Goal: Task Accomplishment & Management: Manage account settings

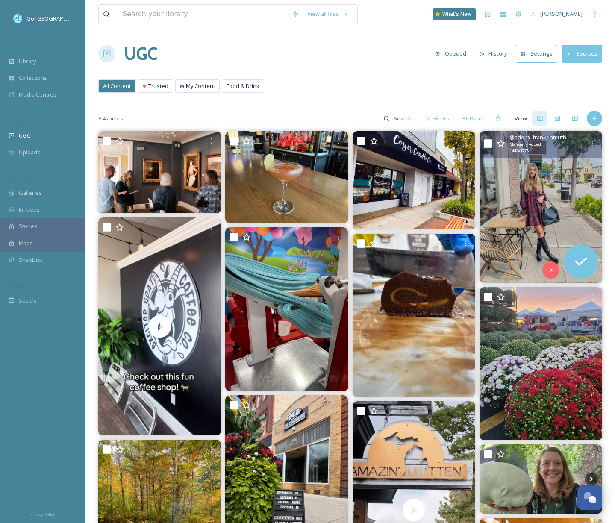
click at [574, 178] on img at bounding box center [540, 206] width 123 height 151
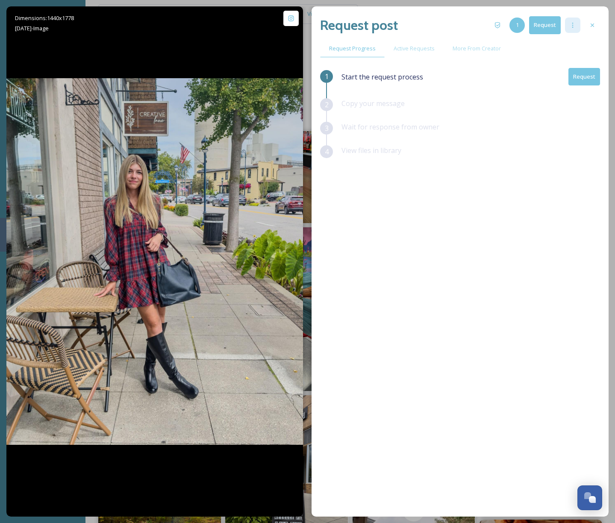
click at [574, 26] on icon at bounding box center [572, 25] width 7 height 7
click at [590, 24] on icon at bounding box center [592, 25] width 7 height 7
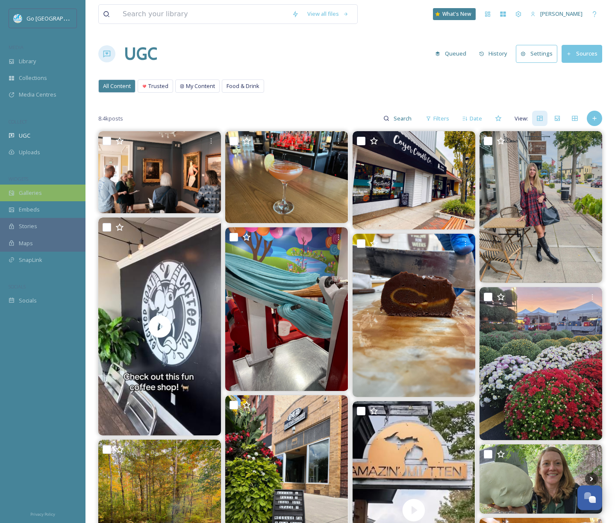
click at [46, 194] on div "Galleries" at bounding box center [42, 193] width 85 height 17
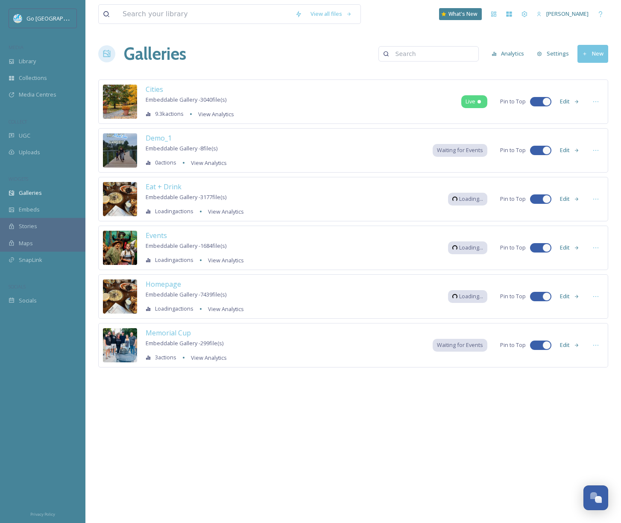
drag, startPoint x: 163, startPoint y: 287, endPoint x: 192, endPoint y: 288, distance: 28.7
click at [163, 287] on span "Homepage" at bounding box center [163, 283] width 35 height 9
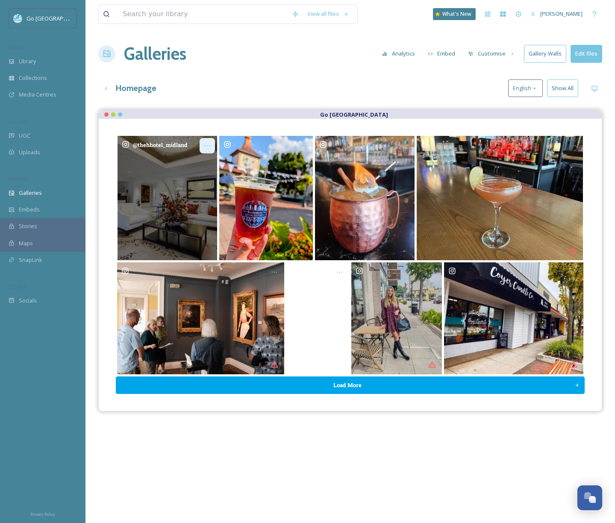
click at [201, 145] on div "Opens media popup. Media description: thehhotel_midland-6082445.jpg." at bounding box center [207, 145] width 15 height 15
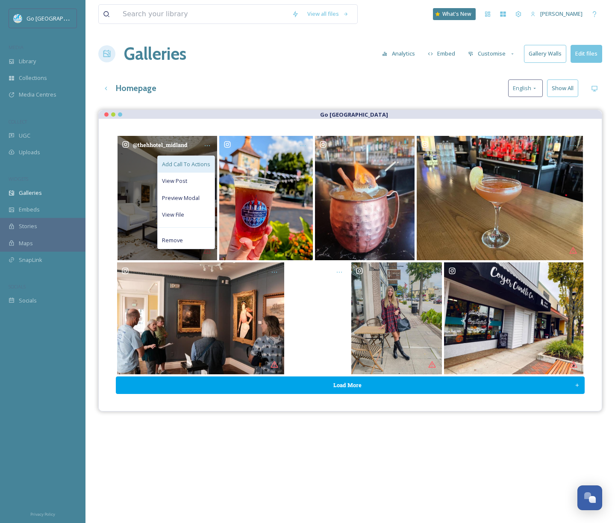
click at [186, 157] on div "Add Call To Actions" at bounding box center [186, 164] width 57 height 17
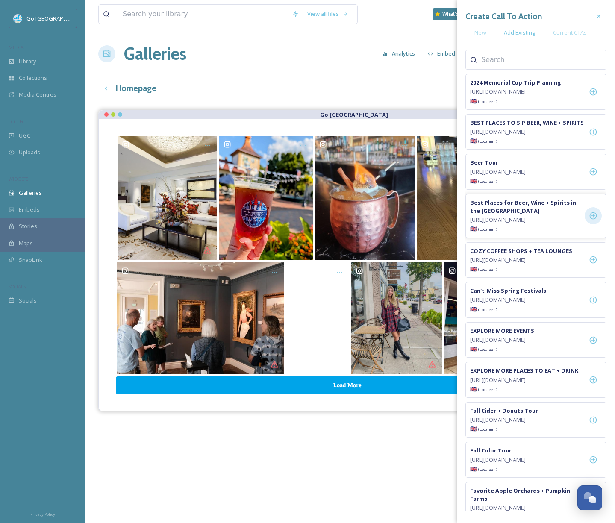
click at [596, 220] on icon at bounding box center [593, 215] width 9 height 9
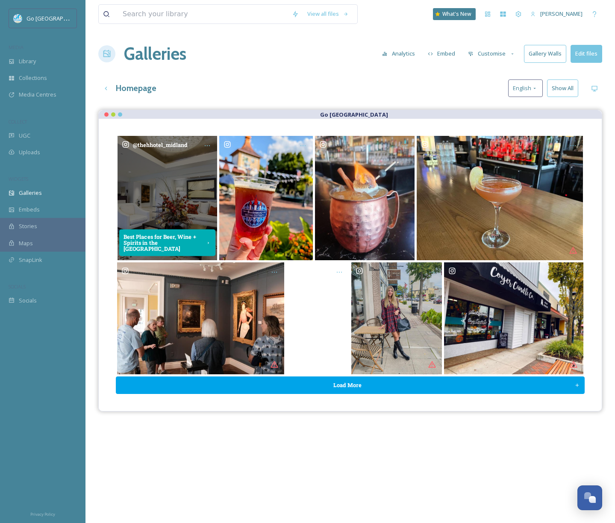
click at [211, 245] on icon "Opens media popup. Media description: thehhotel_midland-6082445.jpg." at bounding box center [209, 243] width 6 height 6
click at [203, 144] on div "Opens media popup. Media description: thehhotel_midland-6082445.jpg." at bounding box center [207, 145] width 15 height 15
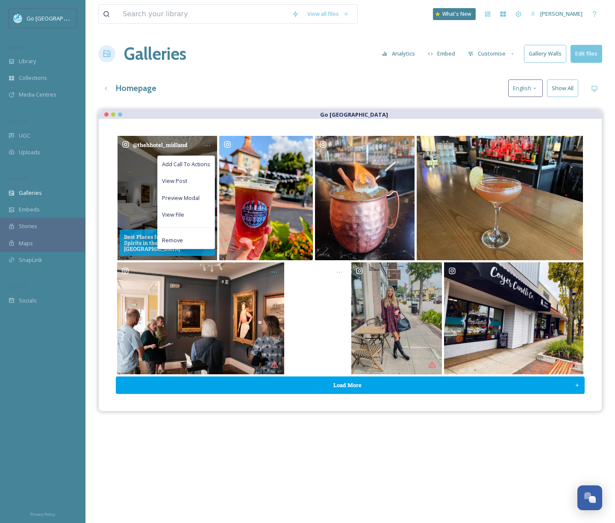
click at [201, 162] on span "Add Call To Actions" at bounding box center [186, 164] width 48 height 8
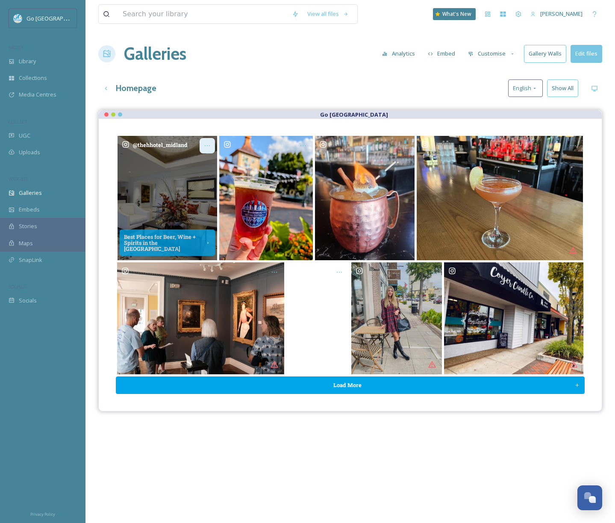
click at [204, 142] on icon "Opens media popup. Media description: thehhotel_midland-6082445.jpg." at bounding box center [207, 145] width 7 height 7
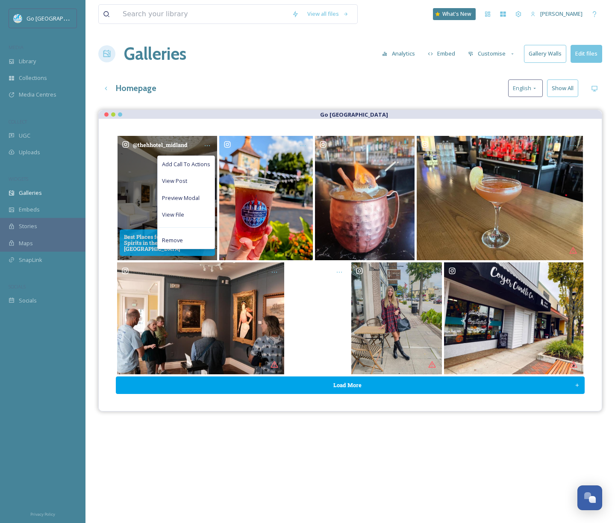
click at [184, 235] on div "Remove" at bounding box center [186, 240] width 57 height 17
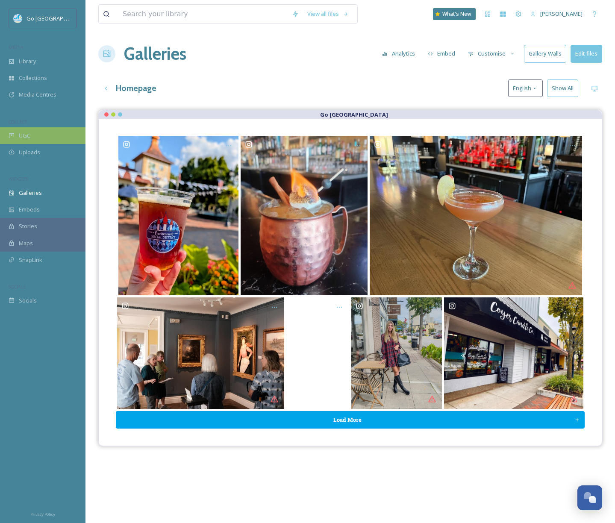
click at [24, 132] on span "UGC" at bounding box center [25, 136] width 12 height 8
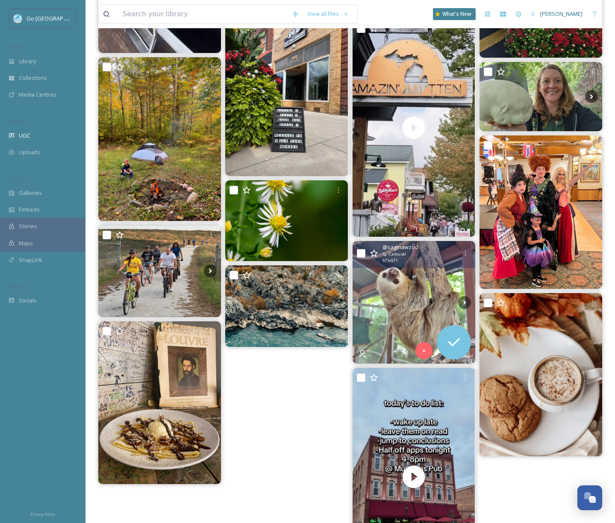
scroll to position [469, 0]
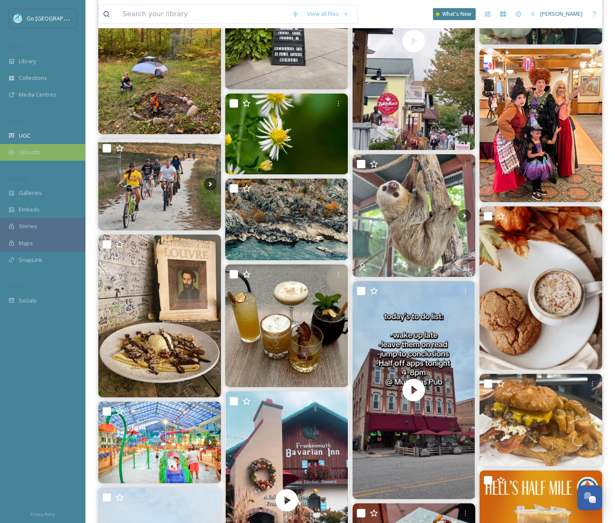
click at [13, 151] on icon at bounding box center [12, 152] width 6 height 5
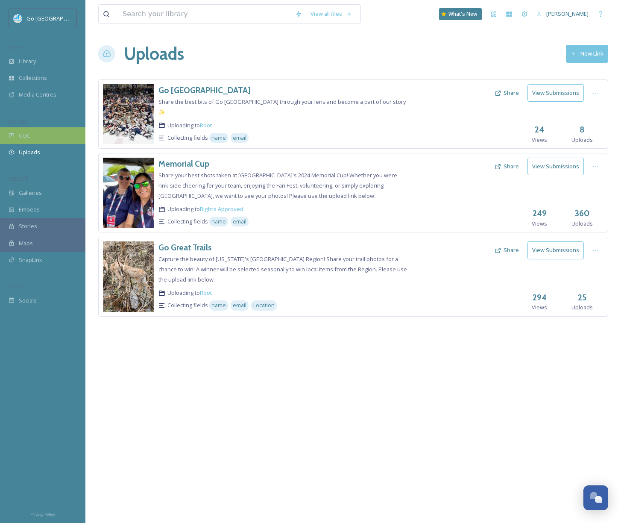
click at [36, 136] on div "UGC" at bounding box center [42, 135] width 85 height 17
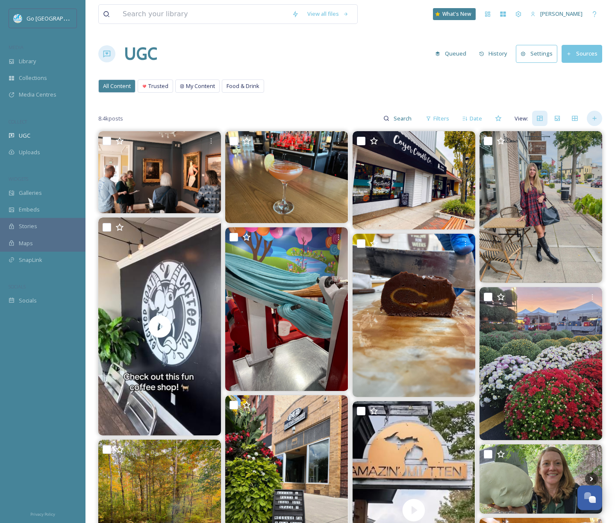
click at [596, 120] on icon at bounding box center [594, 118] width 7 height 7
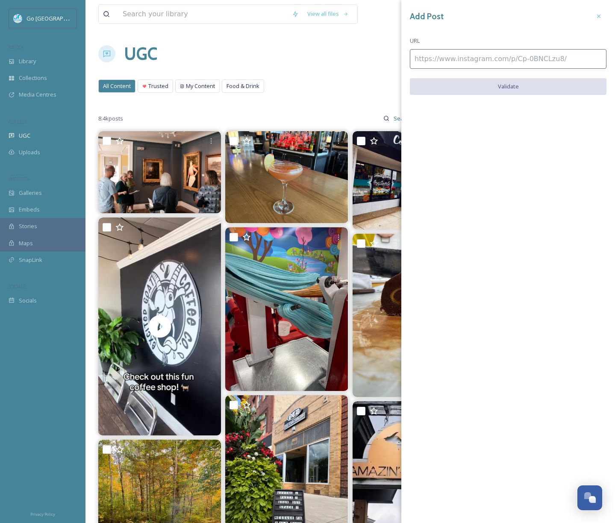
click at [497, 53] on input at bounding box center [508, 59] width 197 height 20
paste input "[URL][DOMAIN_NAME]"
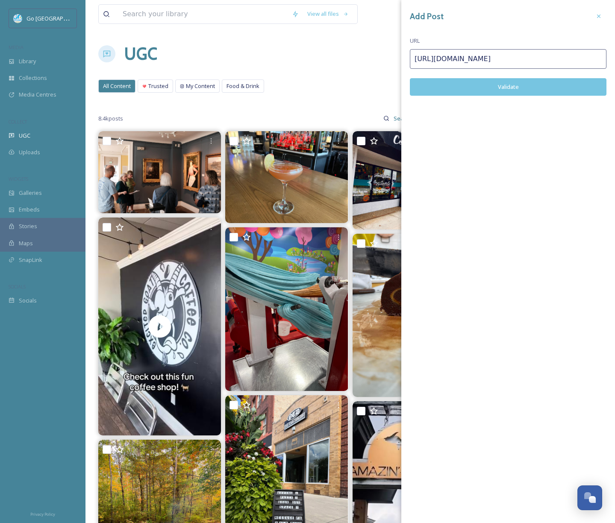
type input "[URL][DOMAIN_NAME]"
click at [534, 76] on div "Add Post URL [URL][DOMAIN_NAME] Validate" at bounding box center [508, 58] width 214 height 117
click at [538, 85] on button "Validate" at bounding box center [508, 87] width 197 height 18
click at [520, 86] on button "Add Post" at bounding box center [508, 87] width 197 height 18
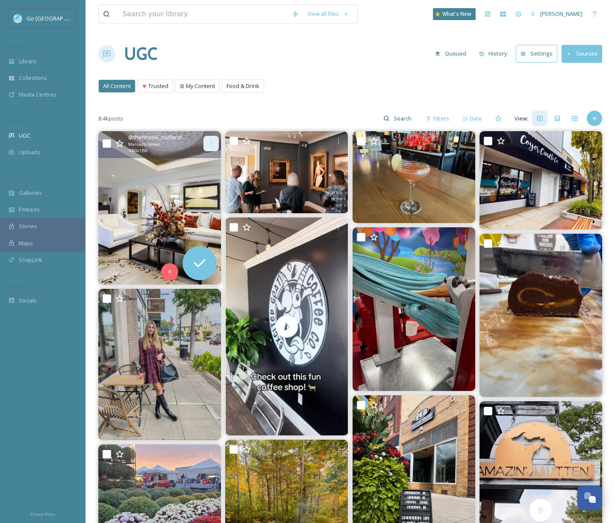
click at [210, 137] on div at bounding box center [210, 143] width 15 height 15
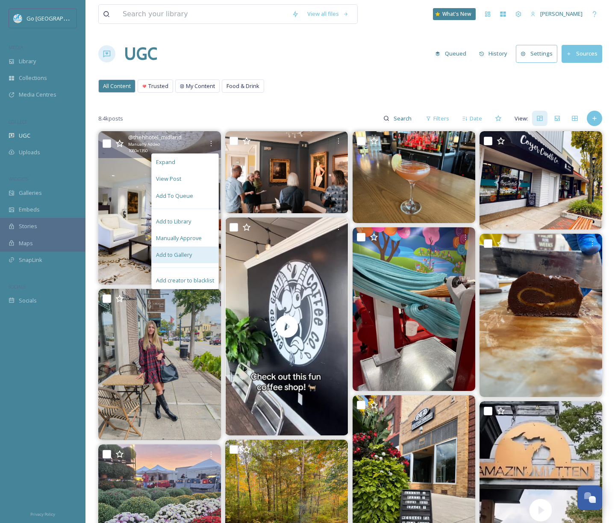
click at [180, 253] on span "Add to Gallery" at bounding box center [174, 255] width 36 height 8
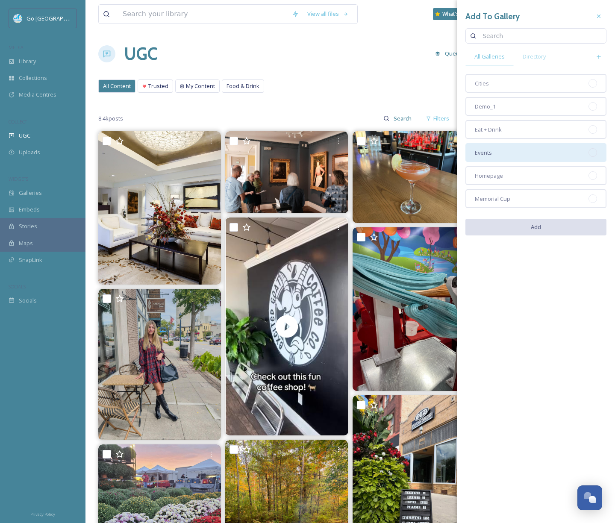
click at [520, 176] on div "Homepage" at bounding box center [535, 175] width 141 height 19
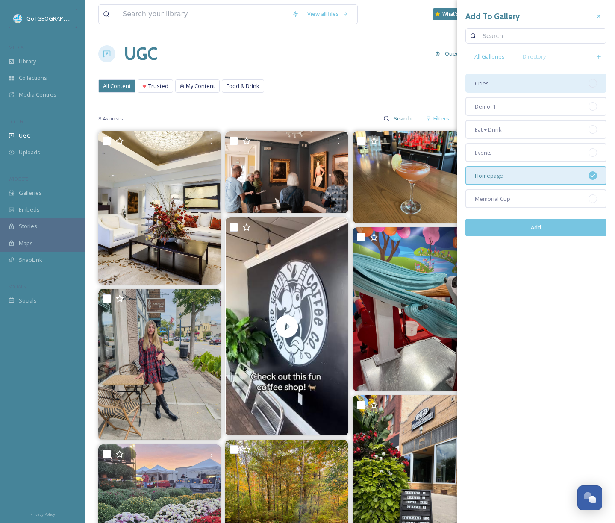
click at [518, 85] on div "Cities" at bounding box center [535, 83] width 141 height 19
click at [542, 234] on button "Add" at bounding box center [535, 228] width 141 height 18
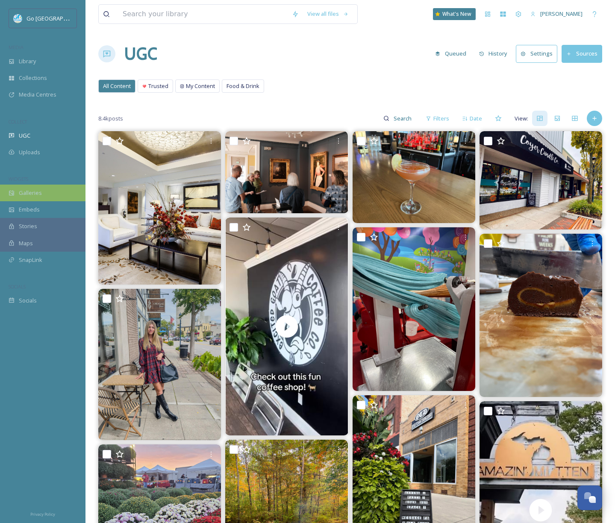
click at [38, 187] on div "Galleries" at bounding box center [42, 193] width 85 height 17
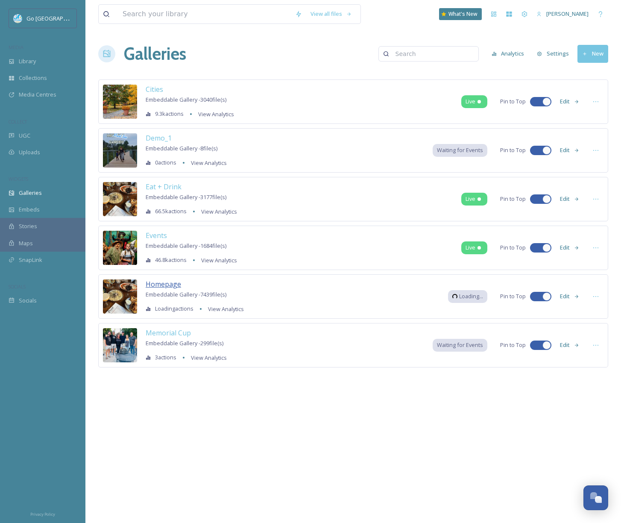
click at [163, 286] on span "Homepage" at bounding box center [163, 283] width 35 height 9
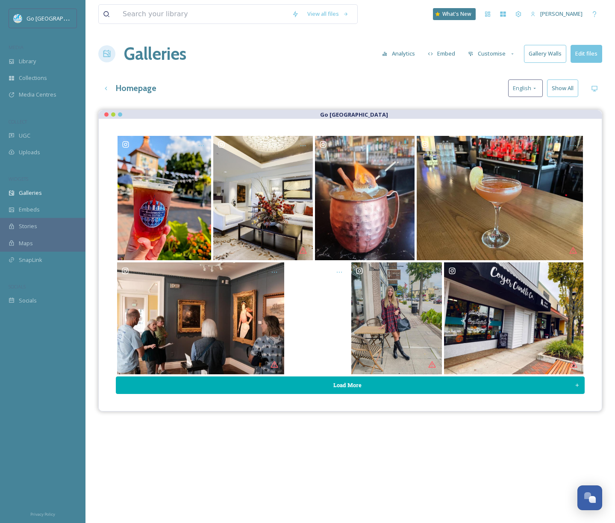
click at [380, 385] on button "Load More" at bounding box center [350, 385] width 469 height 18
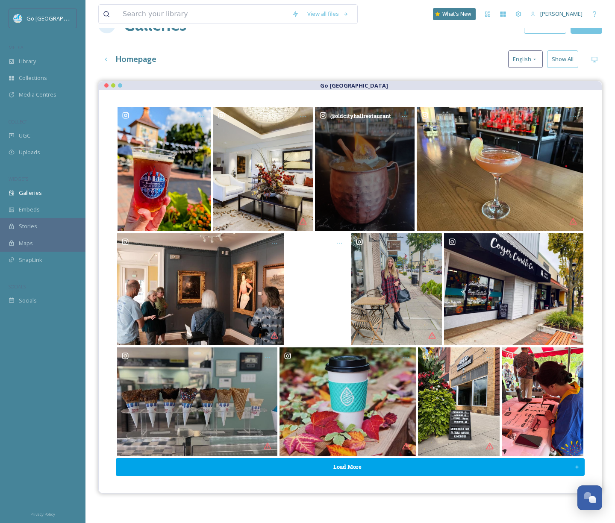
scroll to position [122, 0]
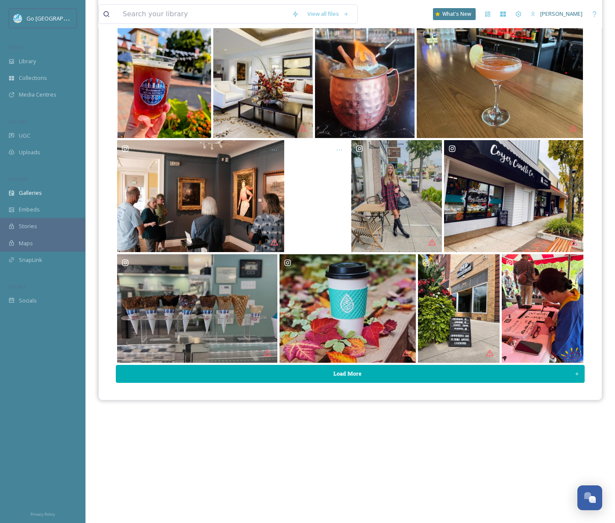
click at [360, 378] on button "Load More" at bounding box center [350, 374] width 469 height 18
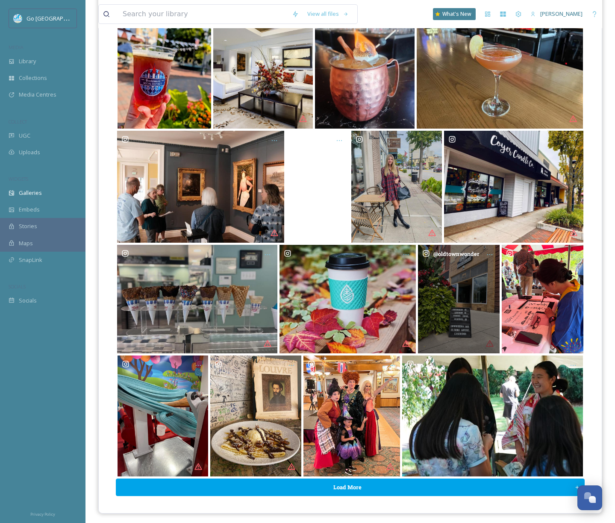
scroll to position [134, 0]
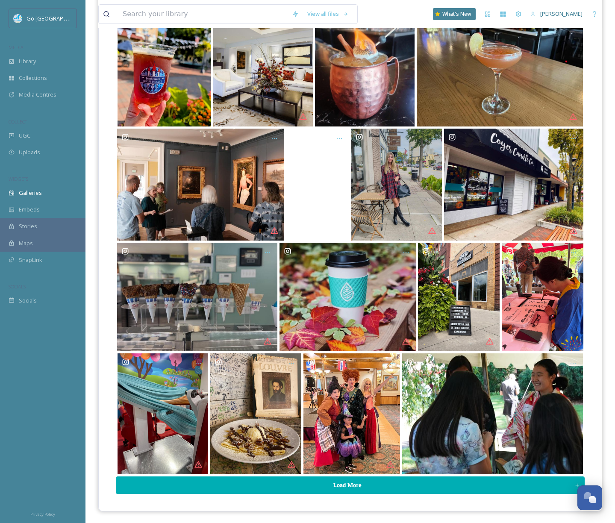
click at [363, 486] on button "Load More" at bounding box center [350, 485] width 469 height 18
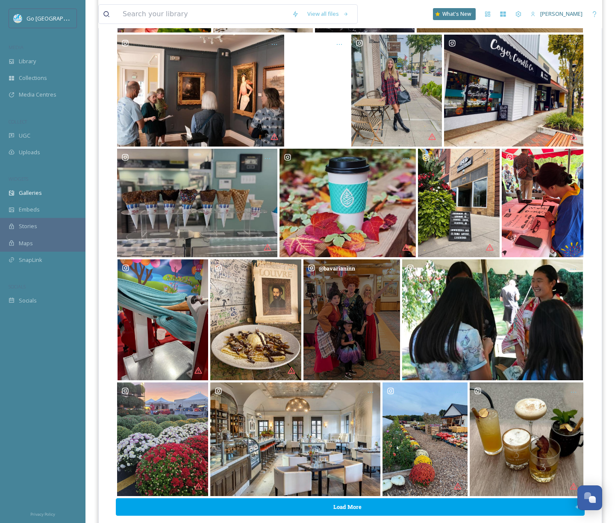
scroll to position [250, 0]
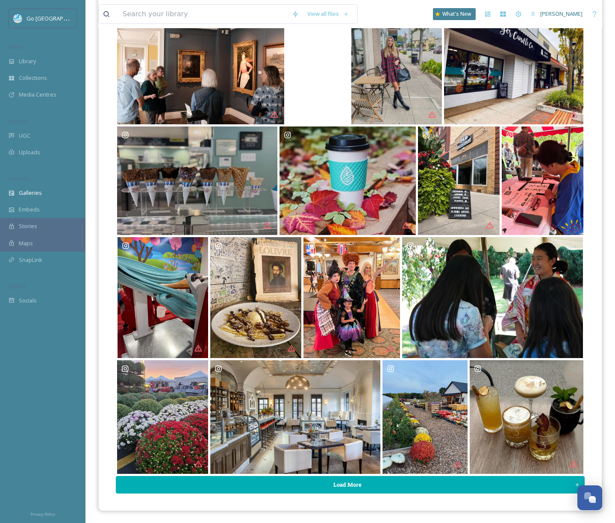
click at [388, 485] on button "Load More" at bounding box center [350, 485] width 469 height 18
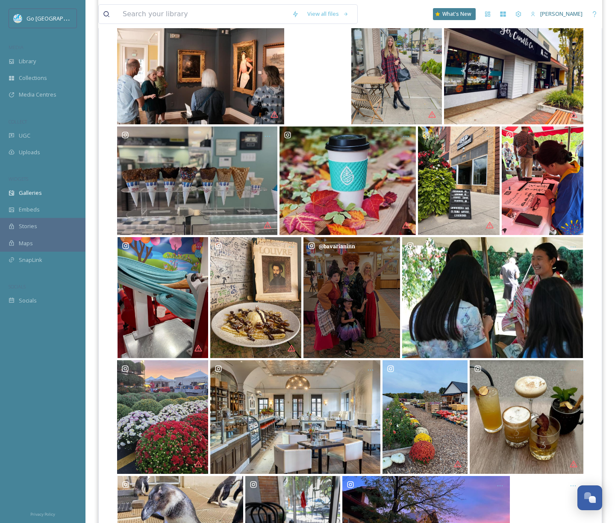
scroll to position [378, 0]
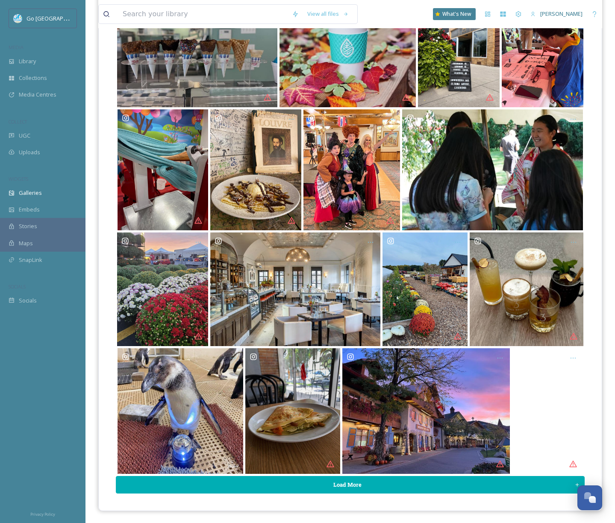
click at [404, 488] on button "Load More" at bounding box center [350, 485] width 469 height 18
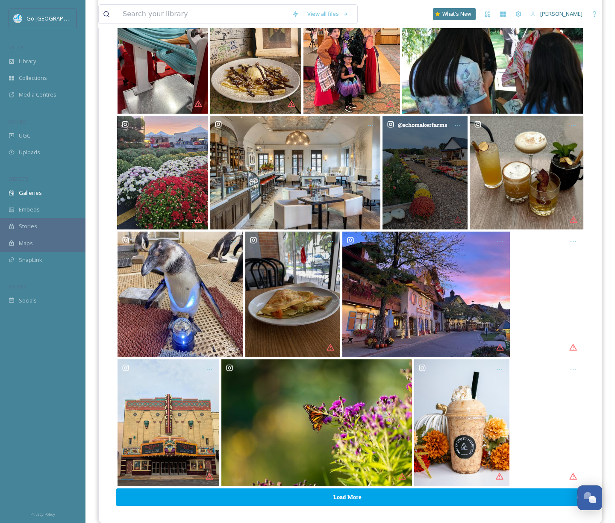
scroll to position [507, 0]
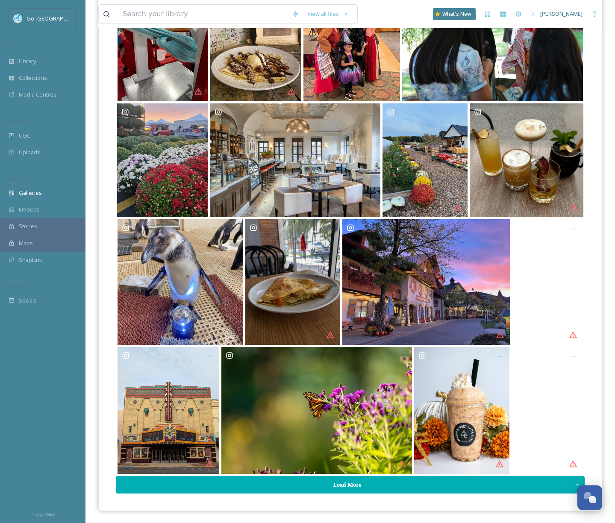
click at [357, 483] on button "Load More" at bounding box center [350, 485] width 469 height 18
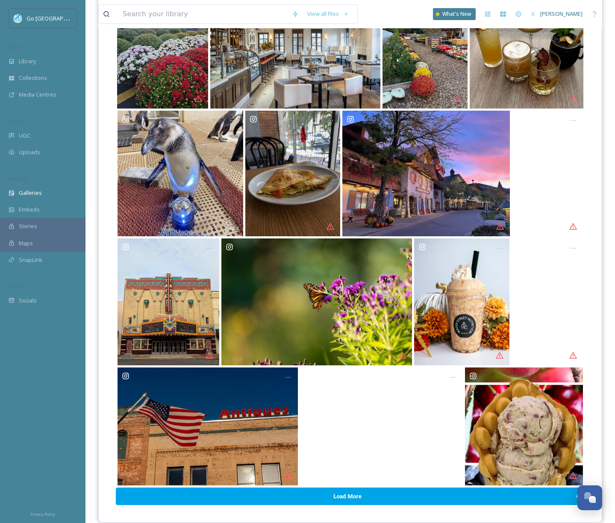
scroll to position [627, 0]
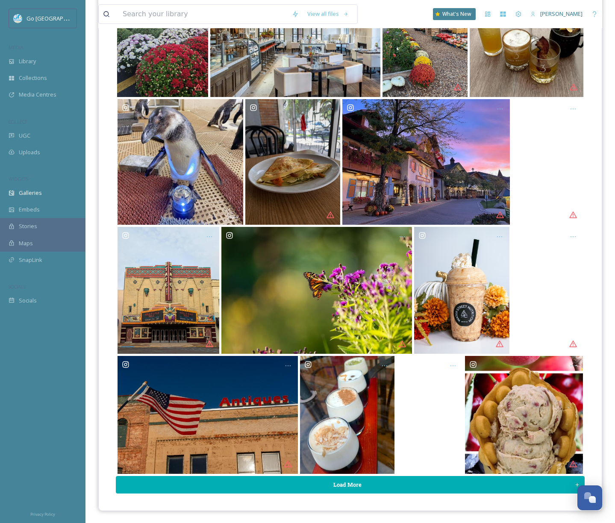
click at [393, 485] on button "Load More" at bounding box center [350, 485] width 469 height 18
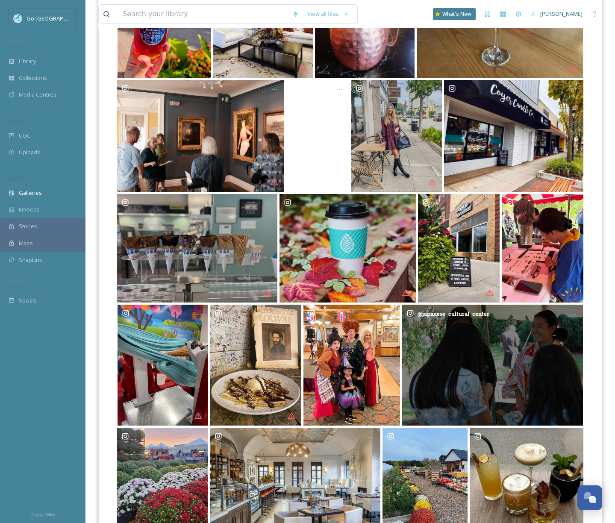
scroll to position [240, 0]
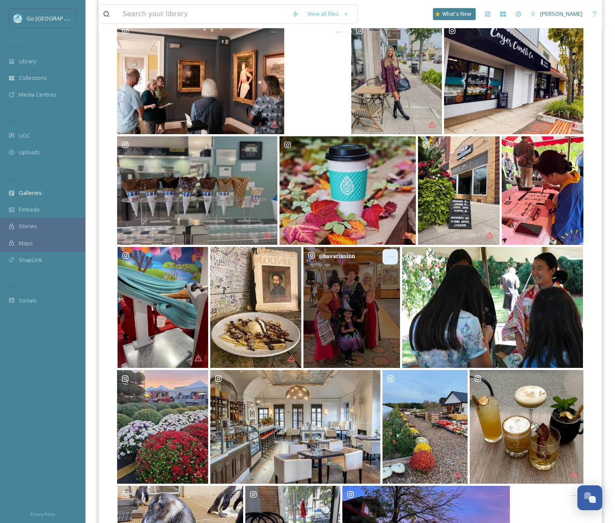
click at [388, 258] on icon "Opens media popup. Media description: bavarianinn-6064761.jpg." at bounding box center [390, 256] width 7 height 7
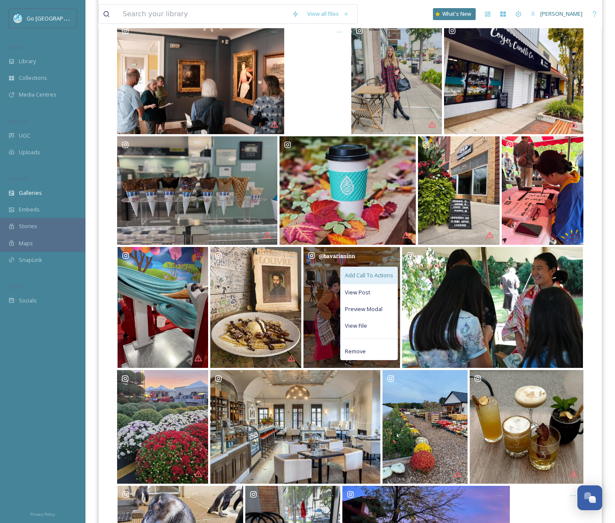
click at [377, 273] on span "Add Call To Actions" at bounding box center [369, 275] width 48 height 8
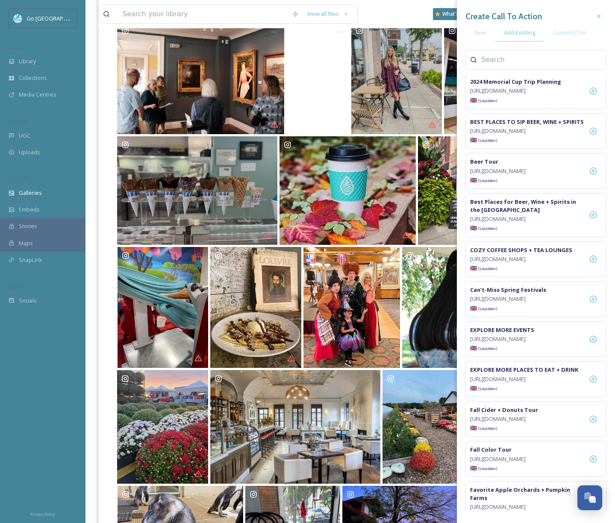
scroll to position [2, 0]
click at [593, 343] on icon at bounding box center [593, 338] width 9 height 9
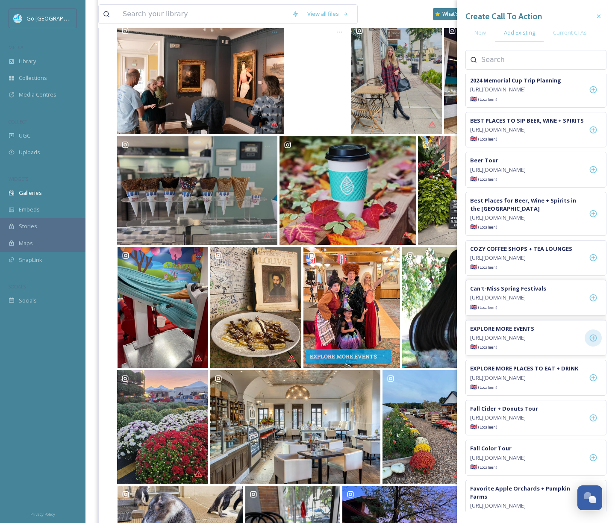
scroll to position [0, 0]
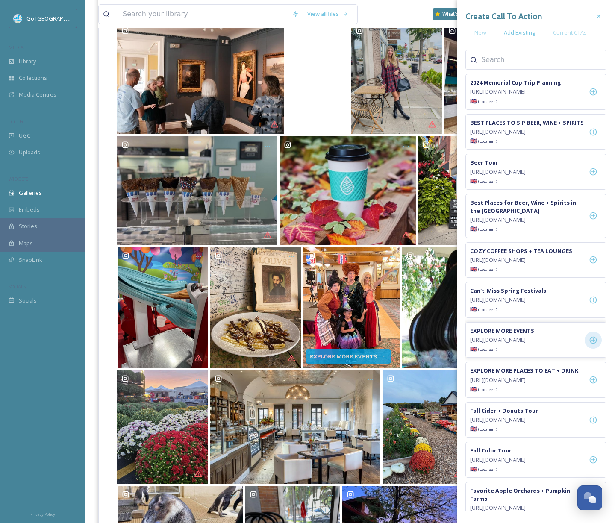
click at [302, 247] on div "Opens media popup. Media description: crepes_et_amis-6064763.jpg." at bounding box center [255, 307] width 93 height 121
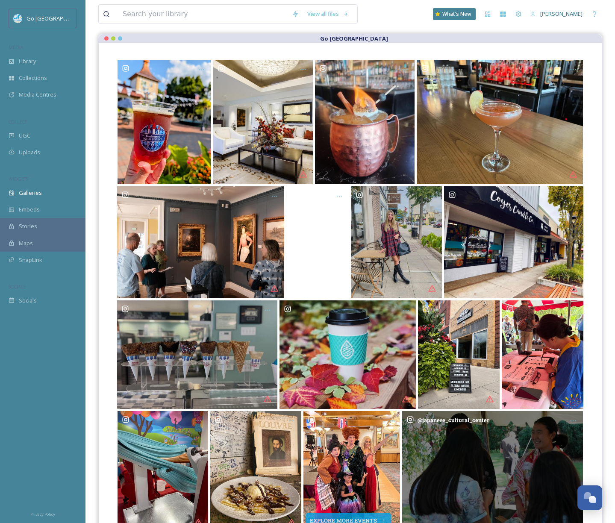
scroll to position [40, 0]
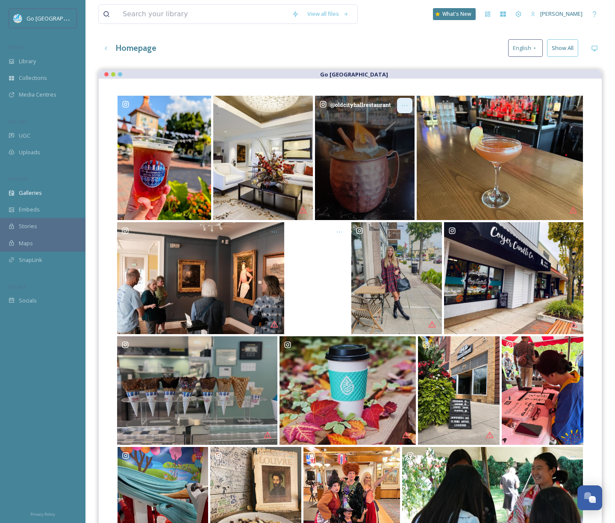
click at [400, 108] on div "Opens media popup. Media description: oldcityhallrestaurant-6082396.jpg." at bounding box center [404, 105] width 15 height 15
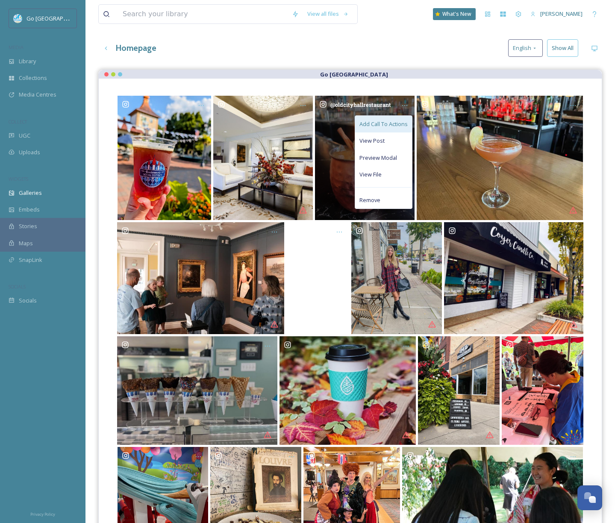
click at [380, 127] on span "Add Call To Actions" at bounding box center [383, 124] width 48 height 8
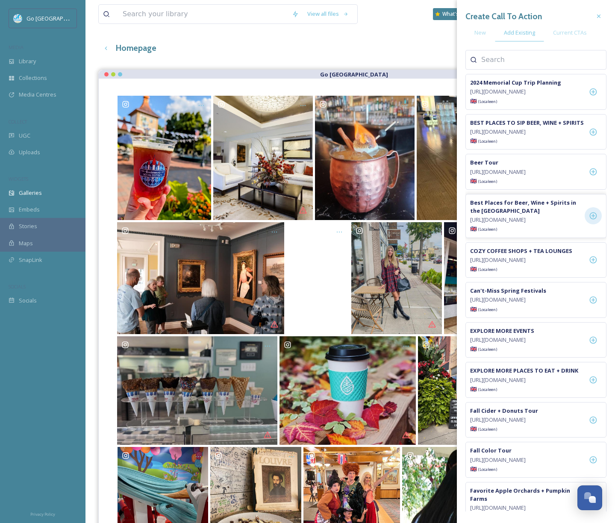
click at [592, 220] on icon at bounding box center [593, 215] width 9 height 9
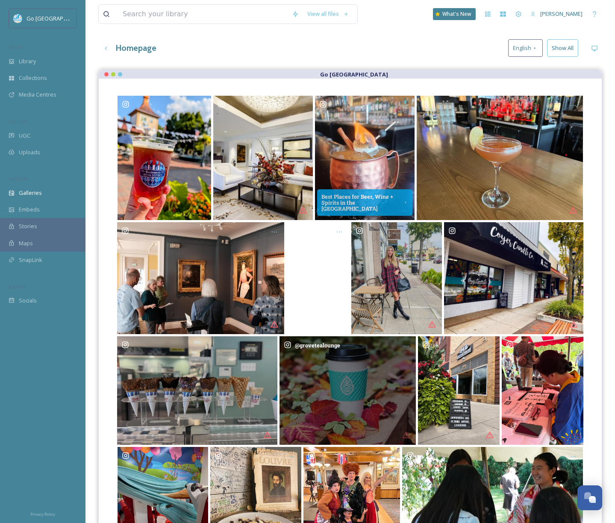
scroll to position [109, 0]
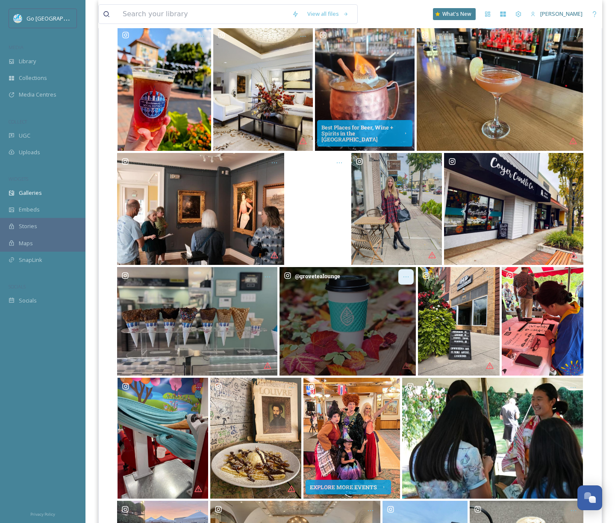
click at [406, 279] on icon "Opens media popup. Media description: grovetealounge-6061895.jpg." at bounding box center [405, 276] width 7 height 7
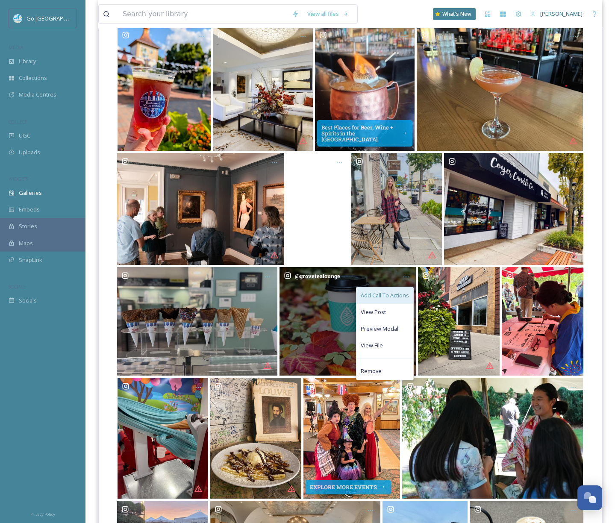
click at [395, 297] on span "Add Call To Actions" at bounding box center [385, 295] width 48 height 8
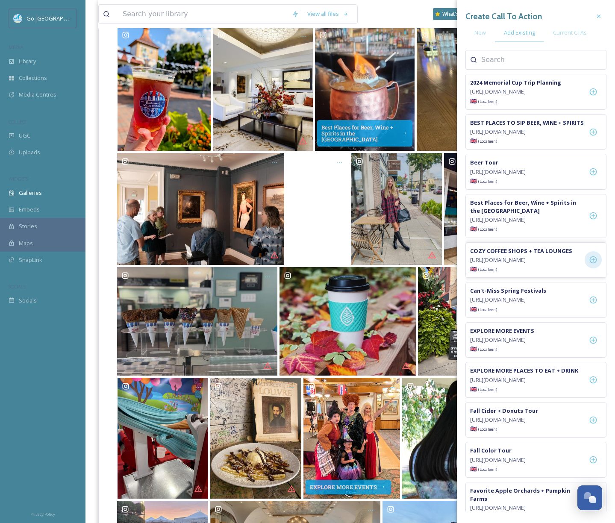
click at [595, 264] on icon at bounding box center [593, 260] width 9 height 9
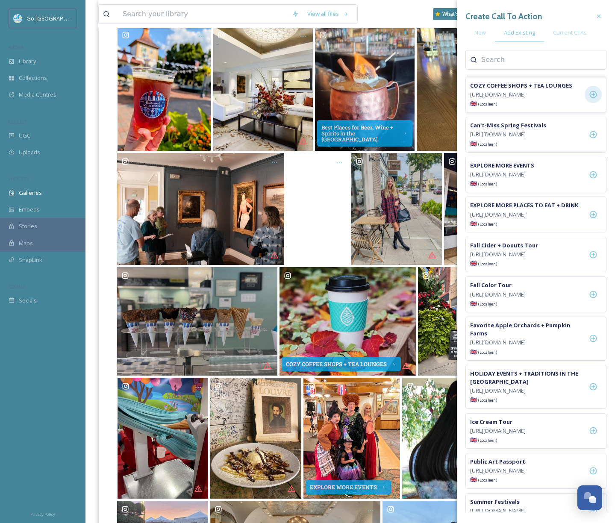
scroll to position [266, 0]
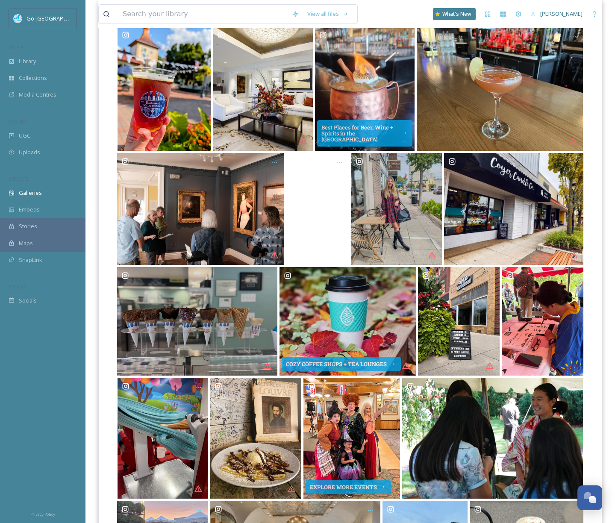
click at [279, 266] on div "COZY COFFEE SHOPS + TEA LOUNGES" at bounding box center [348, 321] width 138 height 111
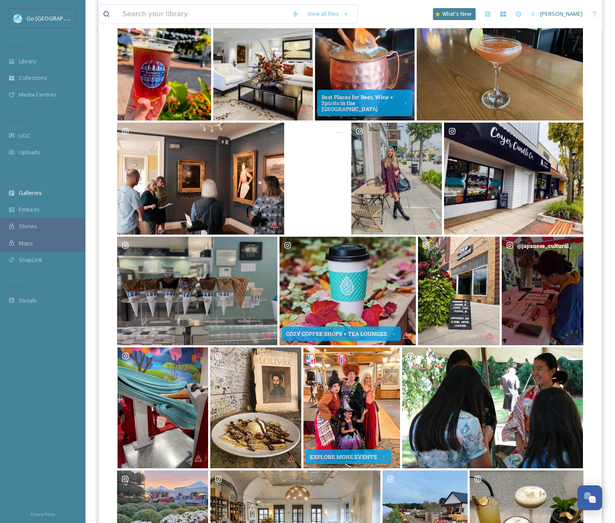
scroll to position [265, 0]
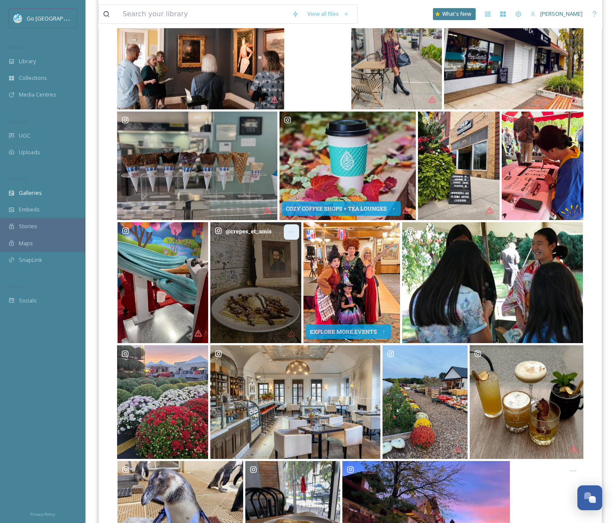
click at [289, 229] on icon "Opens media popup. Media description: crepes_et_amis-6064763.jpg." at bounding box center [291, 232] width 7 height 7
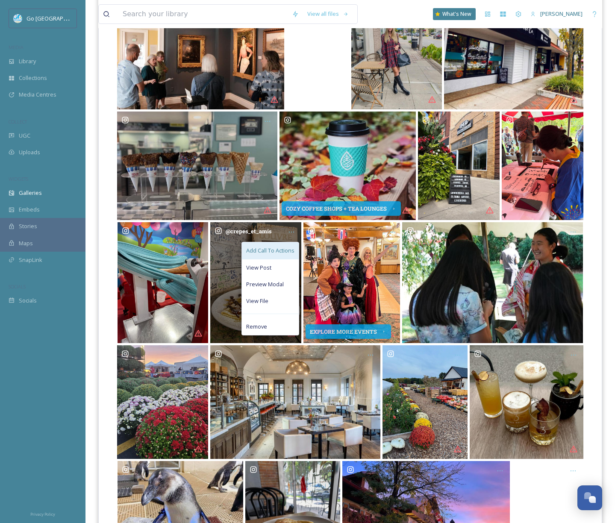
click at [266, 253] on span "Add Call To Actions" at bounding box center [270, 251] width 48 height 8
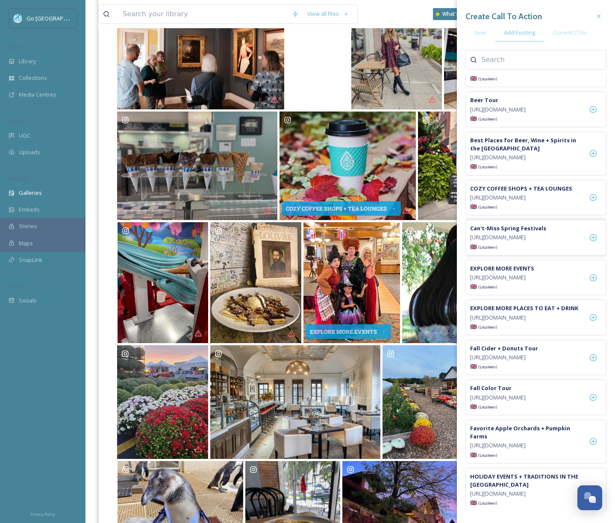
scroll to position [82, 0]
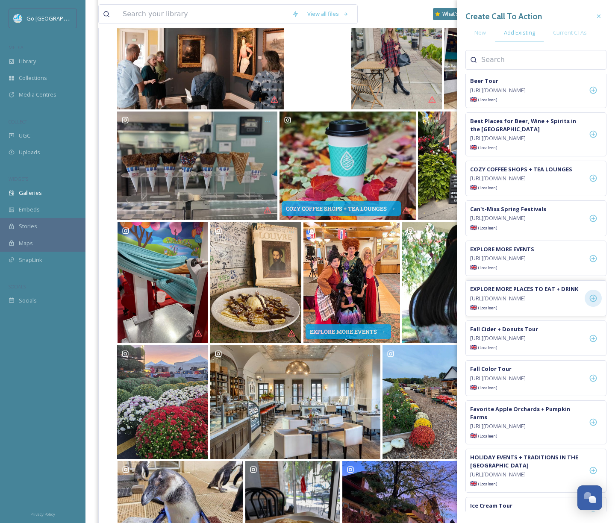
click at [594, 303] on icon at bounding box center [593, 298] width 9 height 9
click at [209, 343] on div at bounding box center [162, 282] width 93 height 123
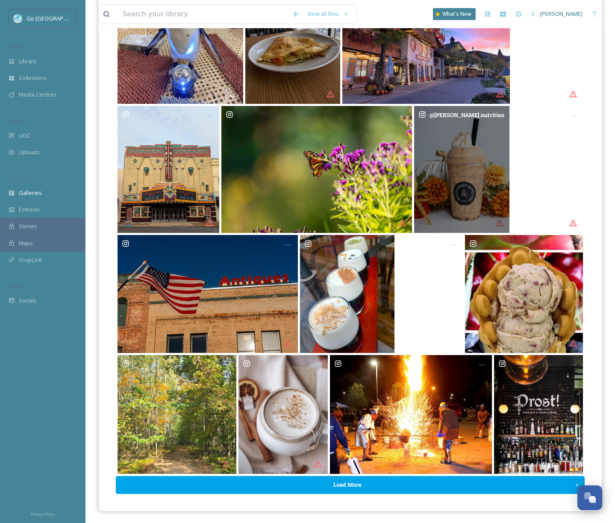
scroll to position [567, 0]
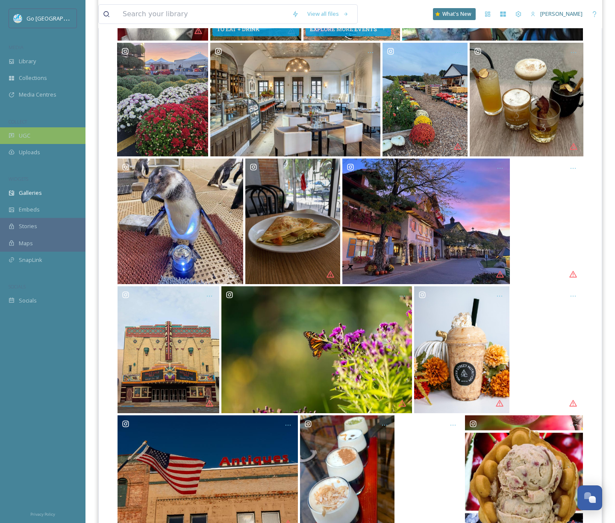
click at [34, 132] on div "UGC" at bounding box center [42, 135] width 85 height 17
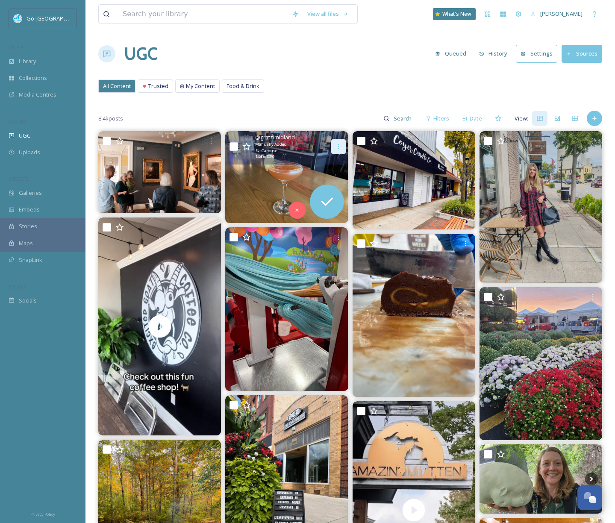
click at [338, 142] on div at bounding box center [338, 146] width 15 height 15
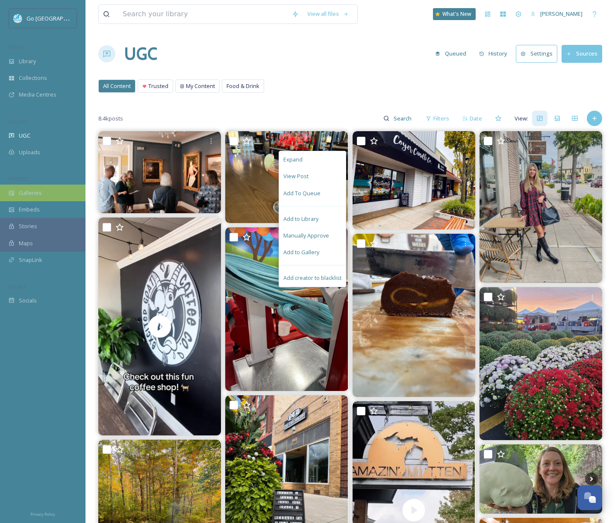
click at [42, 192] on div "Galleries" at bounding box center [42, 193] width 85 height 17
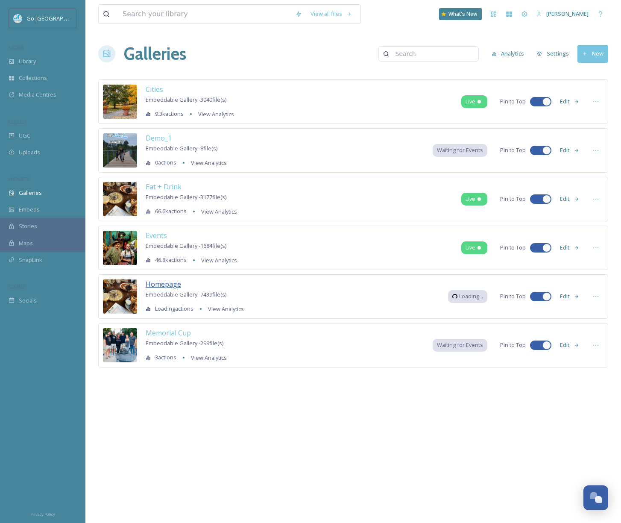
click at [163, 283] on span "Homepage" at bounding box center [163, 283] width 35 height 9
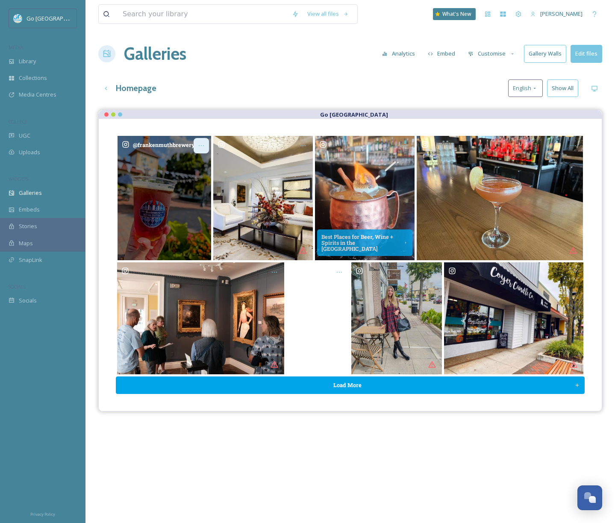
click at [199, 145] on icon "Opens media popup. Media description: frankenmuthbrewery-5971527.jpg." at bounding box center [201, 145] width 7 height 7
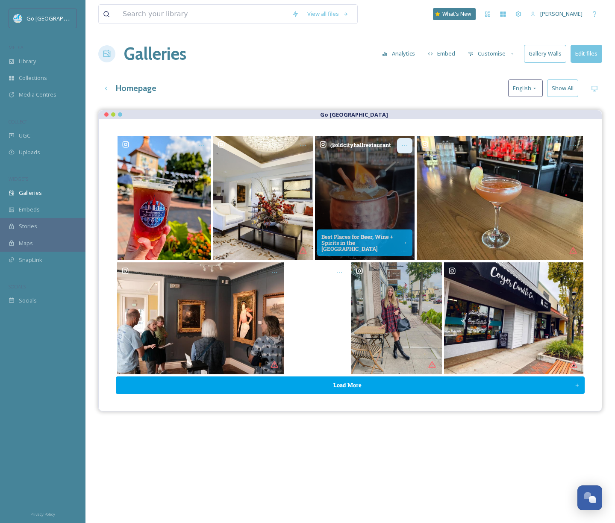
click at [404, 143] on icon "Opens media popup. Media description: oldcityhallrestaurant-6082396.jpg." at bounding box center [404, 145] width 7 height 7
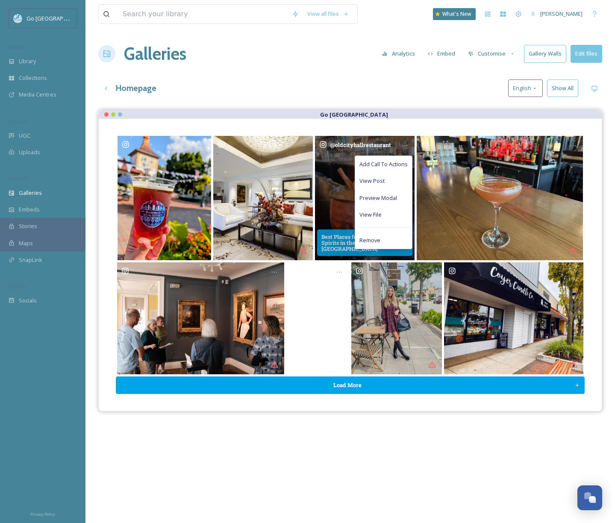
click at [332, 180] on div "@ oldcityhallrestaurant" at bounding box center [365, 198] width 100 height 124
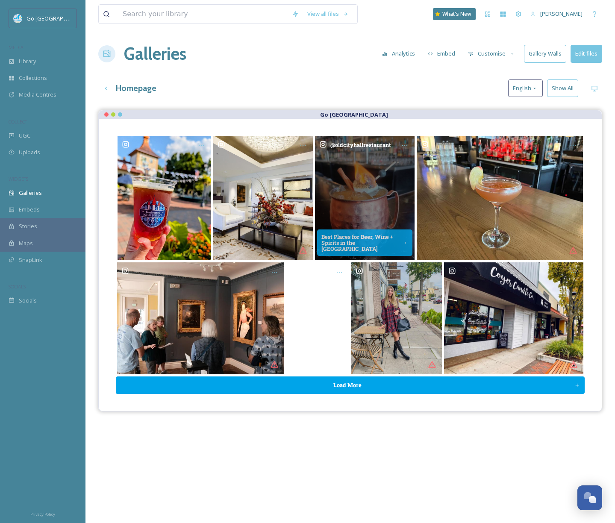
click at [378, 213] on div "@ oldcityhallrestaurant" at bounding box center [365, 198] width 100 height 124
click at [404, 142] on icon "Opens media popup. Media description: oldcityhallrestaurant-6082396.jpg." at bounding box center [404, 145] width 7 height 7
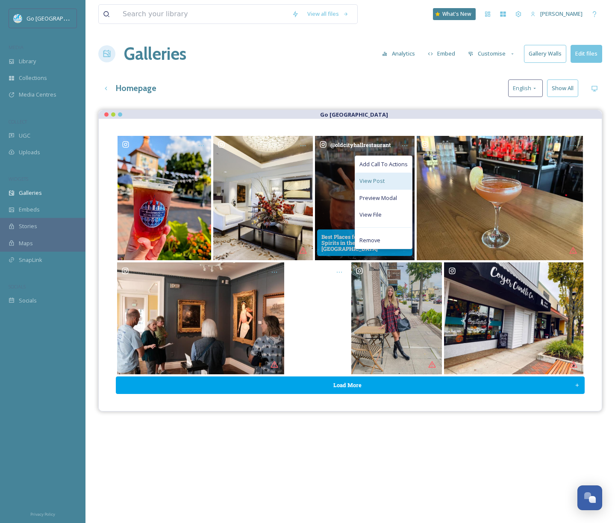
click at [381, 181] on span "View Post" at bounding box center [371, 181] width 25 height 8
click at [381, 214] on span "View File" at bounding box center [370, 215] width 22 height 8
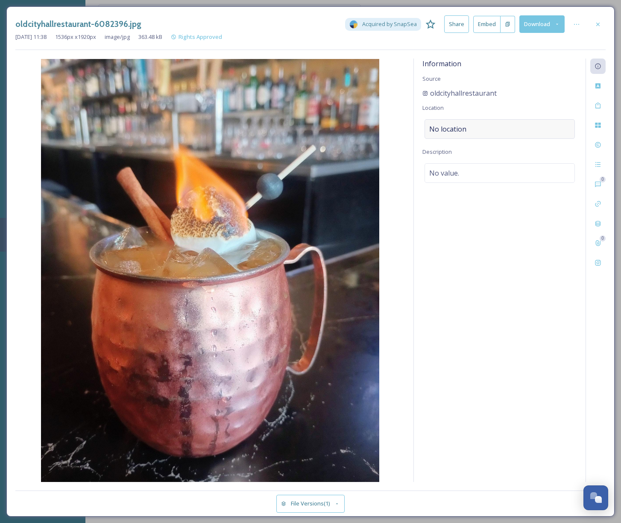
click at [476, 128] on div "No location" at bounding box center [500, 129] width 150 height 20
click at [483, 125] on input at bounding box center [500, 129] width 150 height 19
type input "[GEOGRAPHIC_DATA]"
click at [481, 153] on div "[GEOGRAPHIC_DATA] [STREET_ADDRESS]" at bounding box center [457, 155] width 54 height 21
click at [598, 25] on icon at bounding box center [598, 24] width 7 height 7
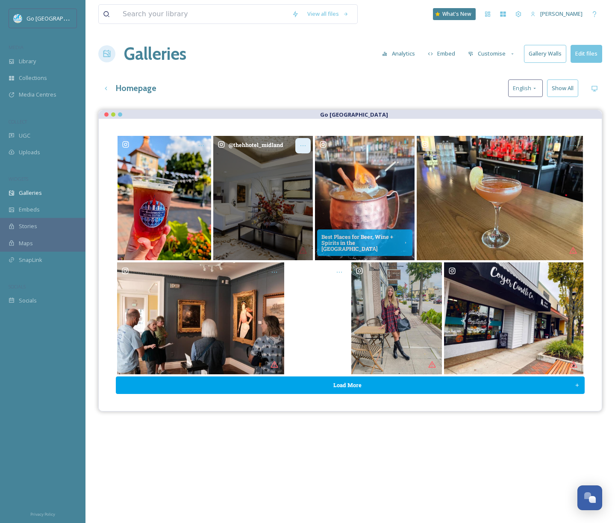
click at [302, 143] on icon "Opens media popup. Media description: thehhotel_midland-6082445.jpg." at bounding box center [303, 145] width 7 height 7
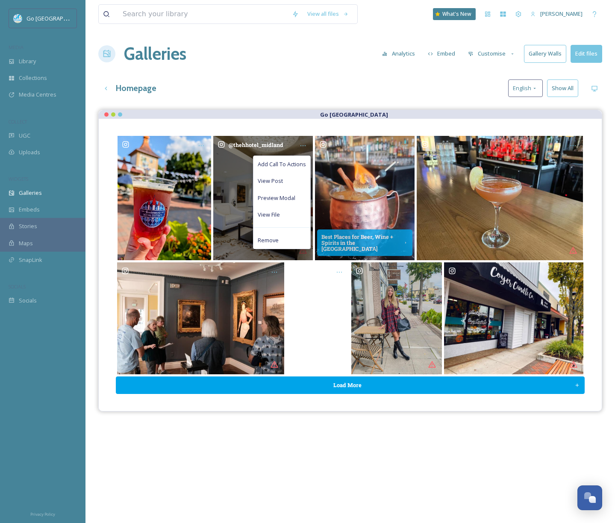
click at [237, 171] on div "@ thehhotel_midland" at bounding box center [263, 198] width 100 height 124
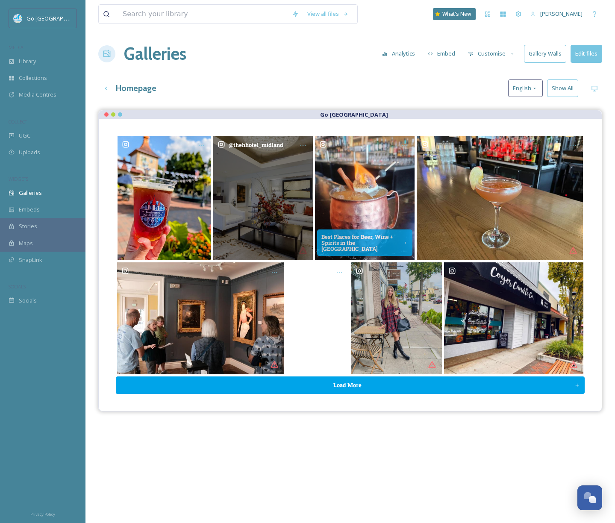
click at [267, 197] on div "@ thehhotel_midland" at bounding box center [263, 198] width 100 height 124
click at [307, 144] on div "Opens media popup. Media description: thehhotel_midland-6082445.jpg." at bounding box center [302, 145] width 15 height 15
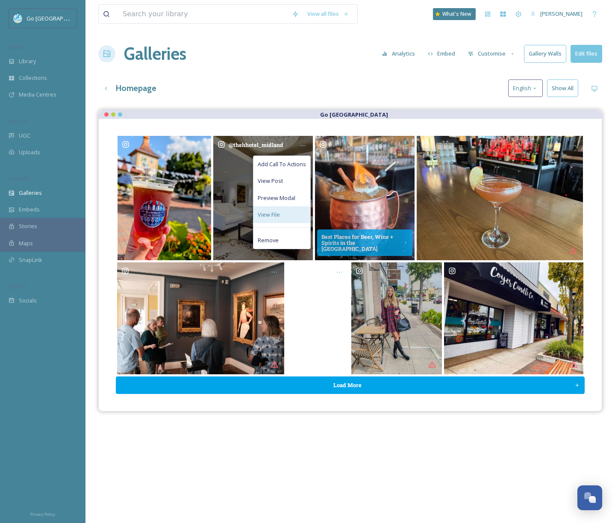
click at [300, 210] on div "View File" at bounding box center [281, 214] width 57 height 17
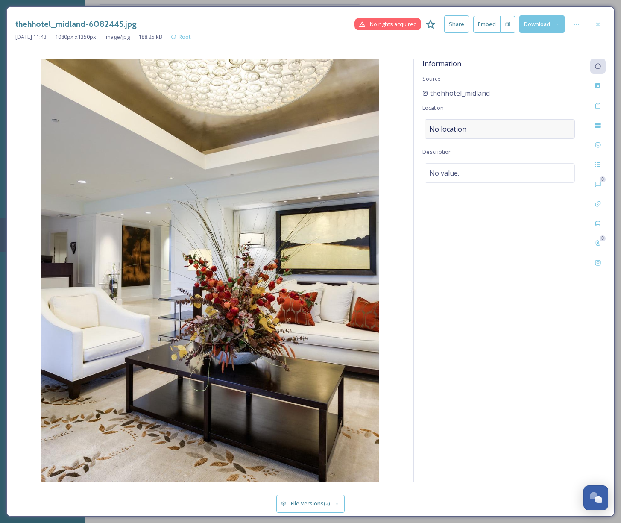
click at [515, 129] on div "No location" at bounding box center [500, 129] width 150 height 20
click at [489, 127] on input at bounding box center [500, 129] width 150 height 19
type input "h hotel midland"
click at [455, 157] on div "The [GEOGRAPHIC_DATA][STREET_ADDRESS][GEOGRAPHIC_DATA]" at bounding box center [449, 155] width 38 height 21
click at [599, 26] on icon at bounding box center [598, 24] width 7 height 7
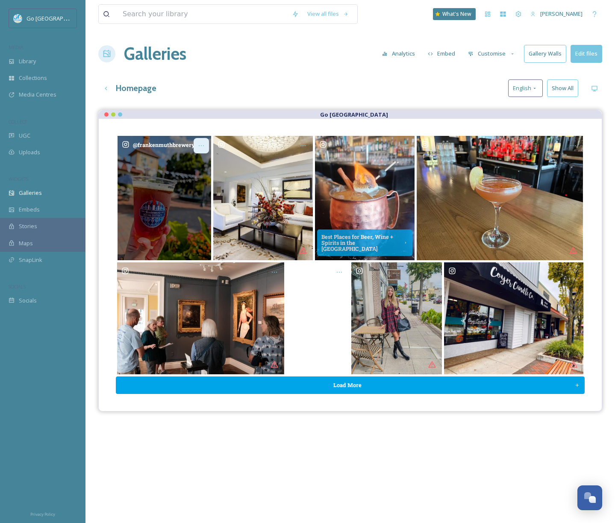
click at [200, 144] on icon "Opens media popup. Media description: frankenmuthbrewery-5971527.jpg." at bounding box center [201, 145] width 7 height 7
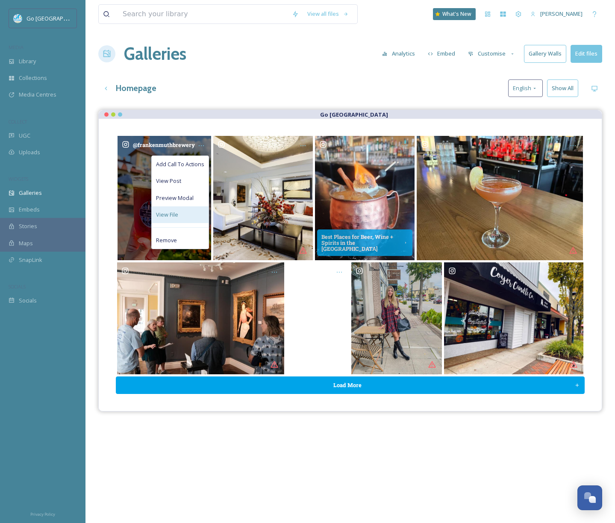
click at [186, 213] on div "View File" at bounding box center [180, 214] width 57 height 17
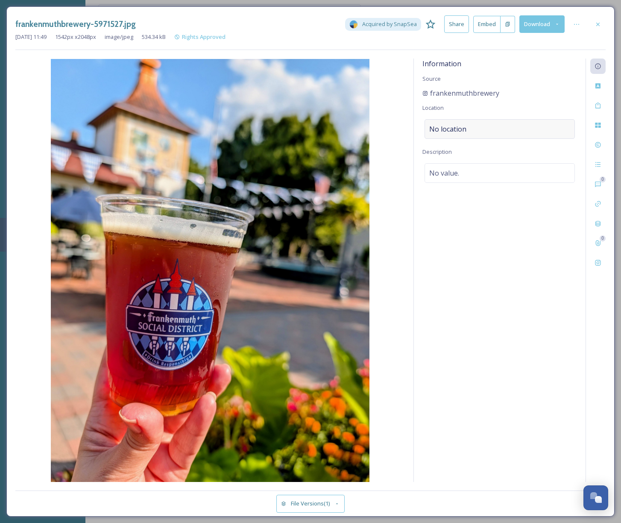
click at [454, 124] on span "No location" at bounding box center [447, 129] width 37 height 10
click at [456, 132] on input at bounding box center [500, 129] width 150 height 19
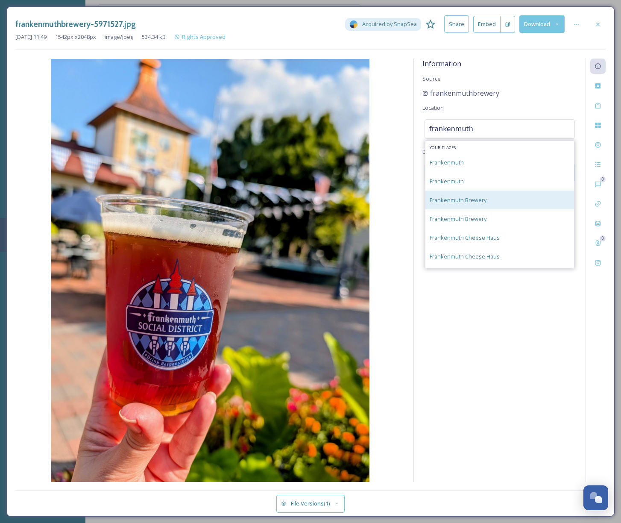
type input "frankenmuth"
click at [491, 197] on div "Frankenmuth Brewery" at bounding box center [500, 200] width 149 height 19
click at [469, 200] on span "Frankenmuth Brewery" at bounding box center [458, 200] width 57 height 8
click at [456, 204] on div "Frankenmuth Brewery" at bounding box center [458, 200] width 57 height 10
click at [472, 199] on span "Frankenmuth Brewery" at bounding box center [458, 200] width 57 height 8
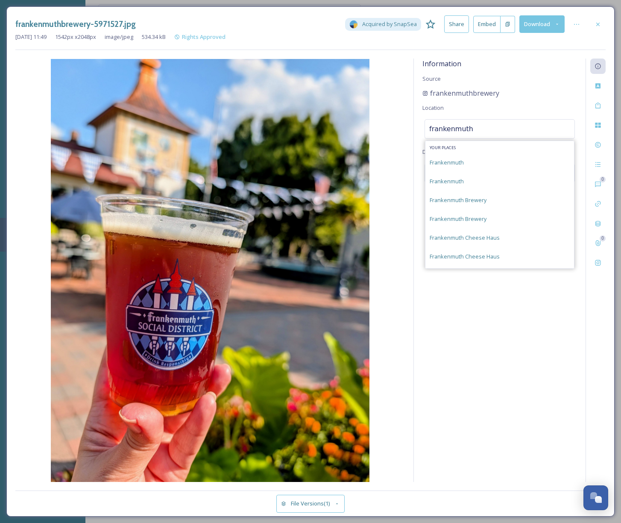
click at [507, 347] on div "Information Source frankenmuthbrewery Location [GEOGRAPHIC_DATA] Your Places Fr…" at bounding box center [500, 270] width 172 height 423
click at [460, 127] on span "No location" at bounding box center [447, 129] width 37 height 10
click at [462, 200] on span "Frankenmuth Brewery" at bounding box center [458, 200] width 57 height 8
click at [487, 201] on div "Frankenmuth Brewery" at bounding box center [500, 200] width 149 height 19
click at [504, 129] on input "frankenmuth" at bounding box center [500, 129] width 150 height 19
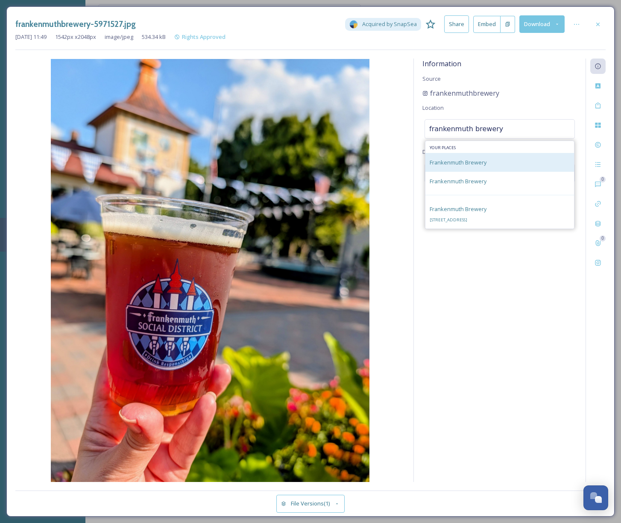
type input "frankenmuth brewery"
click at [491, 161] on div "Frankenmuth Brewery" at bounding box center [500, 162] width 149 height 19
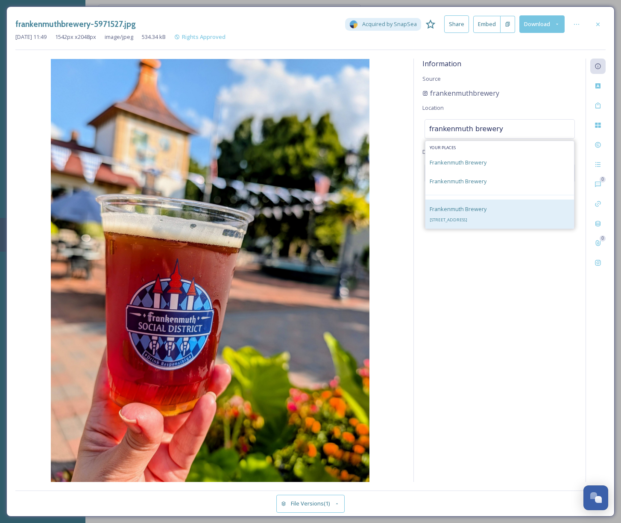
click at [460, 208] on span "Frankenmuth Brewery" at bounding box center [458, 209] width 57 height 8
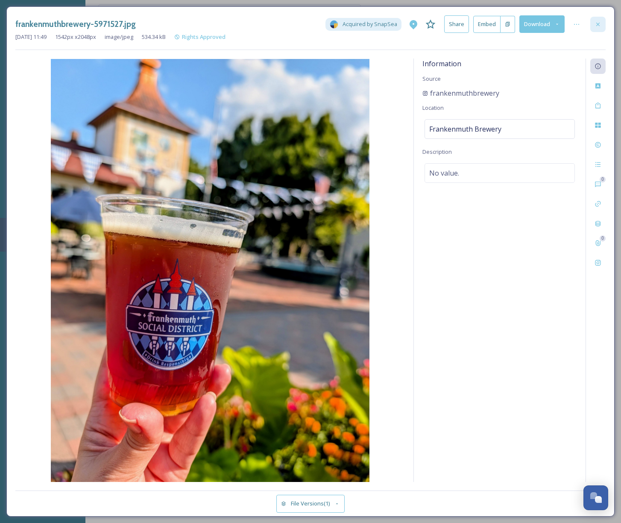
click at [601, 21] on icon at bounding box center [598, 24] width 7 height 7
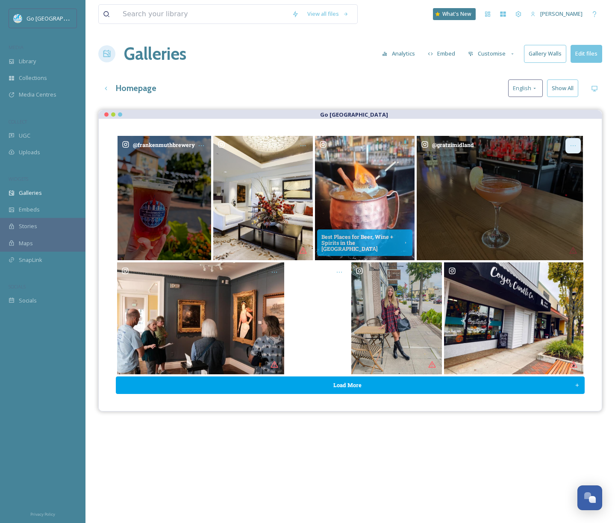
click at [571, 142] on icon "Opens media popup. Media description: gratzimidland-6082432.jpg." at bounding box center [573, 145] width 7 height 7
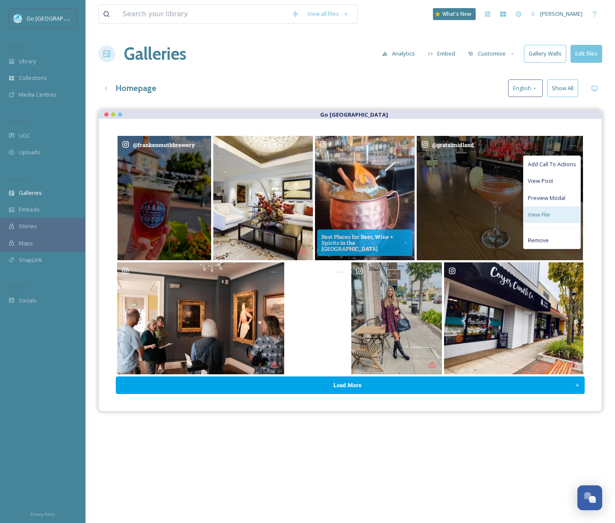
click at [548, 217] on span "View File" at bounding box center [539, 215] width 22 height 8
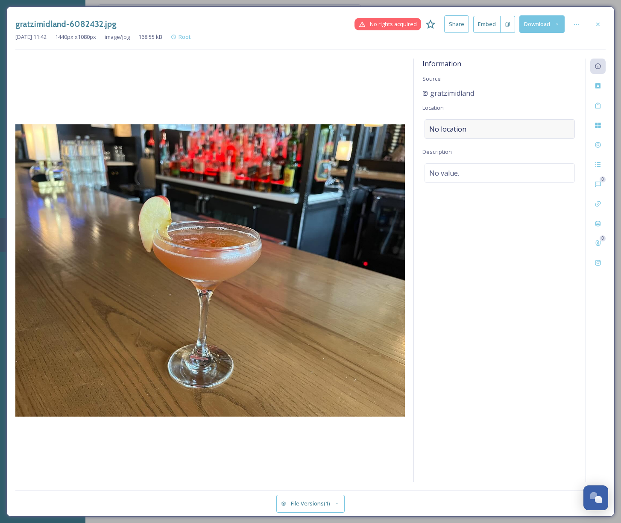
click at [471, 130] on div "No location" at bounding box center [500, 129] width 150 height 20
click at [449, 118] on div "Information Source gratzimidland Location No location Description No value." at bounding box center [500, 270] width 172 height 423
click at [446, 128] on span "No location" at bounding box center [447, 129] width 37 height 10
click at [470, 131] on input at bounding box center [500, 129] width 150 height 19
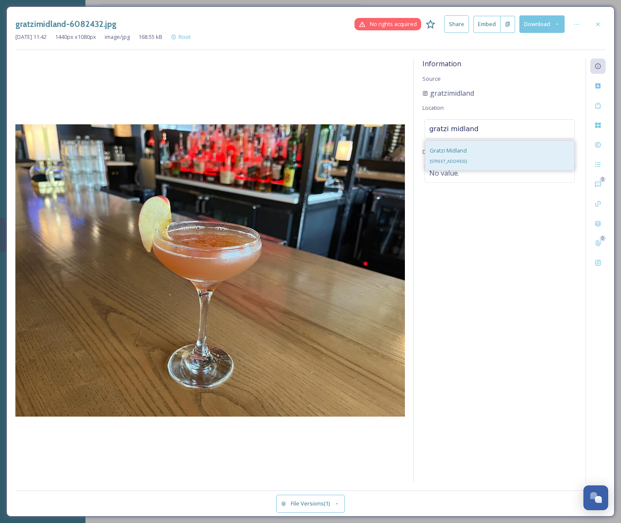
type input "gratzi midland"
click at [467, 159] on span "[STREET_ADDRESS]" at bounding box center [449, 162] width 38 height 6
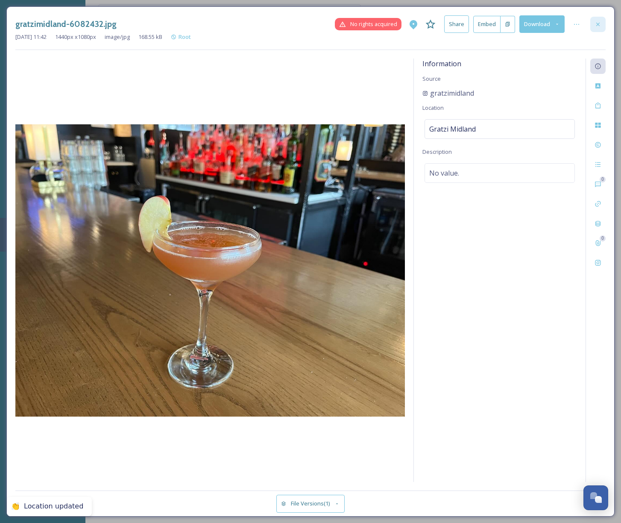
click at [600, 23] on icon at bounding box center [598, 24] width 7 height 7
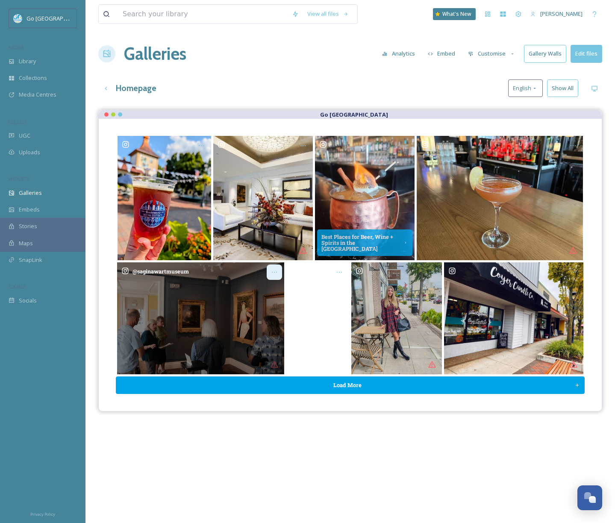
click at [273, 267] on div "Opens media popup. Media description: saginawartmuseum-6065474.jpg." at bounding box center [274, 271] width 15 height 15
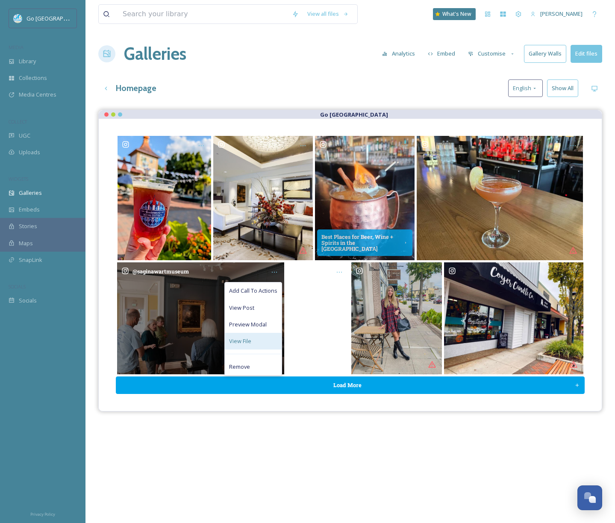
click at [263, 341] on div "View File" at bounding box center [253, 341] width 57 height 17
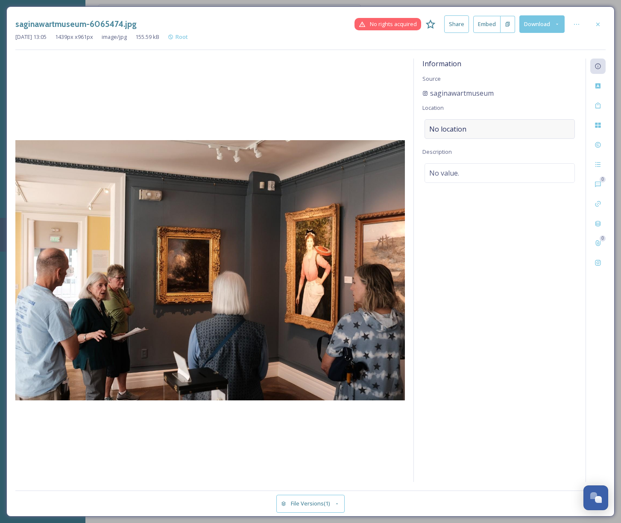
click at [470, 124] on div "No location" at bounding box center [500, 129] width 150 height 20
click at [460, 128] on input at bounding box center [500, 129] width 150 height 19
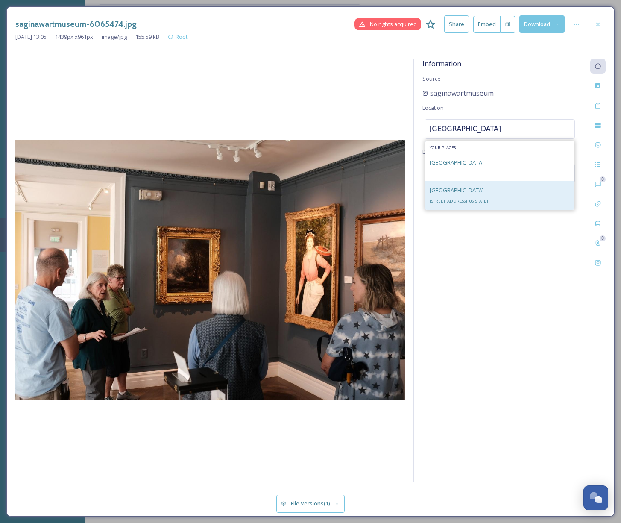
type input "[GEOGRAPHIC_DATA]"
click at [476, 191] on span "[GEOGRAPHIC_DATA]" at bounding box center [457, 190] width 54 height 8
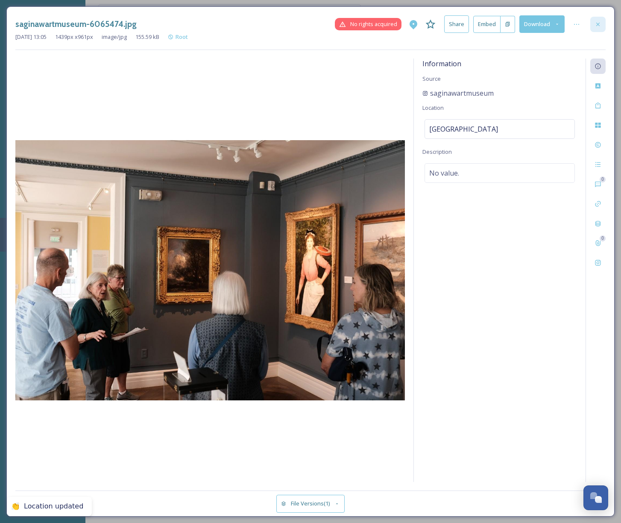
click at [600, 26] on icon at bounding box center [598, 24] width 7 height 7
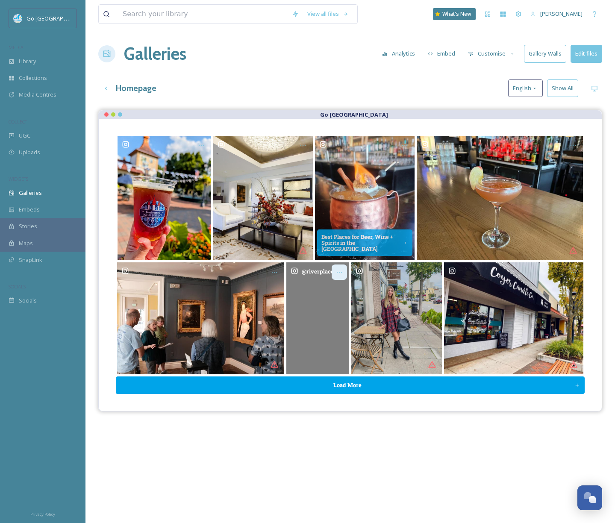
click at [341, 273] on icon "Opens media popup. Media description: riverplaceshops-6066572.mp4." at bounding box center [339, 272] width 7 height 7
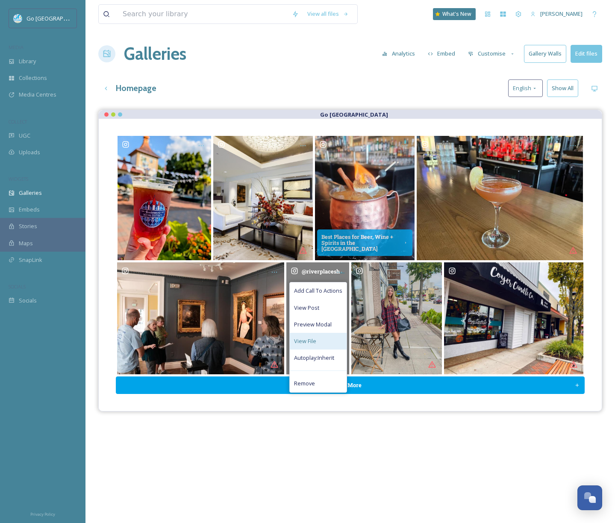
click at [305, 342] on span "View File" at bounding box center [305, 341] width 22 height 8
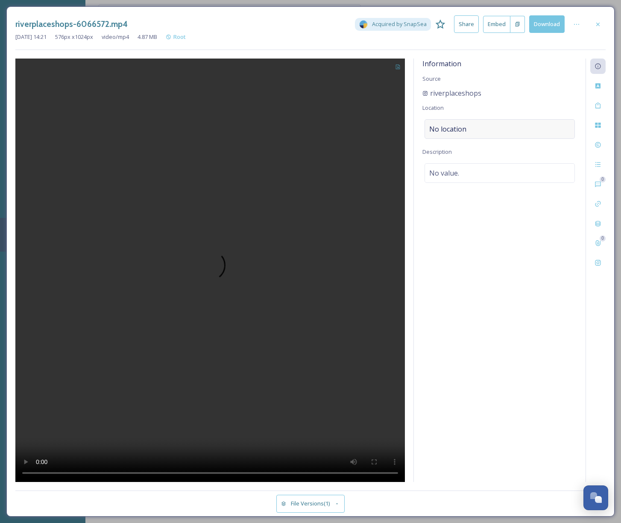
click at [481, 126] on div "No location" at bounding box center [500, 129] width 150 height 20
click at [486, 133] on input at bounding box center [500, 129] width 150 height 19
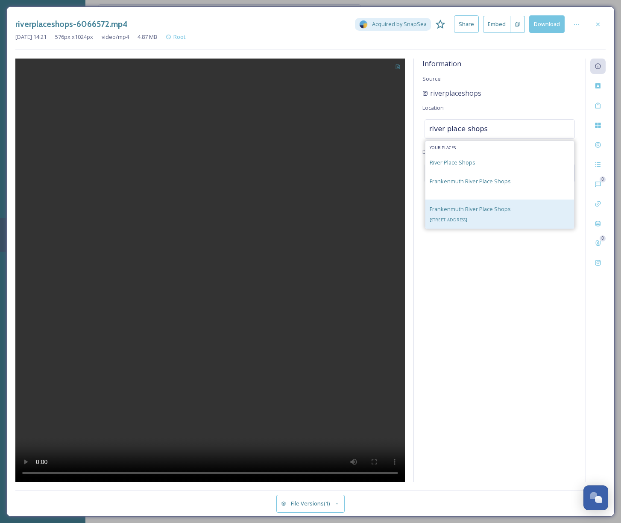
type input "river place shops"
click at [461, 214] on div "[GEOGRAPHIC_DATA] Shops [STREET_ADDRESS]" at bounding box center [470, 214] width 81 height 21
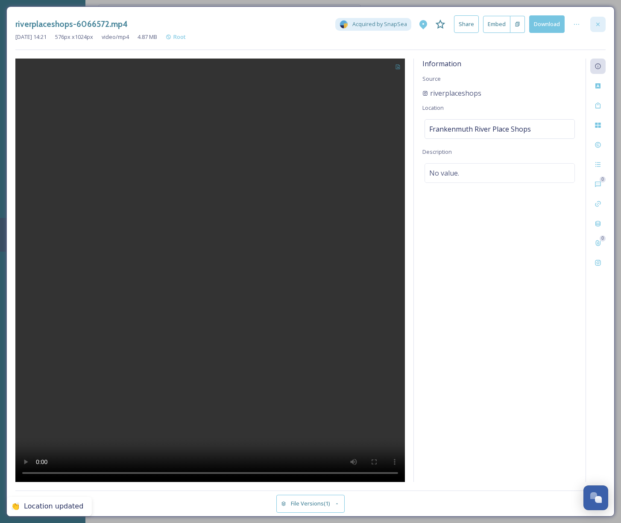
click at [602, 25] on div at bounding box center [597, 24] width 15 height 15
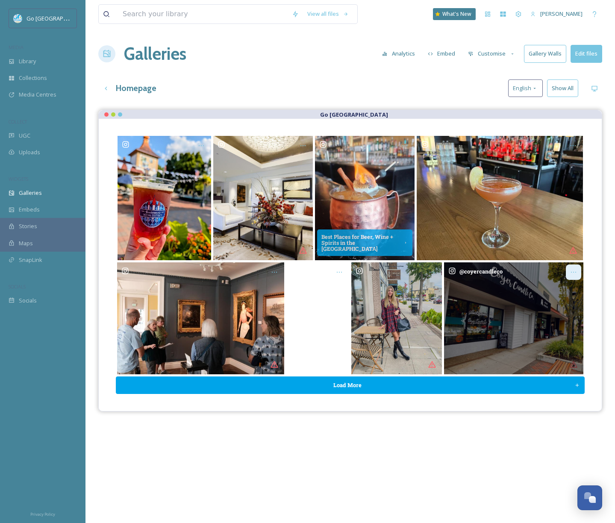
click at [573, 272] on icon "Opens media popup. Media description: coyercandleco-6065472.jpg." at bounding box center [573, 272] width 5 height 1
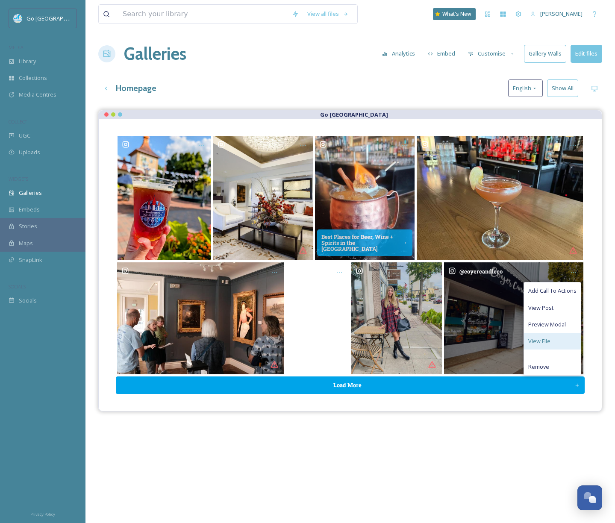
click at [553, 342] on div "View File" at bounding box center [552, 341] width 57 height 17
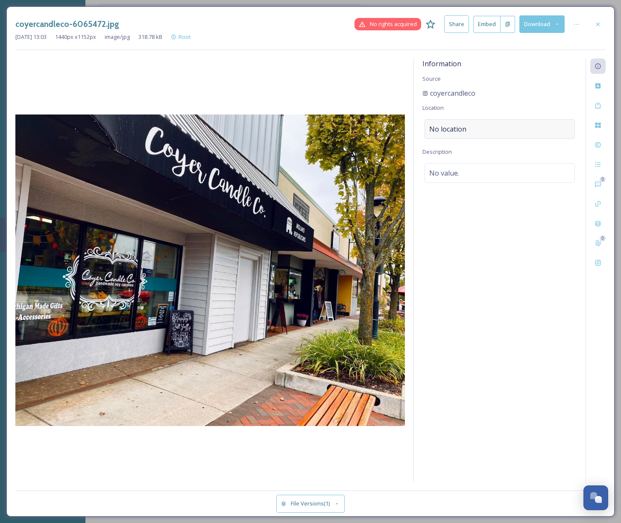
click at [455, 137] on div "No location" at bounding box center [500, 129] width 150 height 20
click at [465, 136] on input at bounding box center [500, 129] width 150 height 19
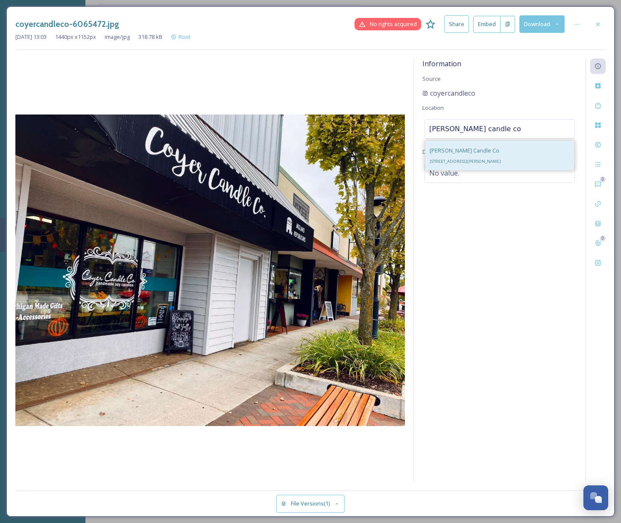
type input "[PERSON_NAME] candle co"
click at [501, 151] on div "[PERSON_NAME] Candle Co. [STREET_ADDRESS][PERSON_NAME]" at bounding box center [465, 155] width 71 height 21
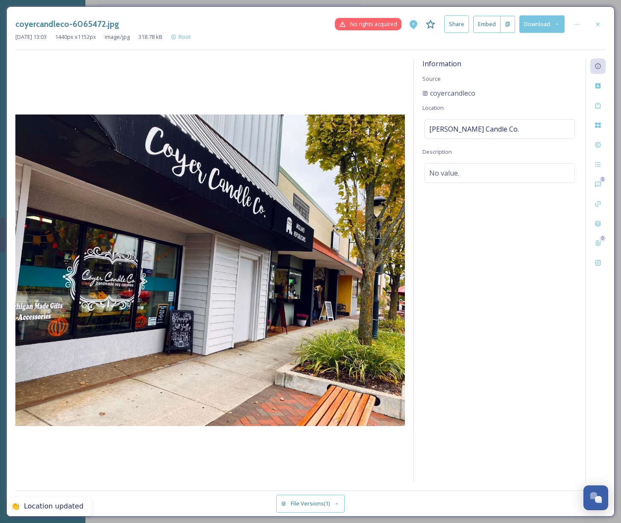
click at [599, 24] on icon at bounding box center [597, 23] width 3 height 3
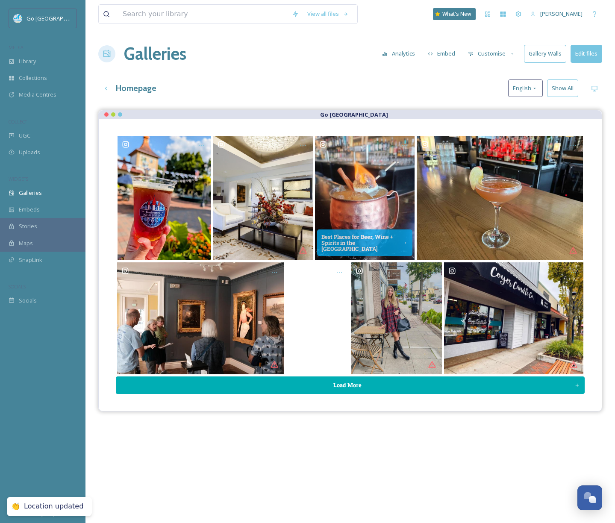
click at [365, 388] on button "Load More" at bounding box center [350, 385] width 469 height 18
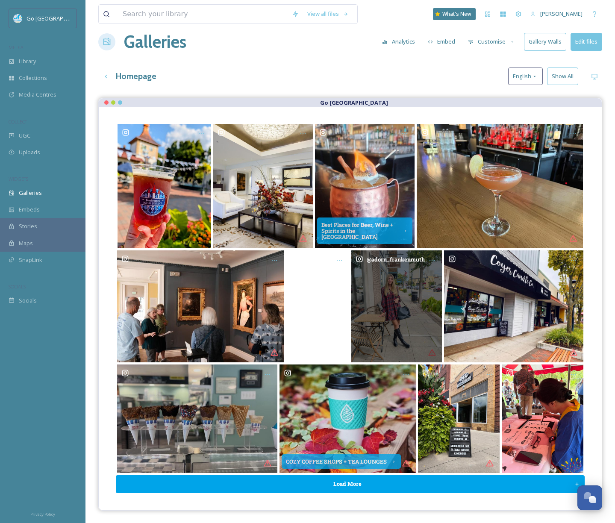
scroll to position [122, 0]
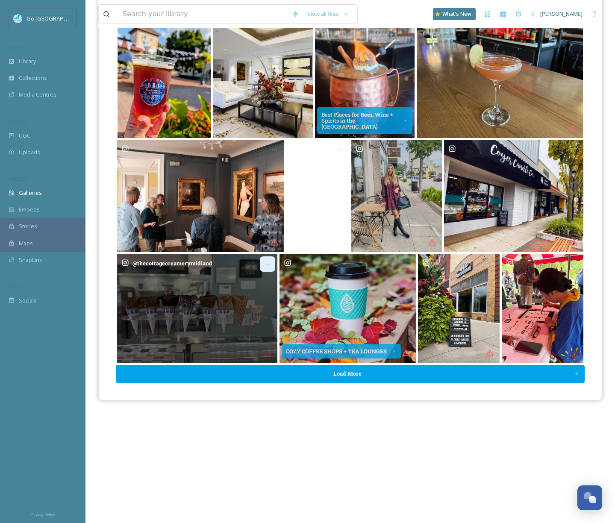
click at [268, 263] on icon "Opens media popup. Media description: thecottagecreamerymidland-6064766.jpg." at bounding box center [267, 264] width 7 height 7
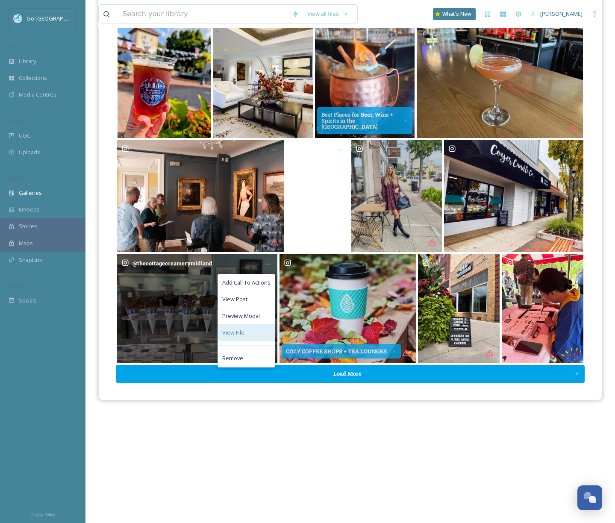
click at [243, 335] on span "View File" at bounding box center [233, 333] width 22 height 8
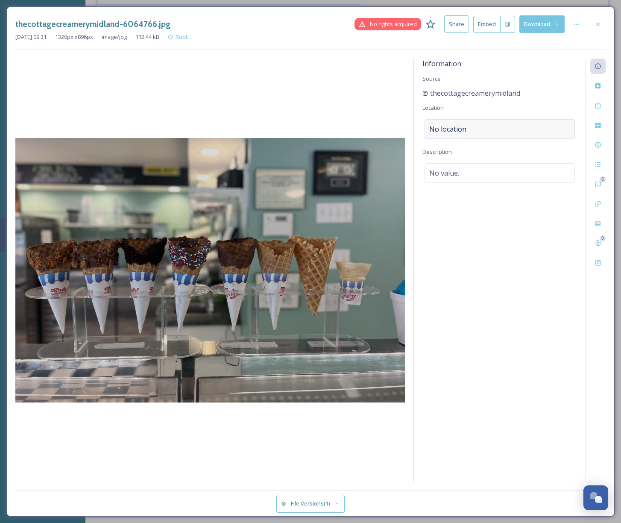
click at [448, 126] on span "No location" at bounding box center [447, 129] width 37 height 10
click at [474, 136] on input at bounding box center [500, 129] width 150 height 19
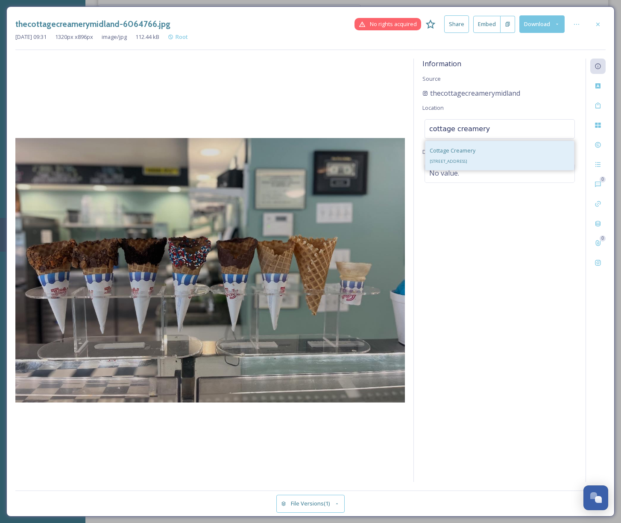
type input "cottage creamery"
click at [476, 147] on div "Cottage Creamery [STREET_ADDRESS]" at bounding box center [453, 155] width 46 height 21
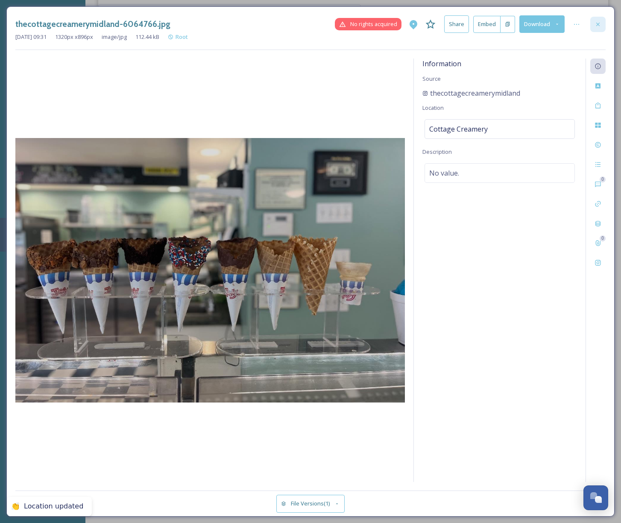
click at [593, 21] on div at bounding box center [597, 24] width 15 height 15
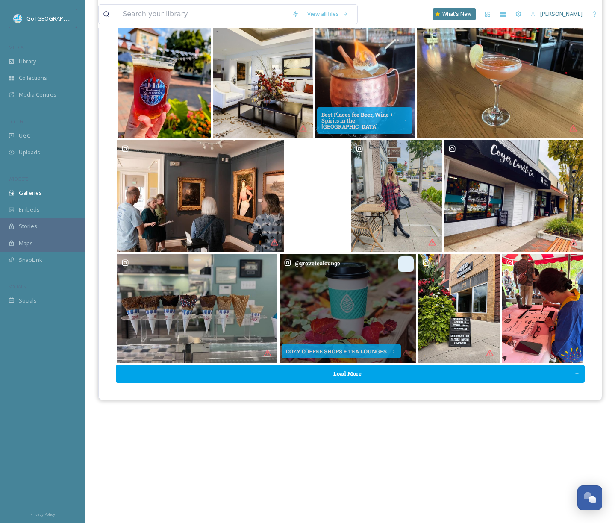
click at [405, 261] on icon "Opens media popup. Media description: grovetealounge-6061895.jpg." at bounding box center [405, 264] width 7 height 7
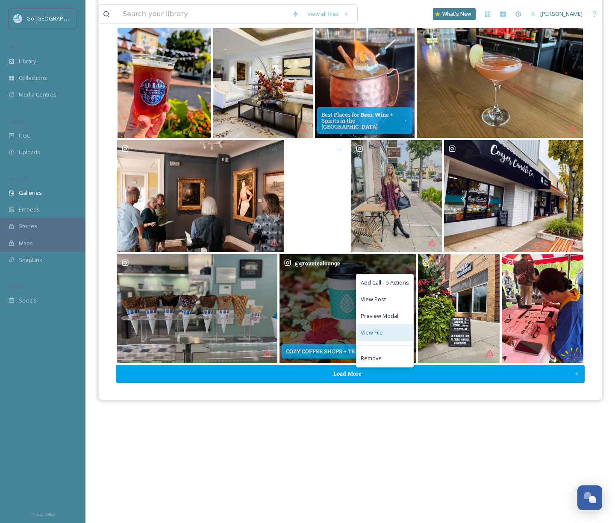
click at [385, 332] on div "View File" at bounding box center [384, 332] width 57 height 17
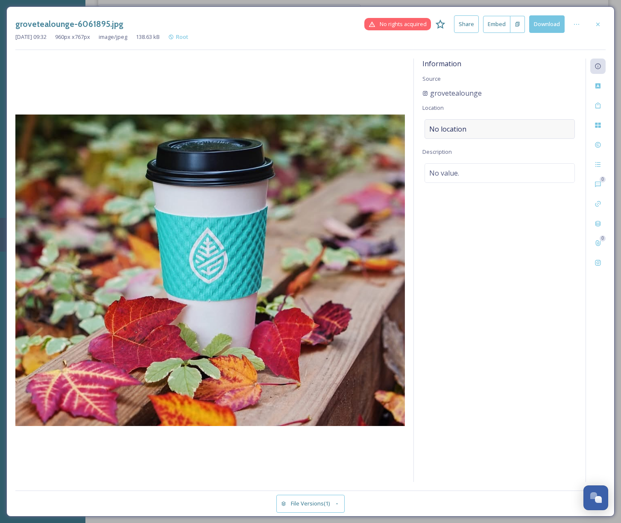
click at [465, 129] on span "No location" at bounding box center [447, 129] width 37 height 10
click at [461, 127] on input at bounding box center [500, 129] width 150 height 19
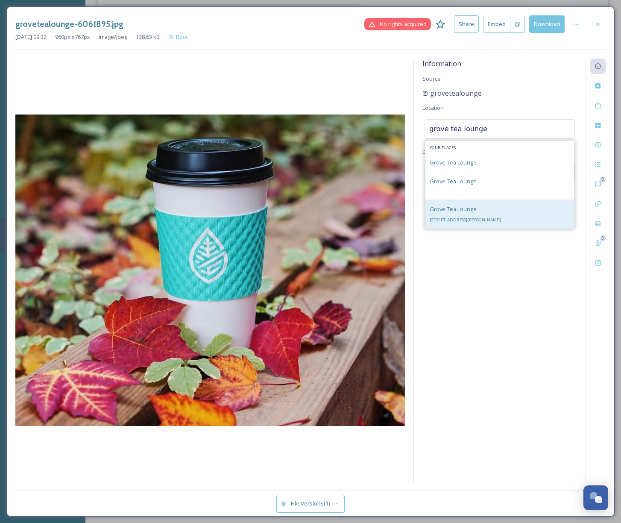
type input "grove tea lounge"
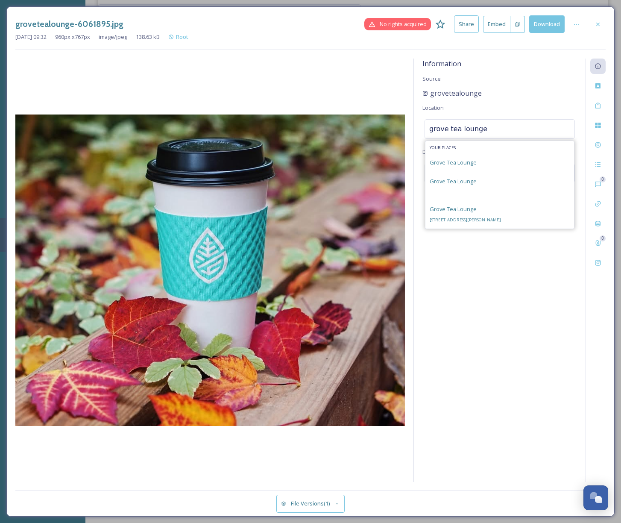
click at [467, 212] on div "[GEOGRAPHIC_DATA] [STREET_ADDRESS][PERSON_NAME]" at bounding box center [465, 214] width 71 height 21
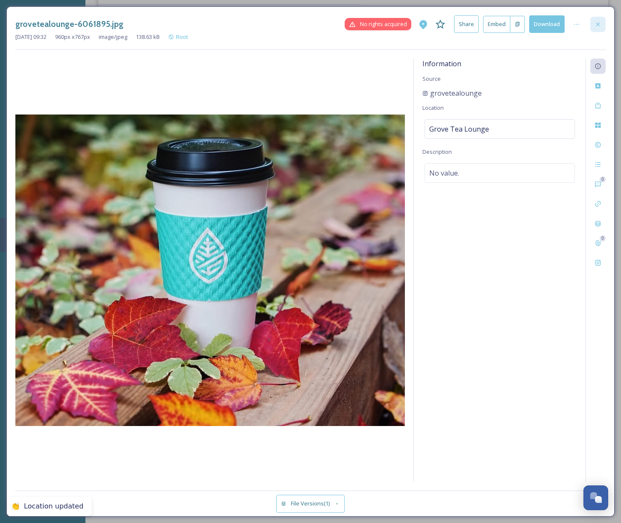
click at [599, 24] on icon at bounding box center [598, 24] width 7 height 7
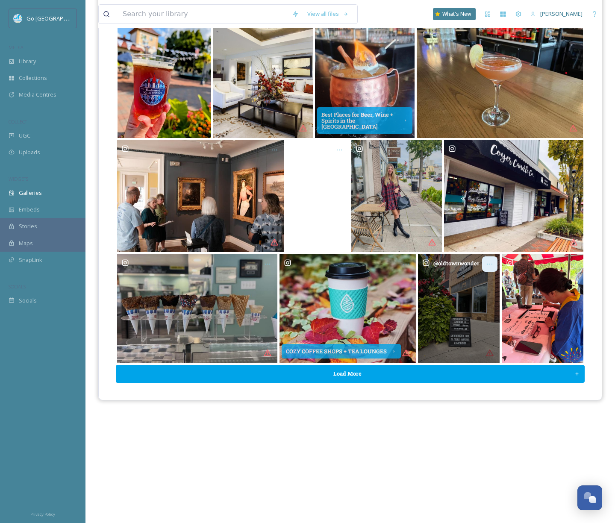
click at [483, 258] on div "Opens media popup. Media description: oldtownwonder-6064764.jpg." at bounding box center [489, 263] width 15 height 15
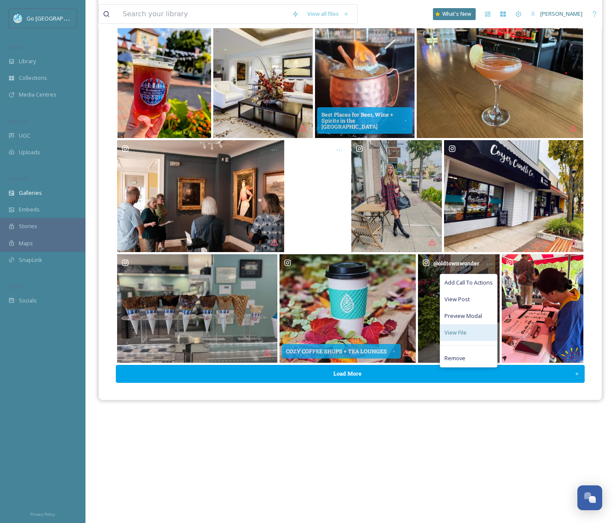
click at [467, 337] on div "View File" at bounding box center [468, 332] width 57 height 17
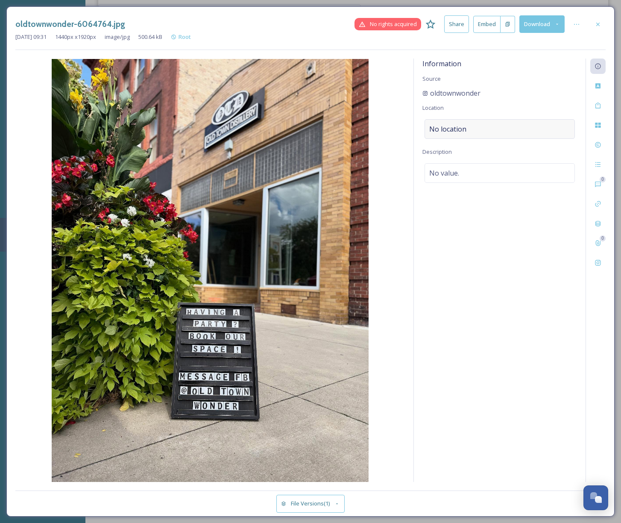
click at [461, 128] on span "No location" at bounding box center [447, 129] width 37 height 10
drag, startPoint x: 461, startPoint y: 128, endPoint x: 474, endPoint y: 134, distance: 14.1
click at [474, 134] on input at bounding box center [500, 129] width 150 height 19
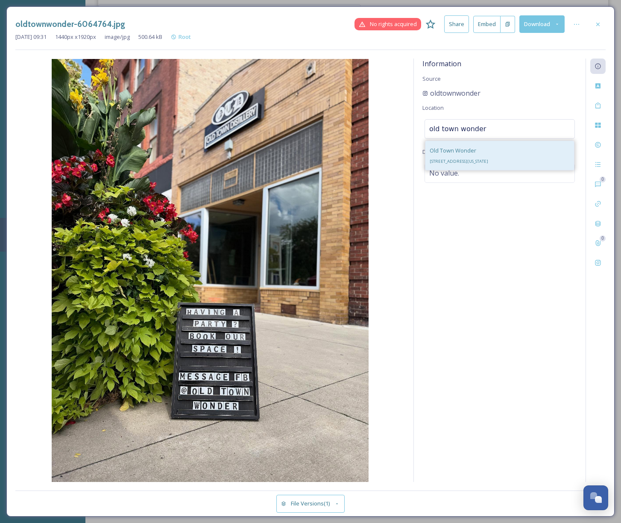
type input "old town wonder"
click at [488, 160] on span "[STREET_ADDRESS][US_STATE]" at bounding box center [459, 162] width 59 height 6
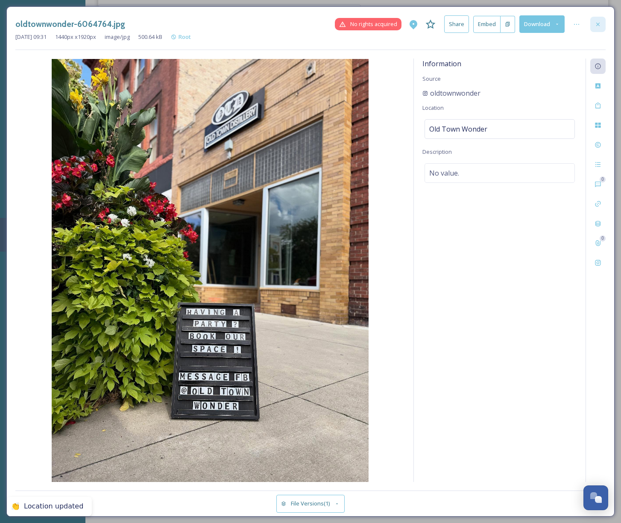
click at [600, 25] on icon at bounding box center [598, 24] width 7 height 7
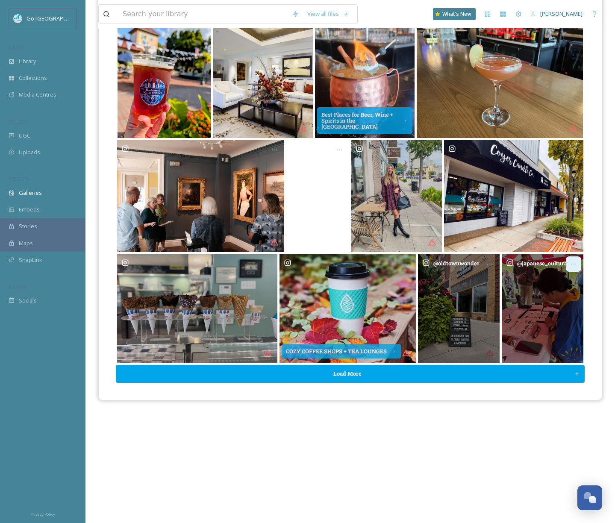
click at [573, 262] on icon "Opens media popup. Media description: japanese_cultural_center-6064765.jpg." at bounding box center [573, 264] width 7 height 7
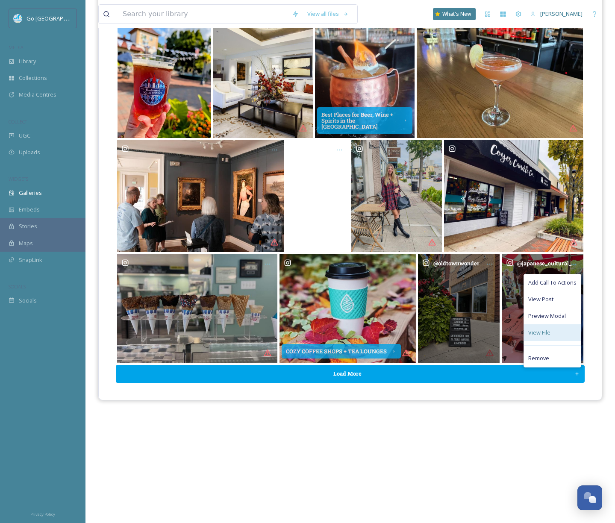
click at [547, 330] on span "View File" at bounding box center [539, 333] width 22 height 8
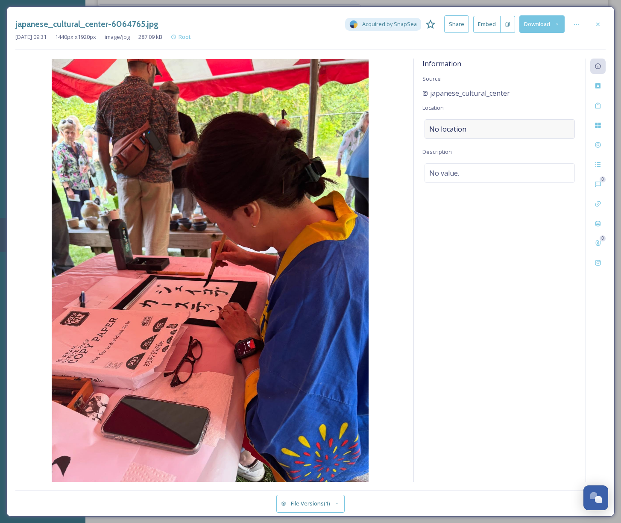
click at [465, 129] on span "No location" at bounding box center [447, 129] width 37 height 10
click at [483, 124] on input at bounding box center [500, 129] width 150 height 19
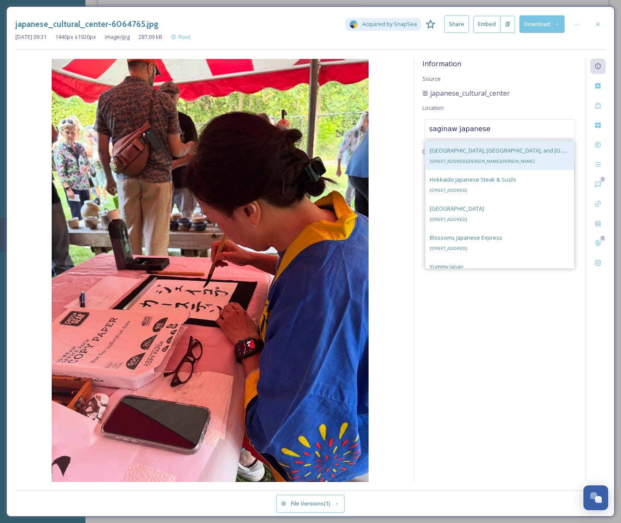
type input "saginaw japanese"
click at [469, 153] on span "[GEOGRAPHIC_DATA], [GEOGRAPHIC_DATA], and [GEOGRAPHIC_DATA]" at bounding box center [519, 150] width 179 height 8
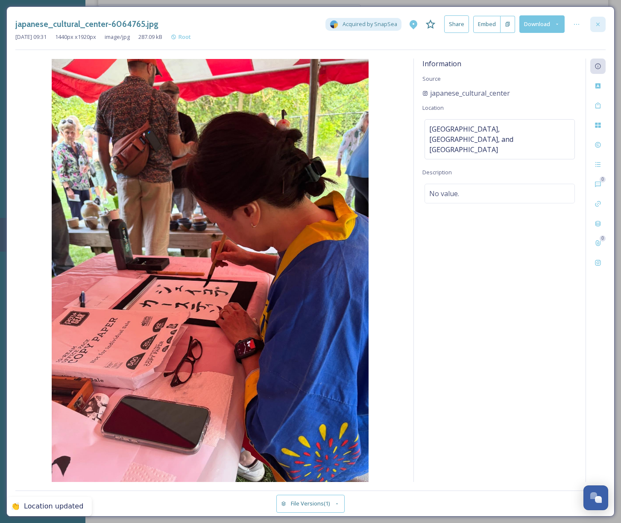
click at [596, 22] on icon at bounding box center [598, 24] width 7 height 7
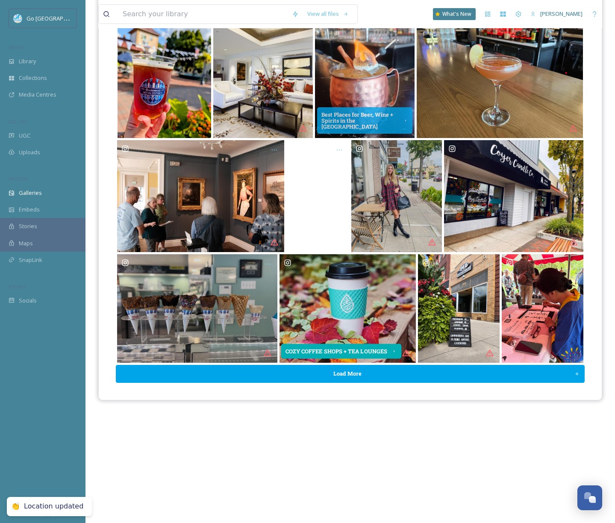
drag, startPoint x: 375, startPoint y: 370, endPoint x: 379, endPoint y: 355, distance: 14.9
click at [375, 370] on button "Load More" at bounding box center [350, 374] width 469 height 18
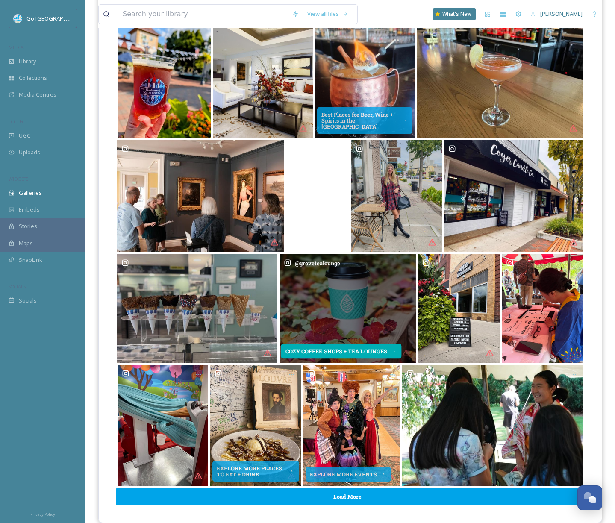
scroll to position [134, 0]
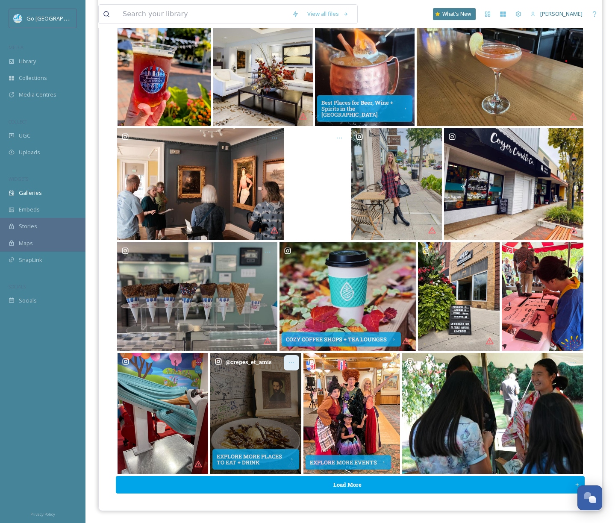
click at [292, 363] on icon "Opens media popup. Media description: crepes_et_amis-6064763.jpg." at bounding box center [291, 362] width 7 height 7
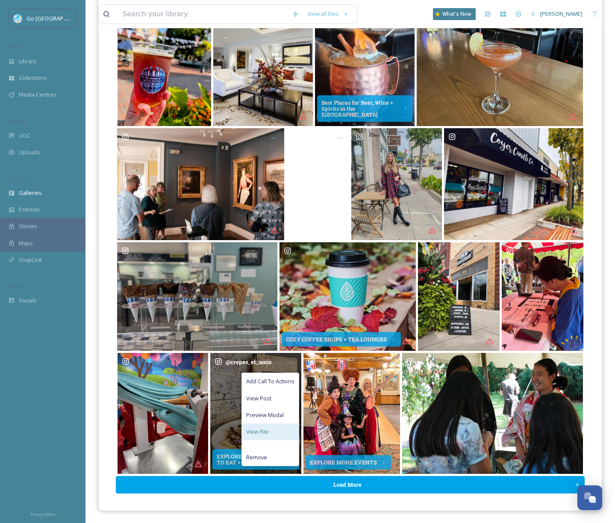
click at [268, 433] on div "View File" at bounding box center [270, 431] width 57 height 17
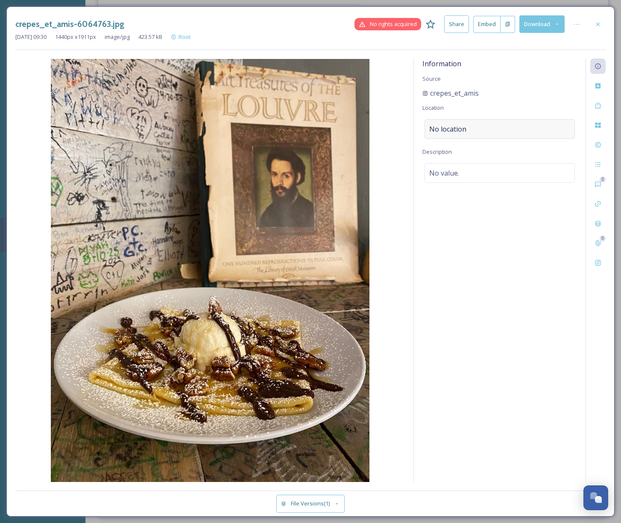
click at [456, 120] on div "No location" at bounding box center [500, 129] width 150 height 20
click at [458, 127] on input at bounding box center [500, 129] width 150 height 19
type input "crepes et amis"
click at [465, 162] on span "[STREET_ADDRESS][PERSON_NAME]" at bounding box center [465, 162] width 71 height 6
click at [600, 22] on icon at bounding box center [598, 24] width 7 height 7
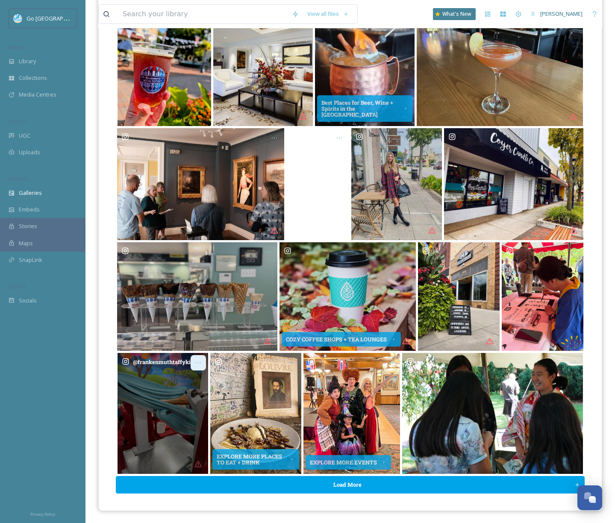
click at [200, 363] on icon "Opens media popup. Media description: frankenmuthtaffykitchen-6064762.jpg." at bounding box center [198, 362] width 7 height 7
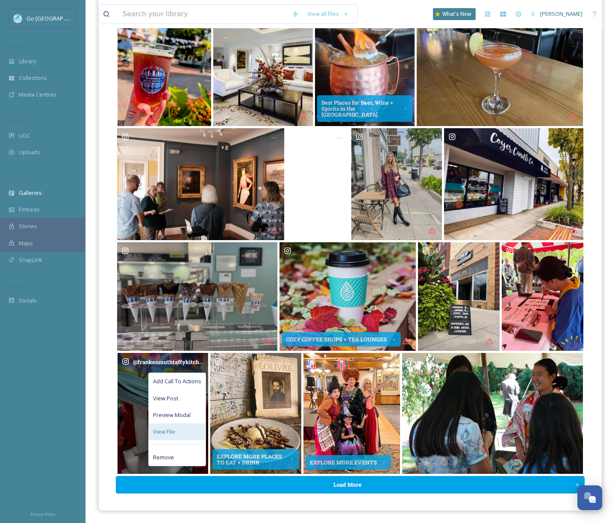
click at [183, 429] on div "View File" at bounding box center [177, 431] width 57 height 17
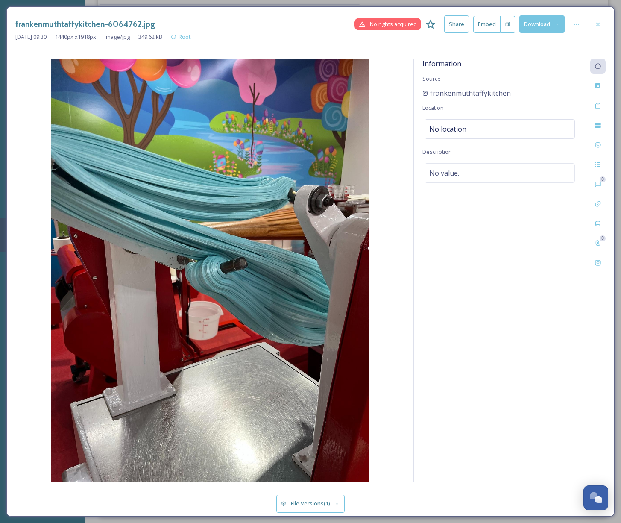
click at [439, 114] on div "Information Source frankenmuthtaffykitchen Location No location Description No …" at bounding box center [500, 270] width 172 height 423
click at [444, 125] on span "No location" at bounding box center [447, 129] width 37 height 10
click at [476, 129] on input at bounding box center [500, 129] width 150 height 19
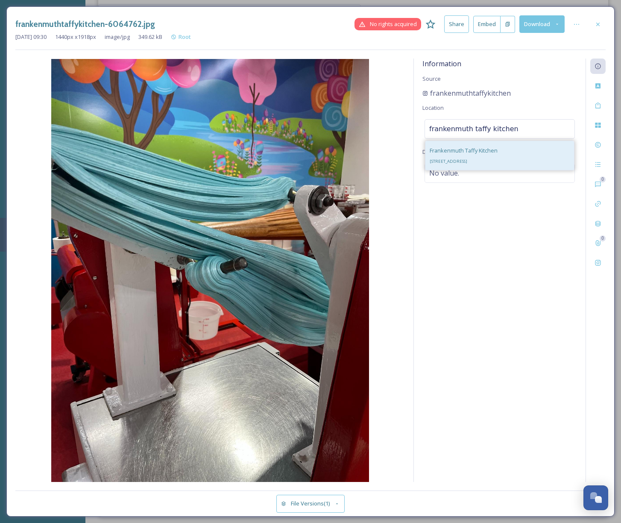
type input "frankenmuth taffy kitchen"
click at [487, 151] on span "Frankenmuth Taffy Kitchen" at bounding box center [464, 151] width 68 height 8
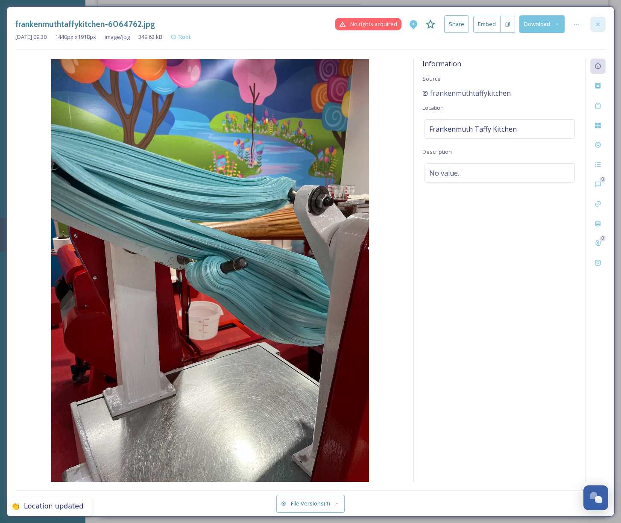
click at [597, 19] on div at bounding box center [597, 24] width 15 height 15
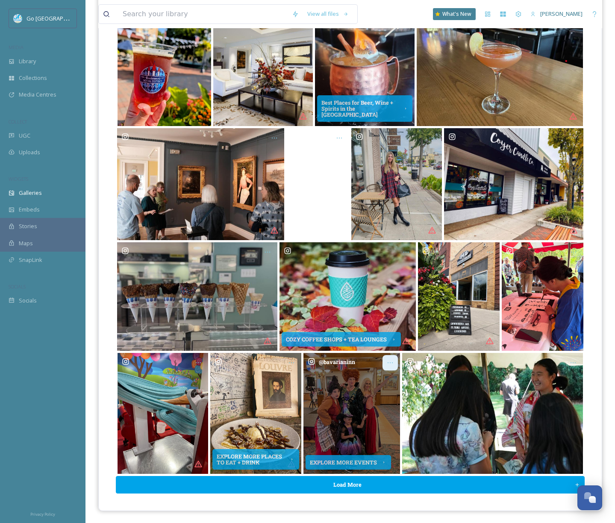
click at [393, 361] on icon "Opens media popup. Media description: bavarianinn-6064761.jpg." at bounding box center [390, 362] width 7 height 7
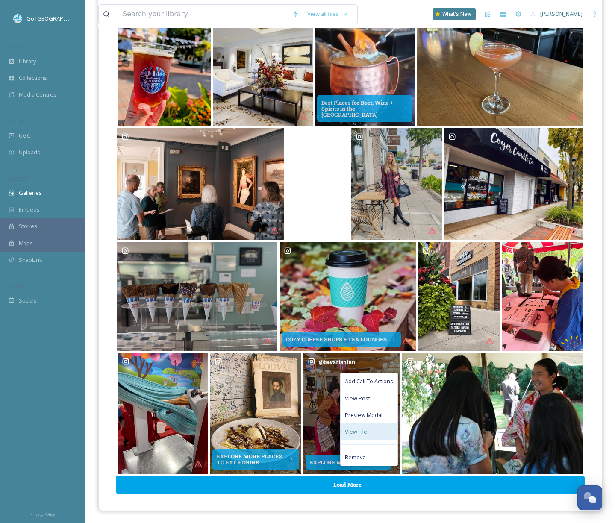
click at [374, 430] on div "View File" at bounding box center [369, 431] width 57 height 17
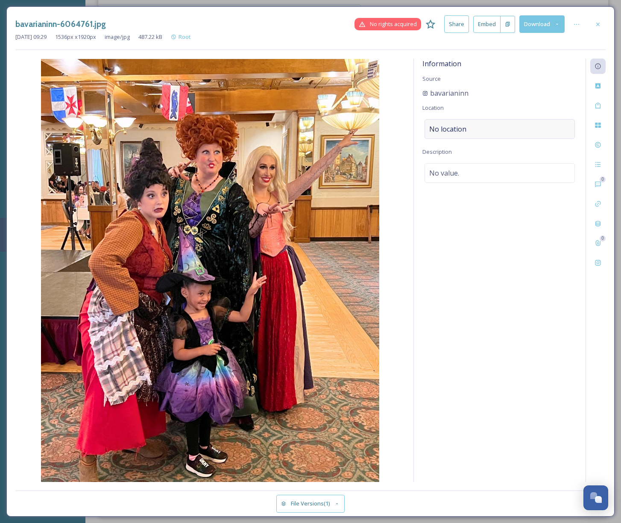
click at [448, 124] on span "No location" at bounding box center [447, 129] width 37 height 10
click at [447, 131] on input at bounding box center [500, 129] width 150 height 19
type input "bavarian inn"
click at [477, 162] on span "Bavarian Inn Restaurant" at bounding box center [460, 163] width 61 height 8
click at [475, 125] on div "No location" at bounding box center [500, 129] width 150 height 20
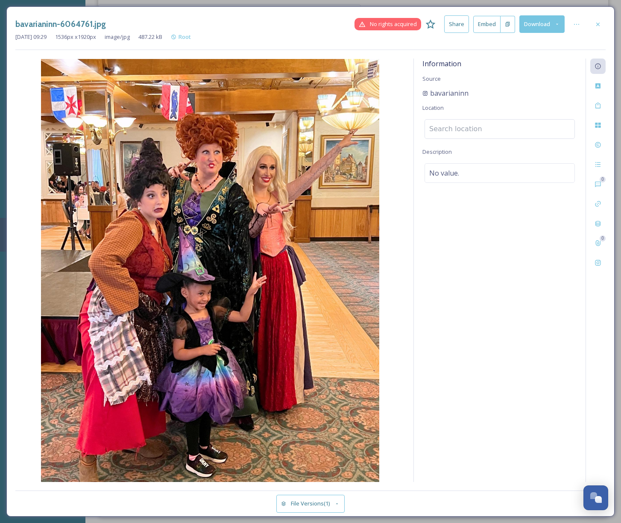
click at [475, 129] on input at bounding box center [500, 129] width 150 height 19
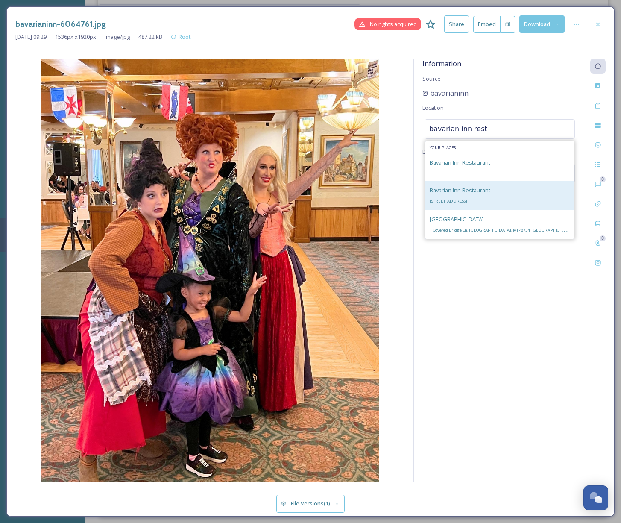
type input "bavarian inn rest"
click at [481, 193] on span "Bavarian Inn Restaurant" at bounding box center [460, 190] width 61 height 8
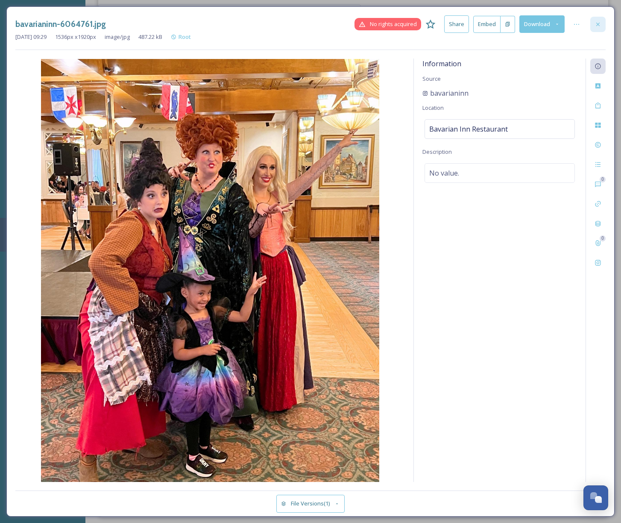
click at [598, 23] on icon at bounding box center [598, 24] width 7 height 7
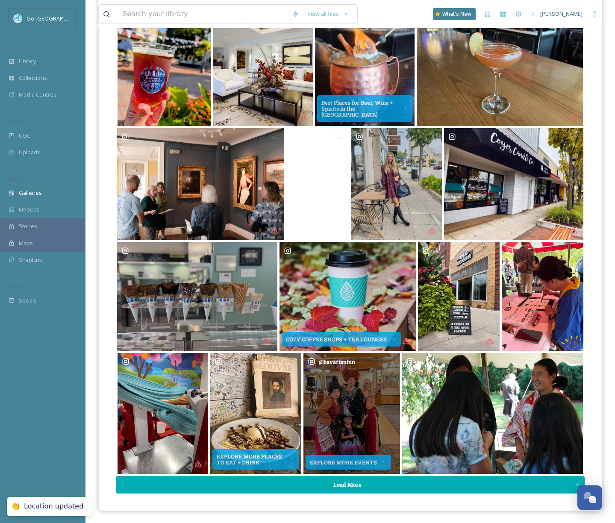
click at [393, 484] on button "Load More" at bounding box center [350, 485] width 469 height 18
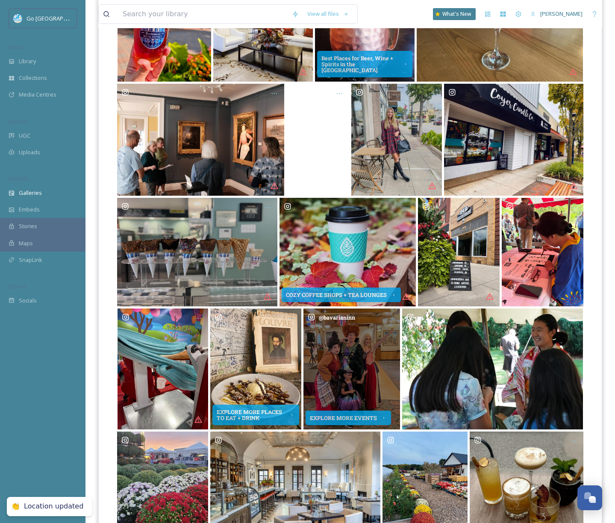
scroll to position [250, 0]
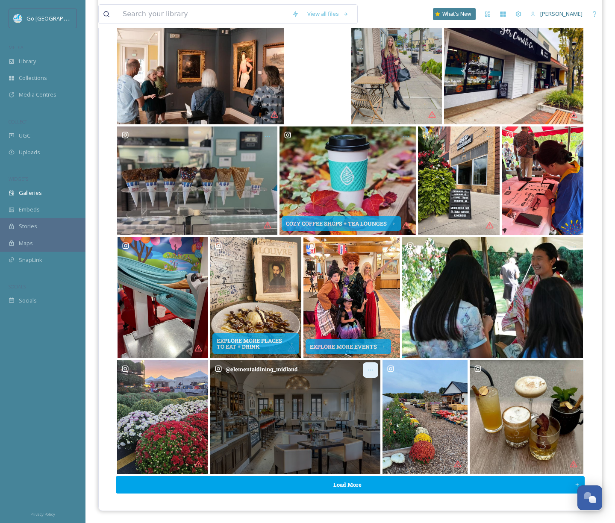
click at [369, 376] on div "Opens media popup. Media description: elementaldining_midland-6064757.jpg." at bounding box center [370, 369] width 15 height 15
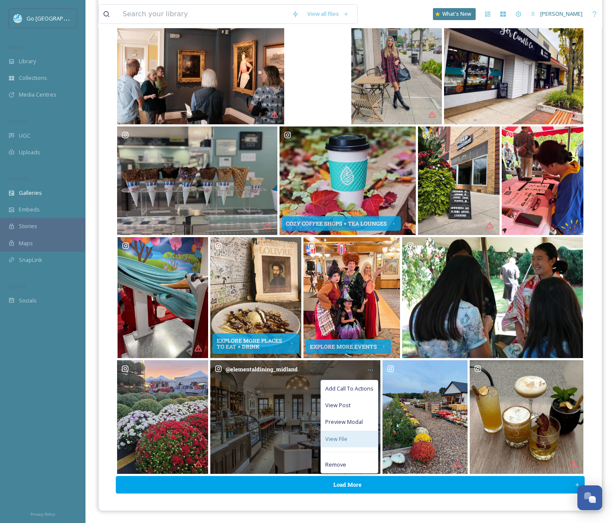
click at [351, 440] on div "View File" at bounding box center [349, 439] width 57 height 17
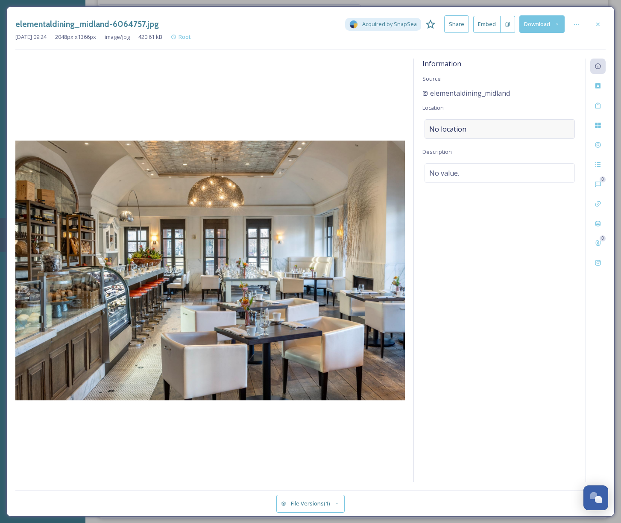
click at [482, 129] on div "No location" at bounding box center [500, 129] width 150 height 20
click at [459, 132] on input at bounding box center [500, 129] width 150 height 19
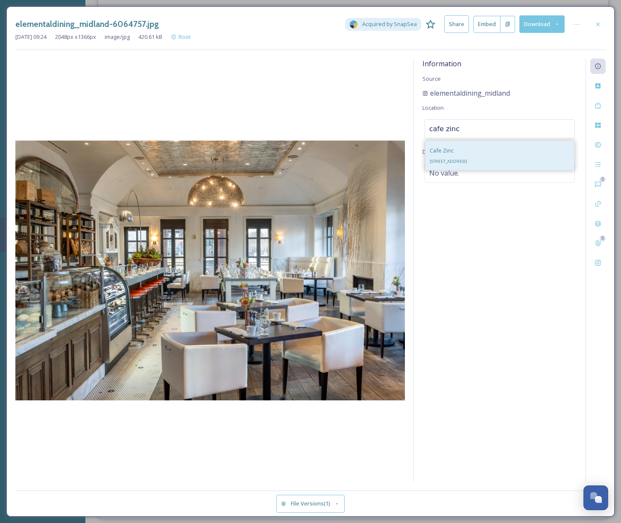
type input "cafe zinc"
click at [453, 151] on div "Cafe Zinc [STREET_ADDRESS]" at bounding box center [449, 155] width 38 height 21
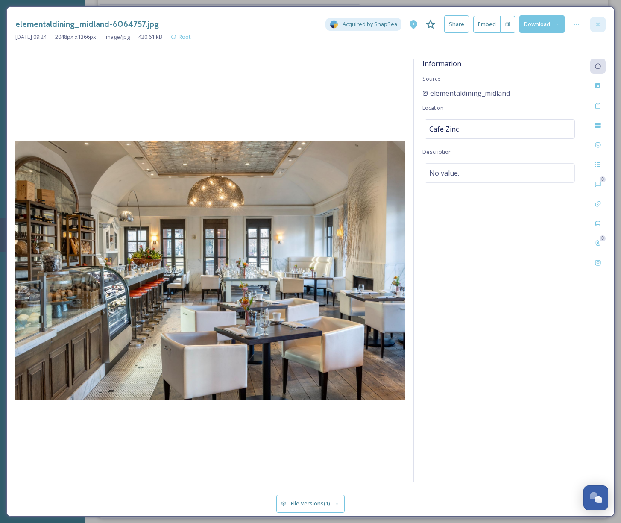
click at [596, 18] on div at bounding box center [597, 24] width 15 height 15
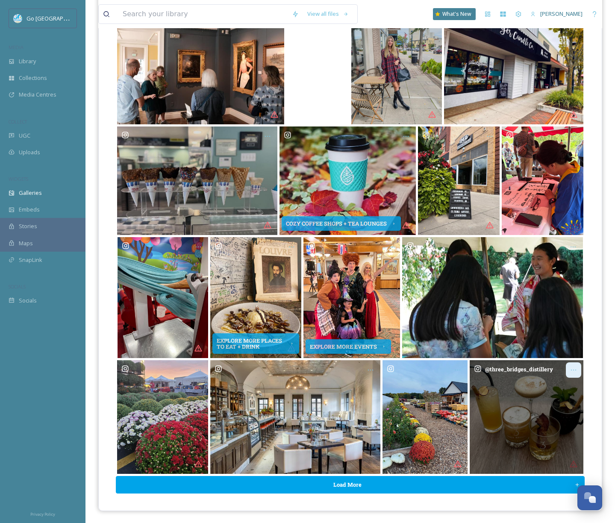
click at [577, 372] on div "Opens media popup. Media description: three_bridges_distillery-6049501.jpg." at bounding box center [573, 369] width 15 height 15
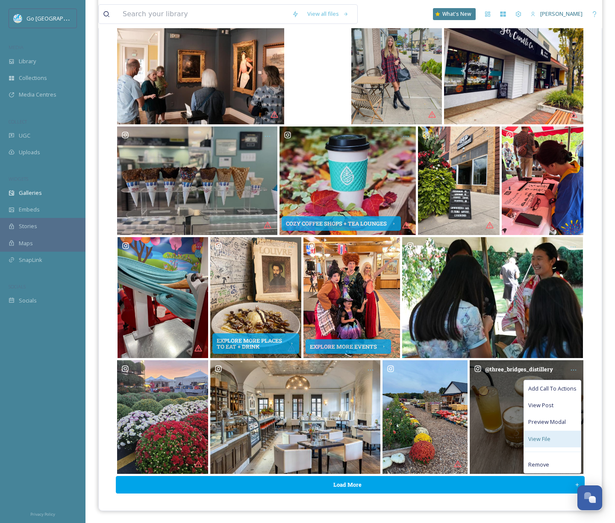
click at [538, 442] on span "View File" at bounding box center [539, 439] width 22 height 8
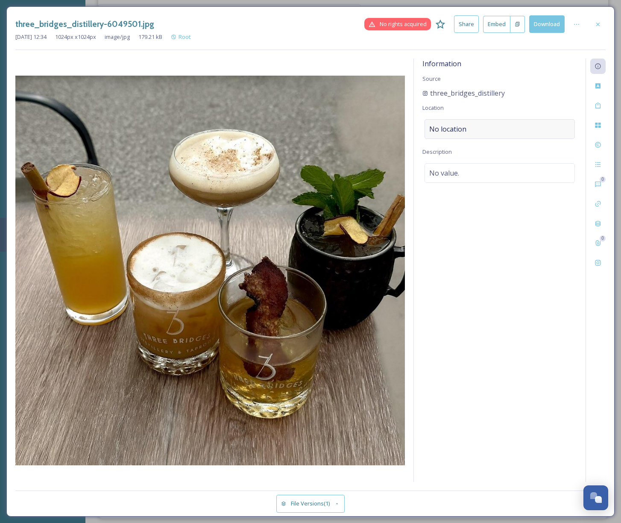
click at [475, 130] on div "No location" at bounding box center [500, 129] width 150 height 20
click at [458, 132] on input at bounding box center [500, 129] width 150 height 19
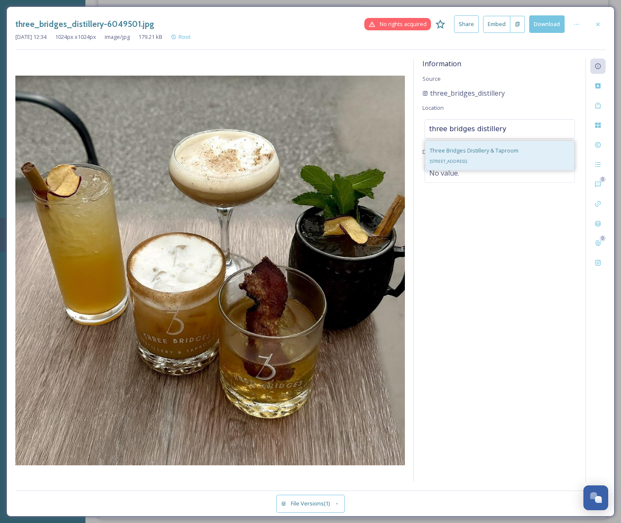
type input "three bridges distillery"
click at [456, 148] on span "Three Bridges Distillery & Taproom" at bounding box center [474, 151] width 89 height 8
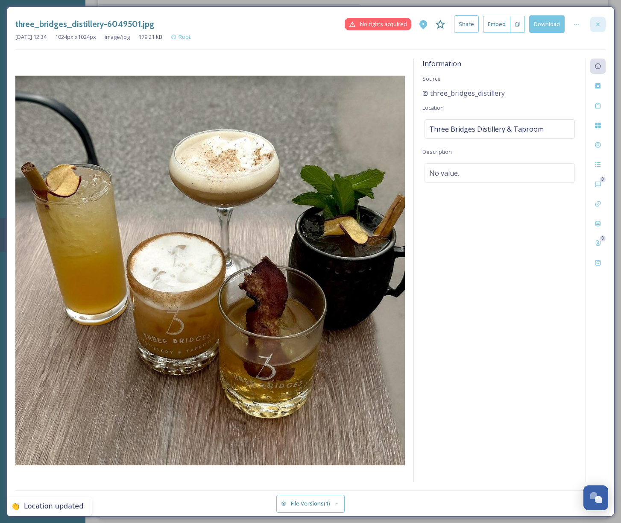
click at [598, 25] on icon at bounding box center [598, 24] width 7 height 7
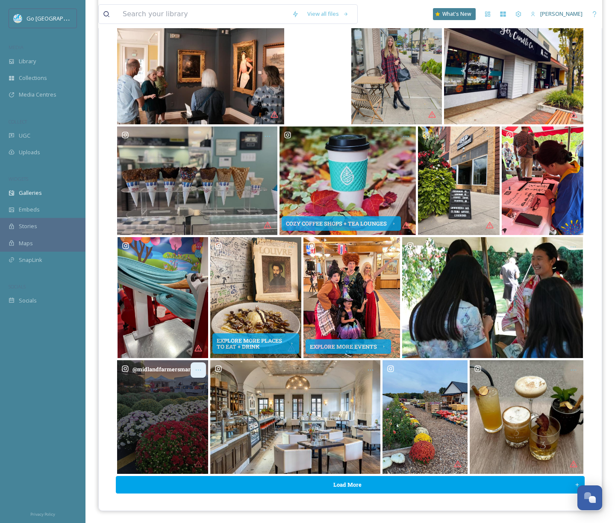
click at [200, 371] on icon "Opens media popup. Media description: midlandfarmersmarket-6064758.jpg." at bounding box center [198, 370] width 7 height 7
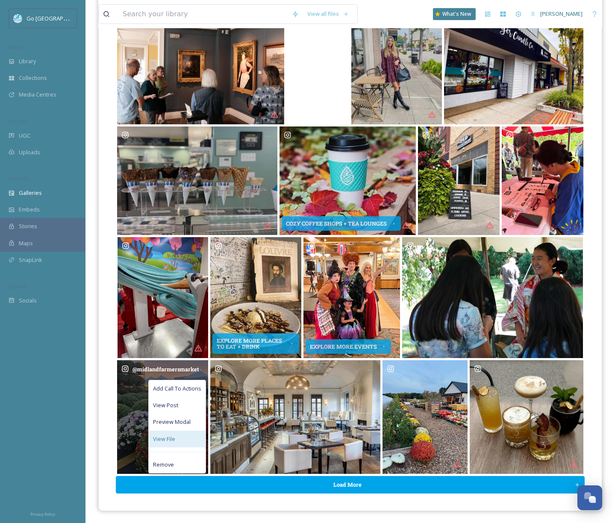
click at [178, 437] on div "View File" at bounding box center [177, 439] width 57 height 17
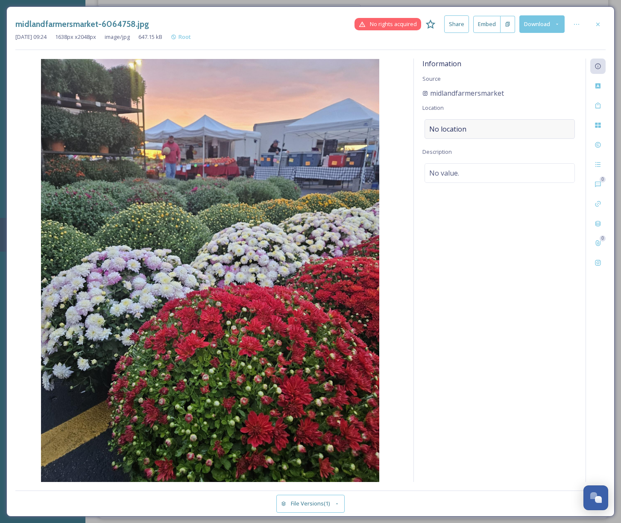
click at [470, 129] on div "No location" at bounding box center [500, 129] width 150 height 20
click at [446, 127] on input at bounding box center [500, 129] width 150 height 19
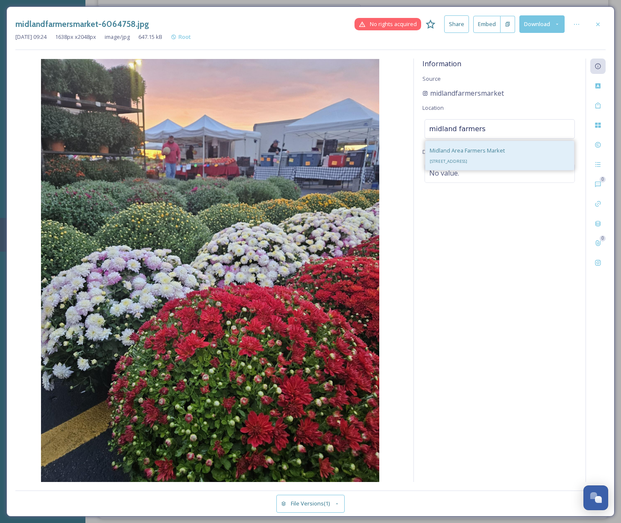
type input "midland farmers"
click at [504, 154] on div "Midland Area Farmers Market [STREET_ADDRESS]" at bounding box center [467, 155] width 75 height 21
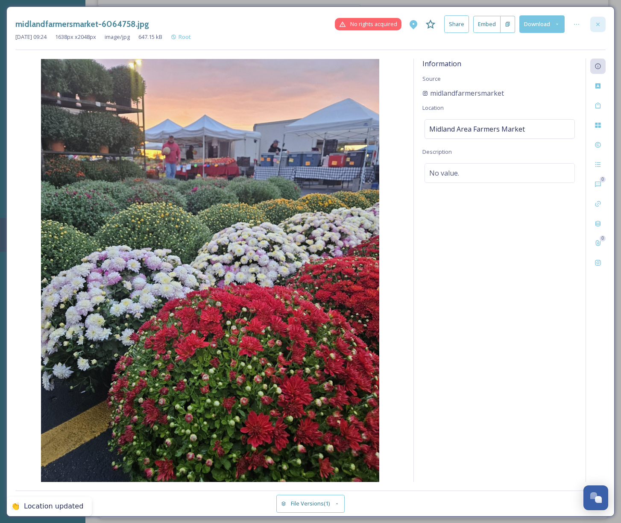
click at [598, 22] on icon at bounding box center [598, 24] width 7 height 7
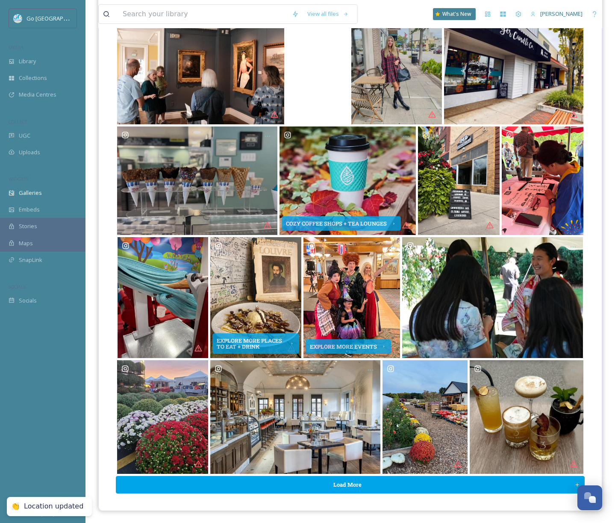
click at [389, 473] on div "Opens media popup. Media description: schomakerfarms-6049602.jpg." at bounding box center [424, 417] width 85 height 114
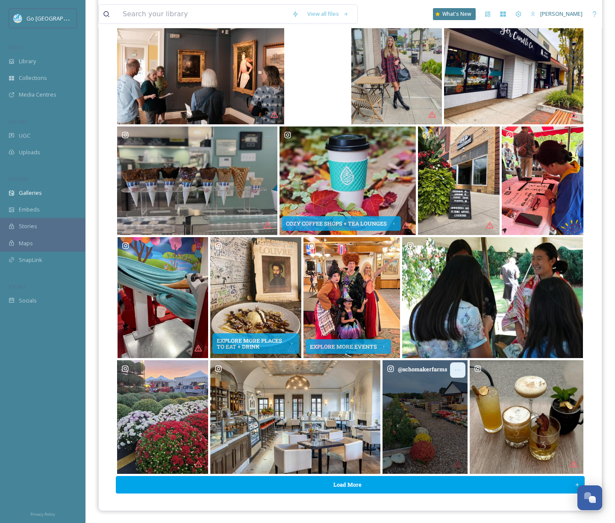
click at [457, 370] on icon "Opens media popup. Media description: schomakerfarms-6049602.jpg." at bounding box center [457, 370] width 7 height 7
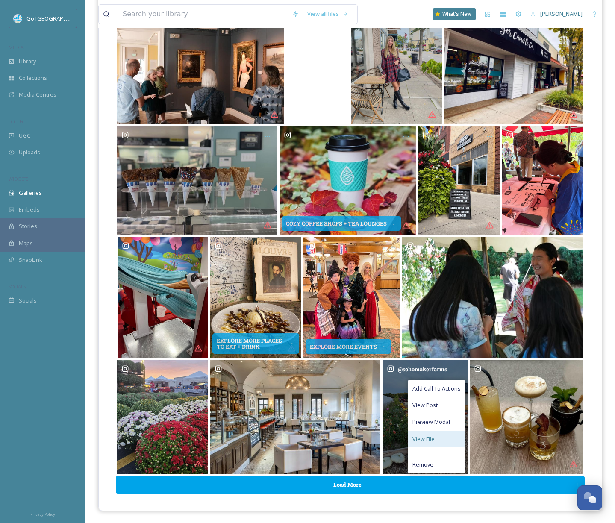
click at [424, 438] on span "View File" at bounding box center [423, 439] width 22 height 8
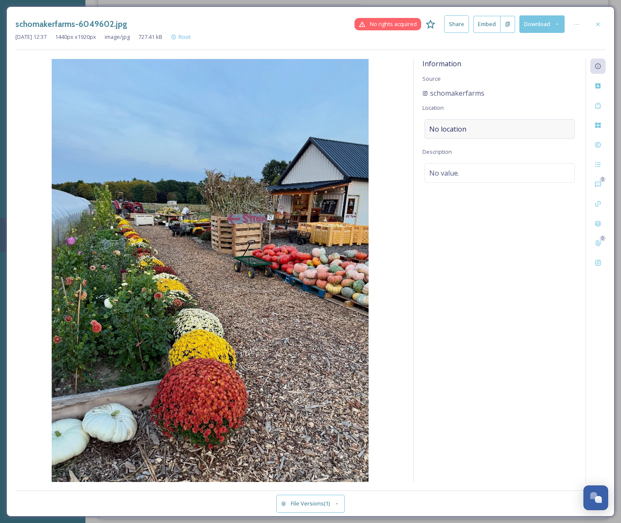
click at [441, 130] on span "No location" at bounding box center [447, 129] width 37 height 10
click at [467, 131] on input at bounding box center [500, 129] width 150 height 19
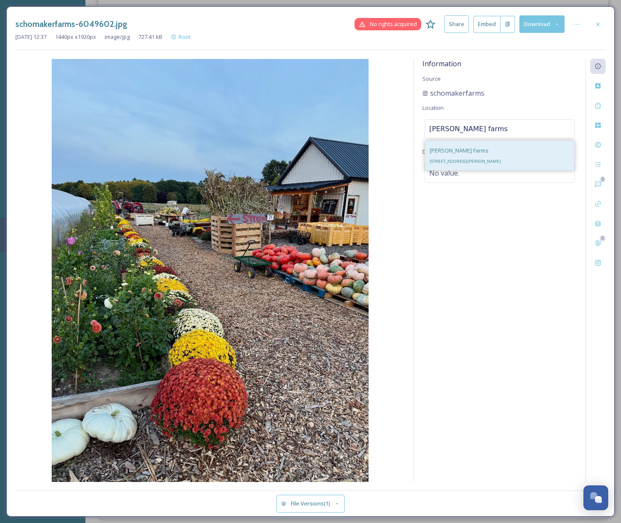
type input "[PERSON_NAME] farms"
click at [472, 151] on span "[PERSON_NAME] Farms" at bounding box center [459, 151] width 59 height 8
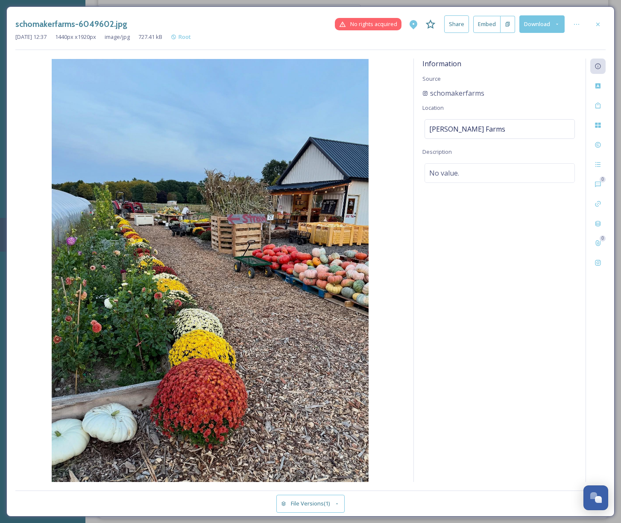
click at [602, 28] on div at bounding box center [597, 24] width 15 height 15
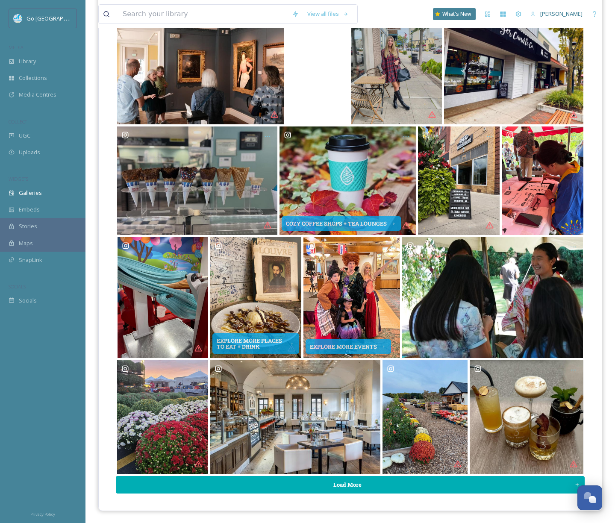
click at [344, 485] on button "Load More" at bounding box center [350, 485] width 469 height 18
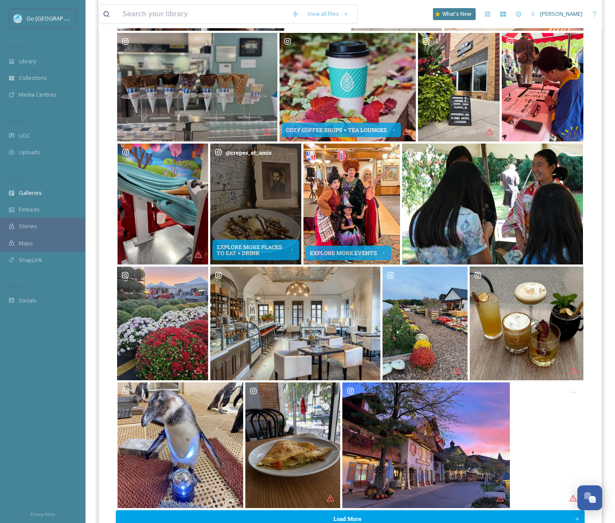
scroll to position [378, 0]
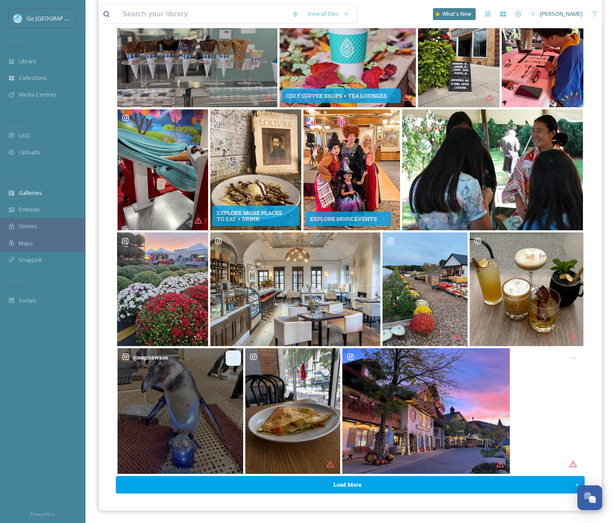
click at [232, 355] on icon "Opens media popup. Media description: saginawzoo-6037538.jpg." at bounding box center [233, 358] width 7 height 7
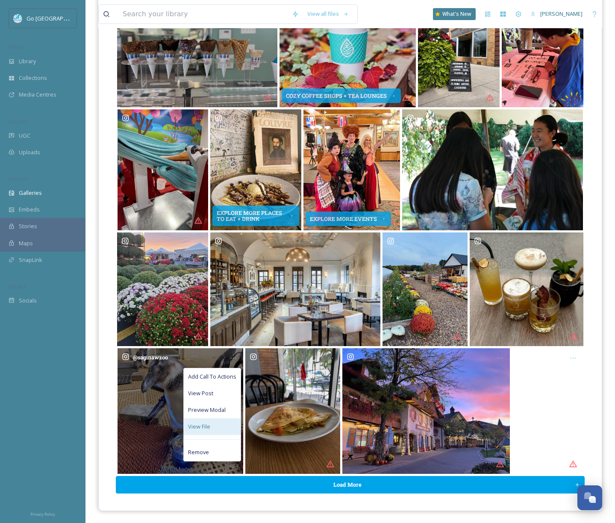
click at [194, 427] on span "View File" at bounding box center [199, 427] width 22 height 8
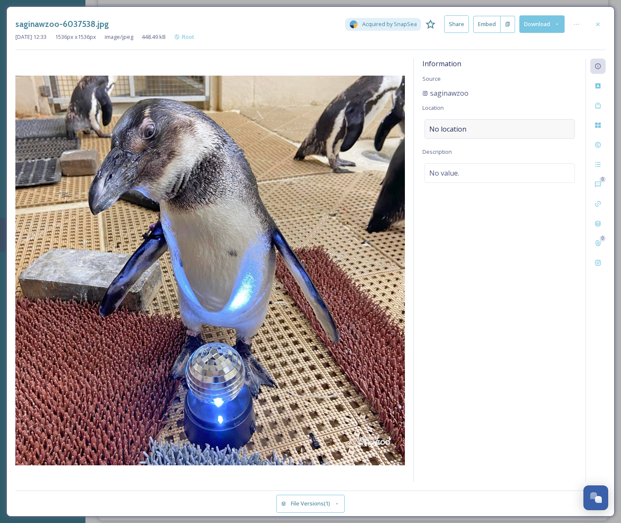
click at [485, 122] on div "No location" at bounding box center [500, 129] width 150 height 20
click at [475, 129] on input at bounding box center [500, 129] width 150 height 19
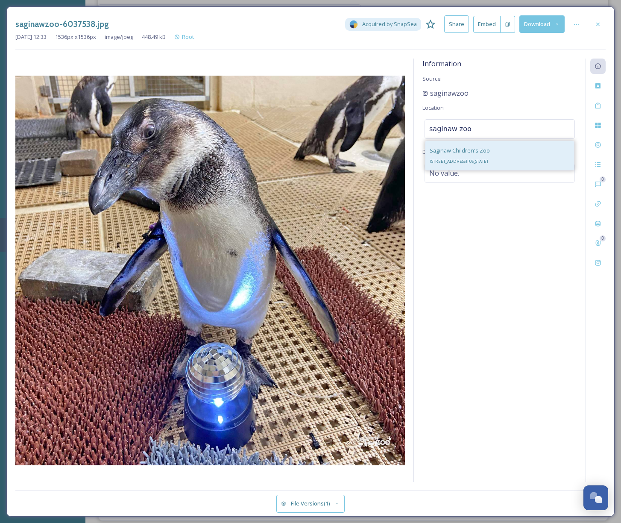
type input "saginaw zoo"
click at [463, 156] on div "Saginaw Children's Zoo [STREET_ADDRESS][US_STATE]" at bounding box center [460, 155] width 60 height 21
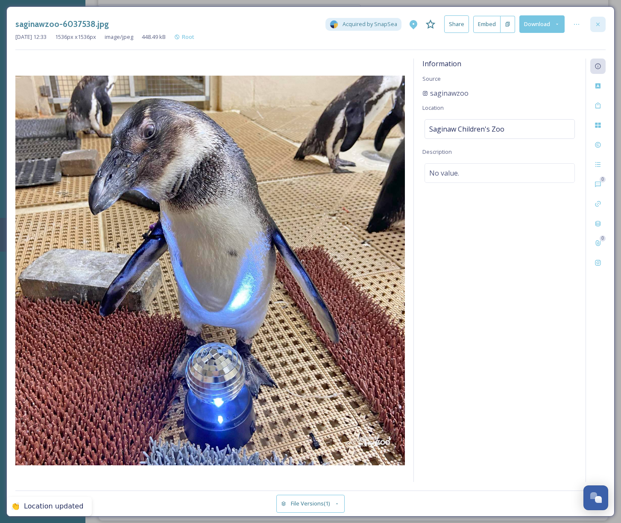
click at [600, 22] on icon at bounding box center [598, 24] width 7 height 7
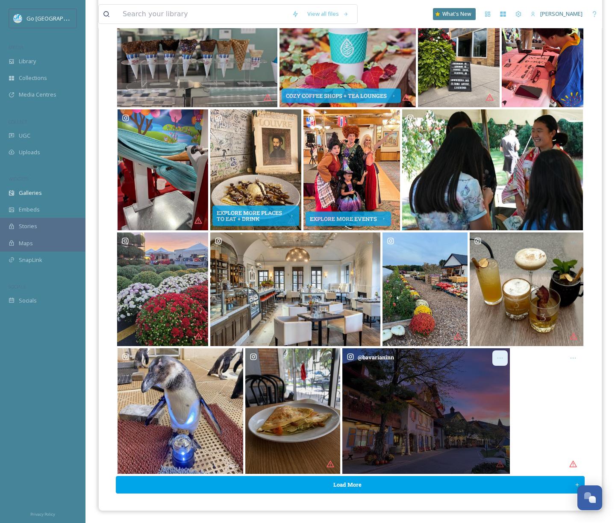
click at [496, 353] on div "Opens media popup. Media description: bavarianinn-6045005.jpg." at bounding box center [499, 357] width 15 height 15
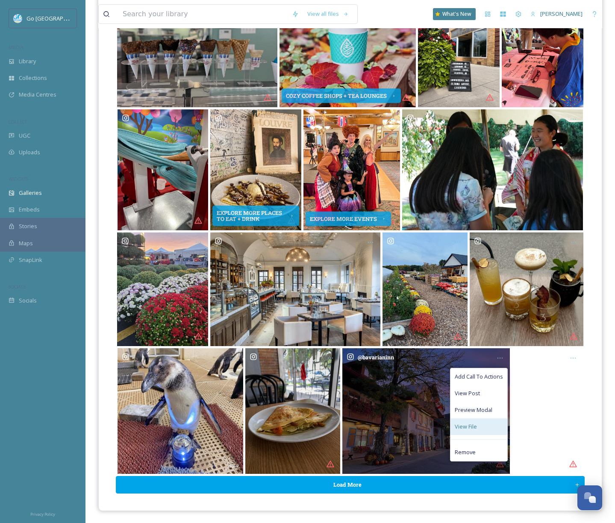
click at [467, 429] on span "View File" at bounding box center [466, 427] width 22 height 8
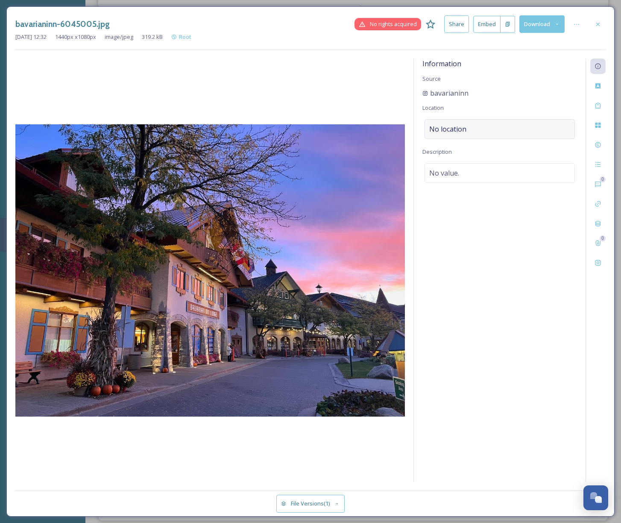
click at [457, 123] on div "No location" at bounding box center [500, 129] width 150 height 20
click at [473, 128] on input at bounding box center [500, 129] width 150 height 19
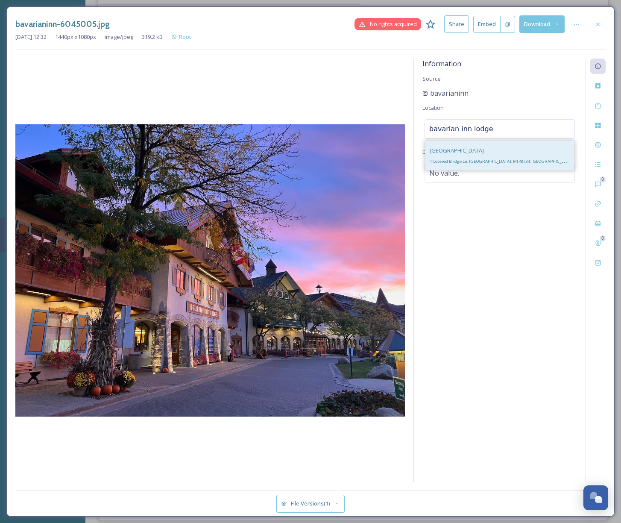
type input "bavarian inn lodge"
click at [479, 159] on span "1 Covered Bridge Ln, [GEOGRAPHIC_DATA], MI 48734, [GEOGRAPHIC_DATA]" at bounding box center [502, 160] width 144 height 8
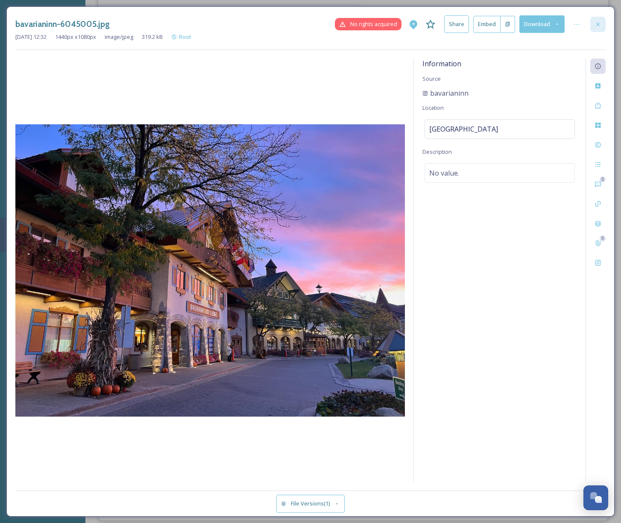
click at [596, 21] on icon at bounding box center [598, 24] width 7 height 7
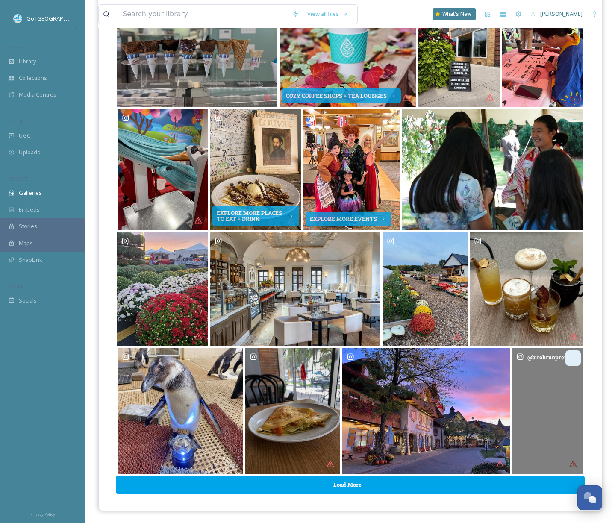
click at [574, 353] on div "Opens media popup. Media description: birchrunpremiumoutlets-6045024.mp4." at bounding box center [572, 357] width 15 height 15
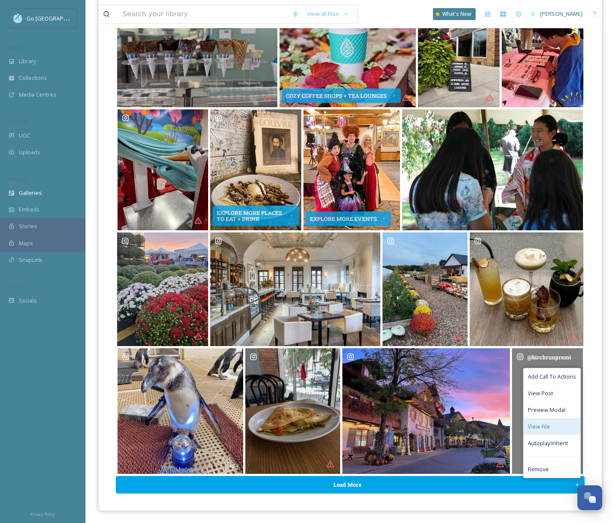
click at [536, 421] on div "View File" at bounding box center [551, 426] width 57 height 17
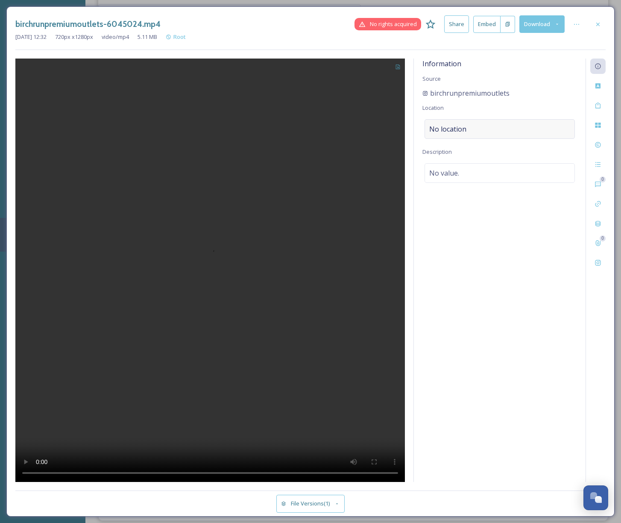
click at [470, 126] on div "No location" at bounding box center [500, 129] width 150 height 20
click at [468, 131] on input at bounding box center [500, 129] width 150 height 19
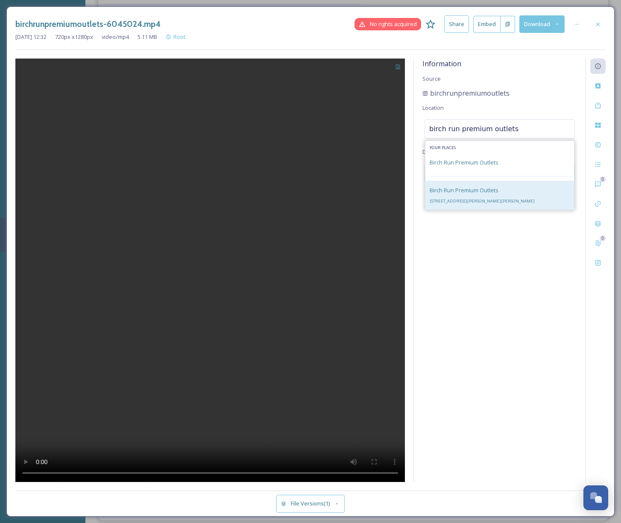
type input "birch run premium outlets"
click at [455, 199] on span "[STREET_ADDRESS][PERSON_NAME][PERSON_NAME]" at bounding box center [482, 201] width 105 height 6
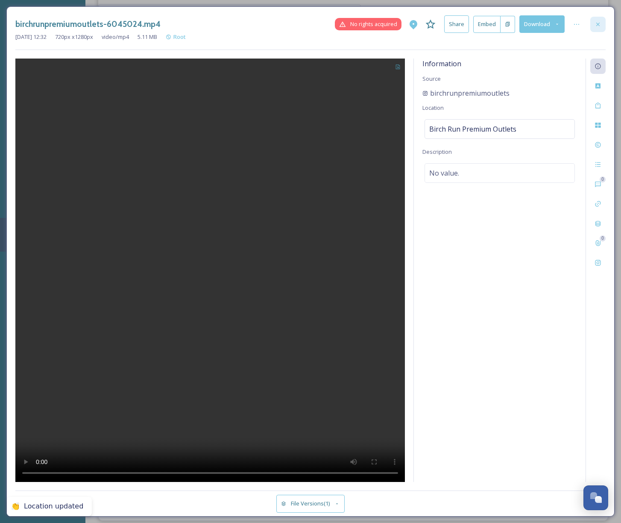
click at [596, 21] on icon at bounding box center [598, 24] width 7 height 7
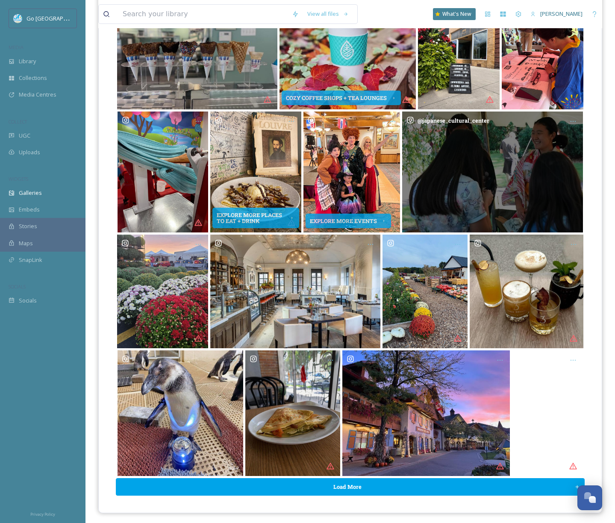
scroll to position [0, 0]
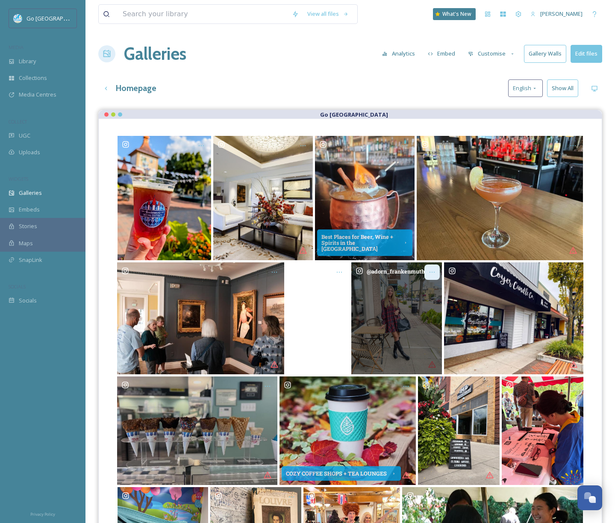
click at [432, 270] on icon "Opens media popup. Media description: adorn_frankenmuth-6065473.jpg." at bounding box center [432, 272] width 7 height 7
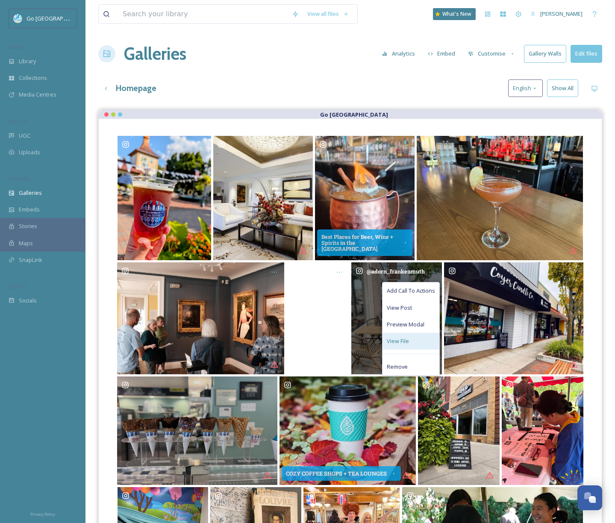
click at [409, 336] on div "View File" at bounding box center [410, 341] width 57 height 17
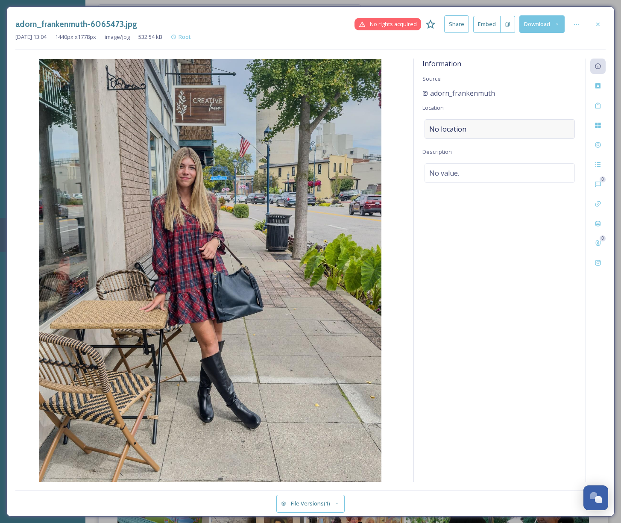
click at [468, 123] on div "No location" at bounding box center [500, 129] width 150 height 20
click at [446, 131] on input at bounding box center [500, 129] width 150 height 19
type input "[PERSON_NAME]"
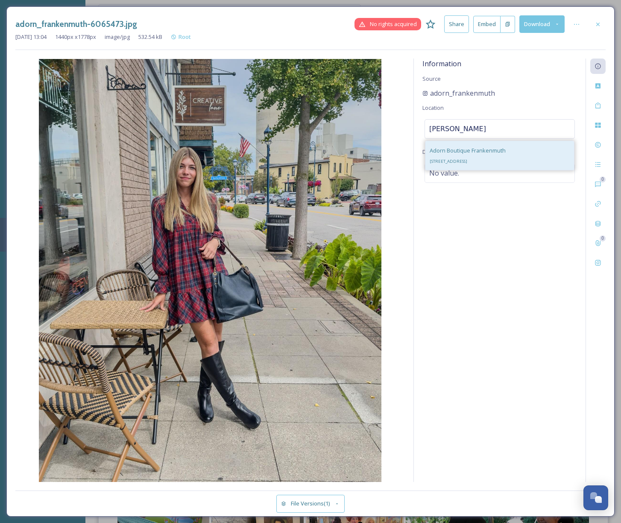
click at [470, 153] on span "Adorn Boutique Frankenmuth" at bounding box center [468, 151] width 76 height 8
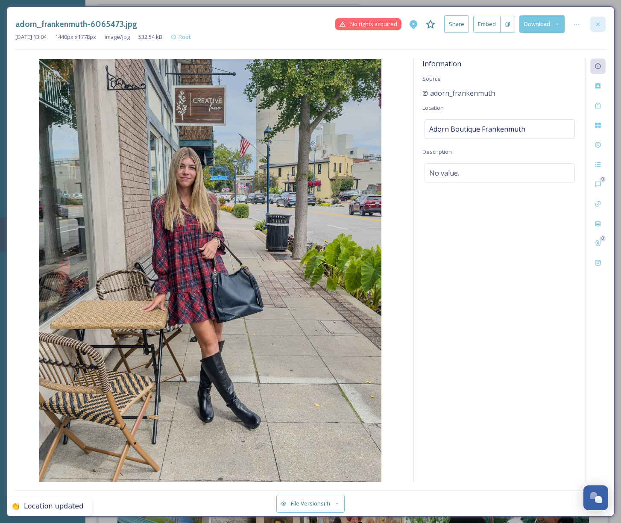
click at [599, 24] on icon at bounding box center [598, 24] width 7 height 7
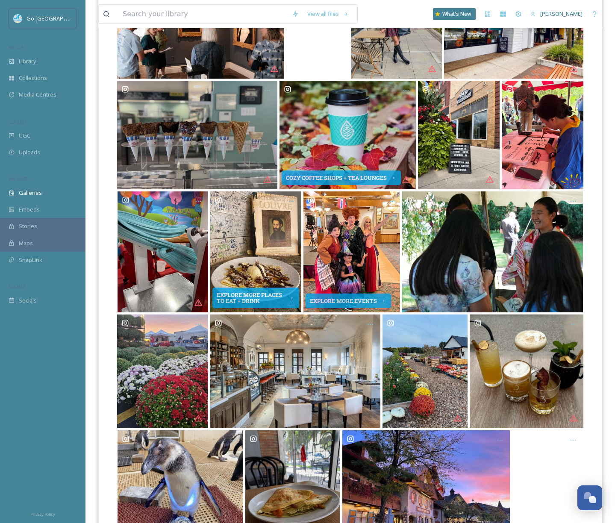
scroll to position [378, 0]
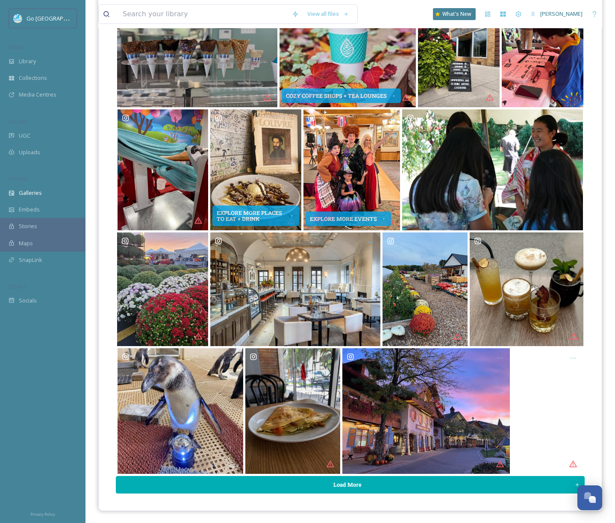
click at [524, 485] on button "Load More" at bounding box center [350, 485] width 469 height 18
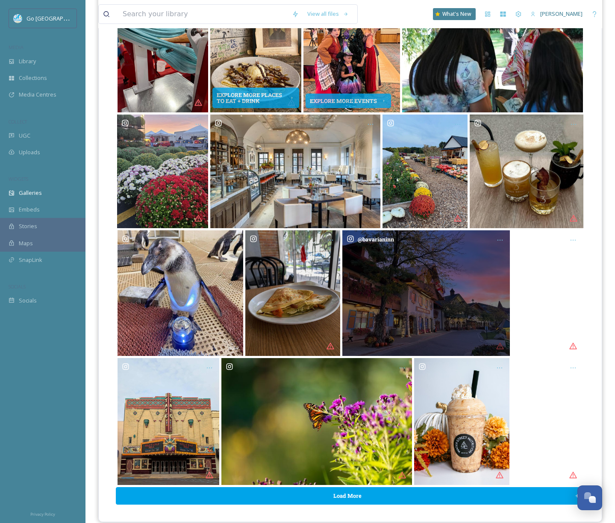
scroll to position [507, 0]
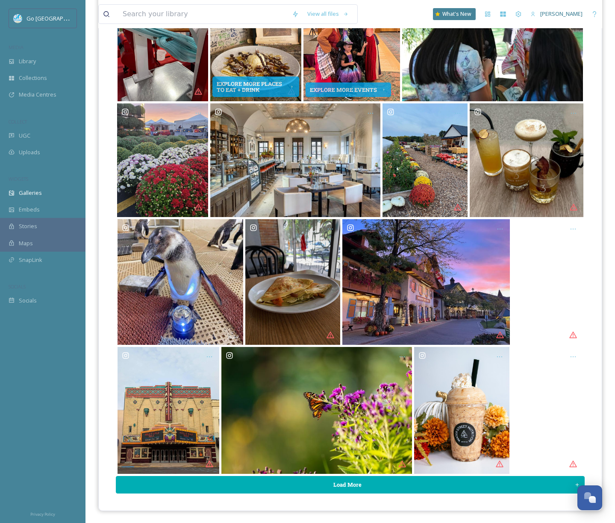
click at [470, 484] on button "Load More" at bounding box center [350, 485] width 469 height 18
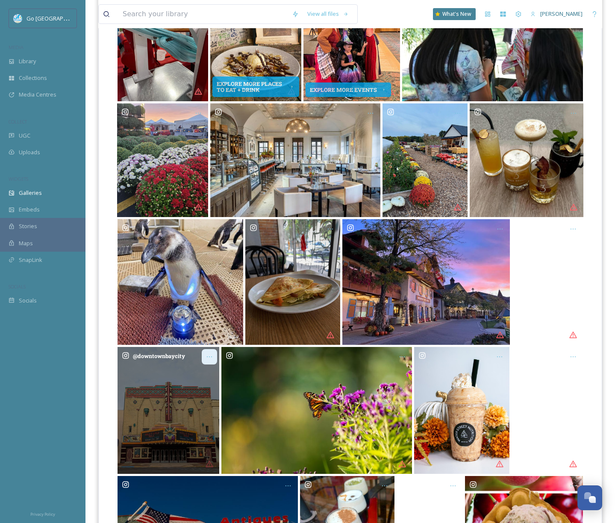
click at [202, 354] on div "Opens media popup. Media description: downtownbaycity-6049498.jpg." at bounding box center [209, 356] width 15 height 15
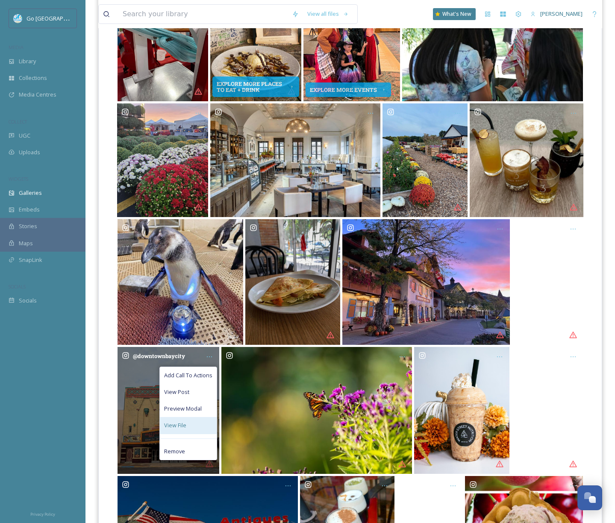
click at [198, 421] on div "View File" at bounding box center [188, 425] width 57 height 17
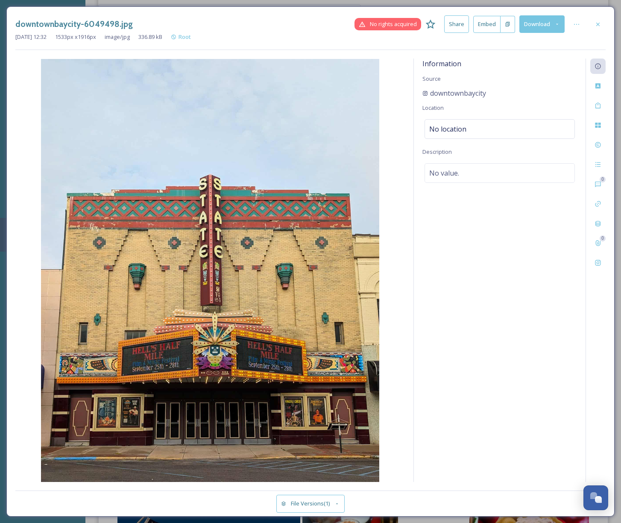
click at [466, 109] on div "Information Source downtownbaycity Location No location Description No value." at bounding box center [500, 270] width 172 height 423
click at [457, 125] on span "No location" at bounding box center [447, 129] width 37 height 10
click at [458, 133] on input at bounding box center [500, 129] width 150 height 19
type input "[GEOGRAPHIC_DATA]"
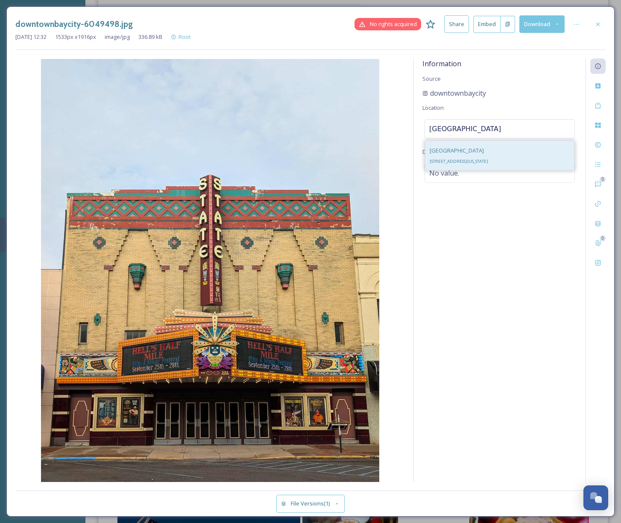
click at [470, 147] on div "[GEOGRAPHIC_DATA][STREET_ADDRESS][US_STATE][GEOGRAPHIC_DATA]" at bounding box center [459, 155] width 59 height 21
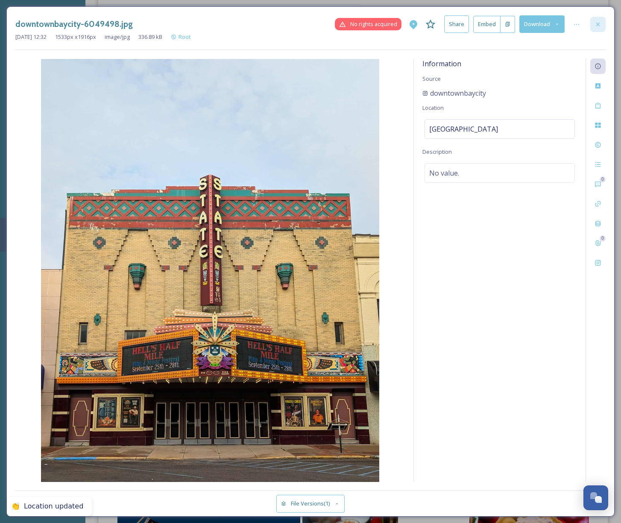
click at [599, 23] on icon at bounding box center [597, 23] width 3 height 3
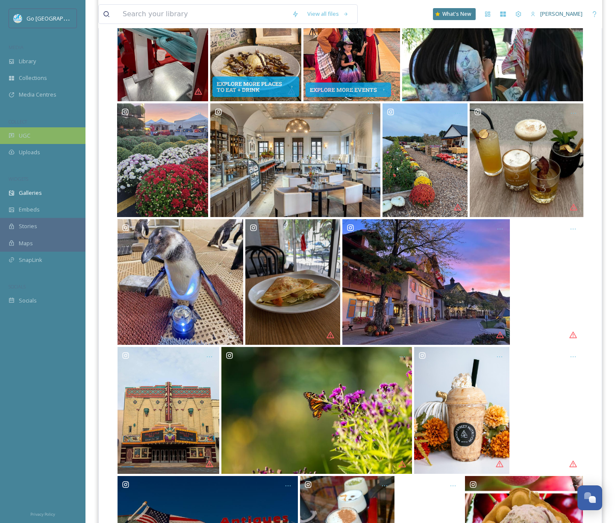
click at [41, 131] on div "UGC" at bounding box center [42, 135] width 85 height 17
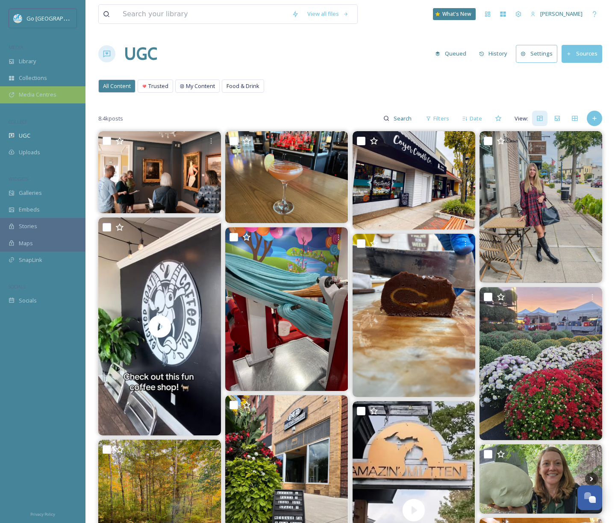
click at [36, 91] on span "Media Centres" at bounding box center [38, 95] width 38 height 8
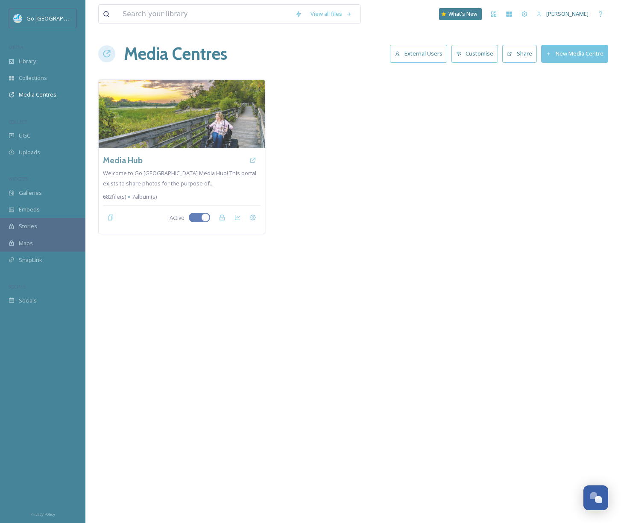
click at [423, 57] on button "External Users" at bounding box center [418, 54] width 57 height 18
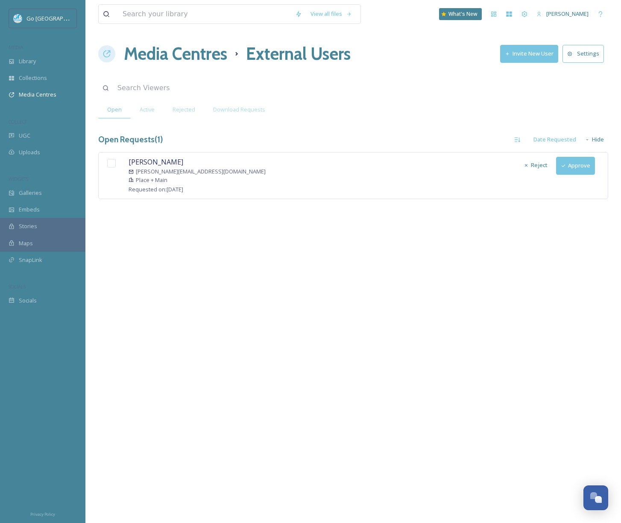
click at [110, 163] on input "checkbox" at bounding box center [111, 163] width 9 height 9
checkbox input "true"
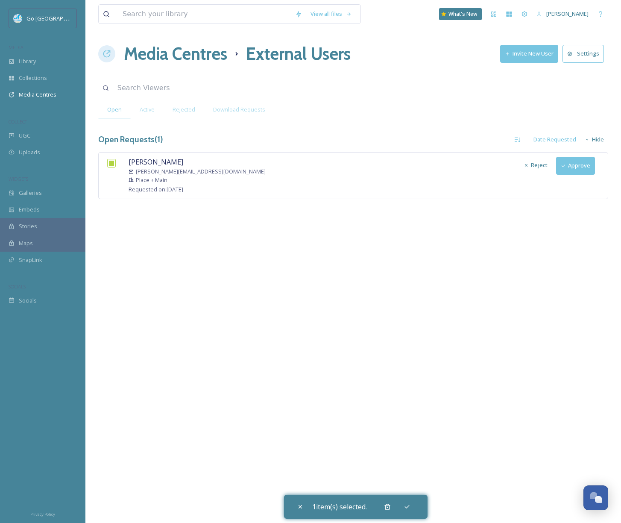
click at [580, 167] on button "Approve" at bounding box center [575, 166] width 39 height 18
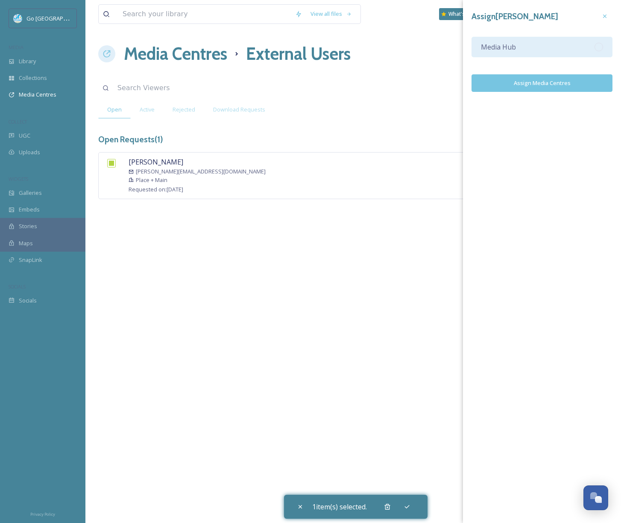
click at [549, 40] on div "Media Hub" at bounding box center [542, 47] width 141 height 21
click at [569, 80] on button "Assign Media Centres" at bounding box center [542, 83] width 141 height 18
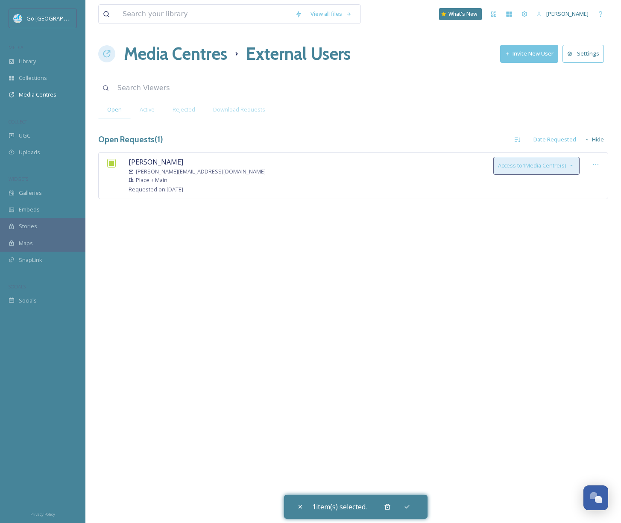
click at [570, 163] on icon at bounding box center [571, 165] width 7 height 7
click at [282, 271] on div "View all files What's New [PERSON_NAME] Media Centres External Users Invite New…" at bounding box center [353, 261] width 536 height 523
click at [145, 103] on div "Active" at bounding box center [147, 110] width 33 height 18
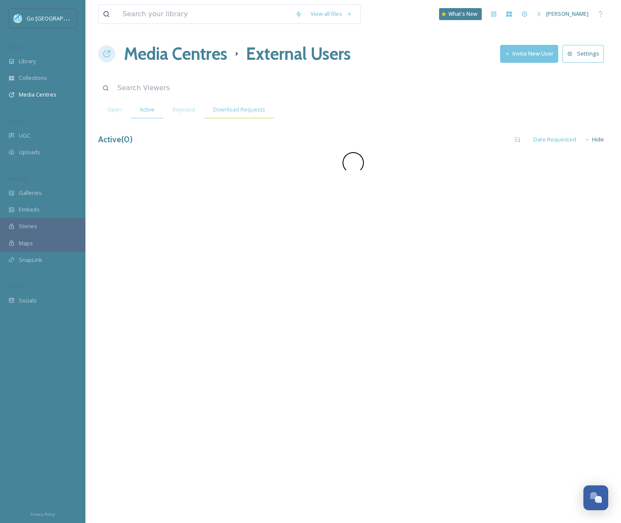
click at [236, 108] on span "Download Requests" at bounding box center [239, 110] width 52 height 8
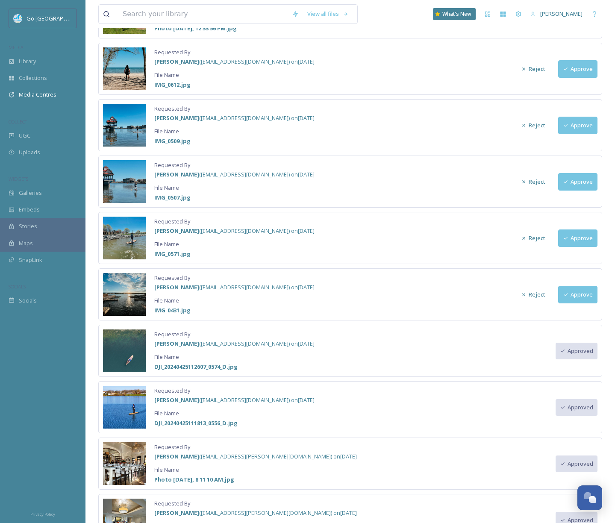
scroll to position [393, 0]
click at [584, 296] on button "Approve" at bounding box center [577, 294] width 39 height 18
click at [590, 238] on button "Approve" at bounding box center [577, 238] width 39 height 18
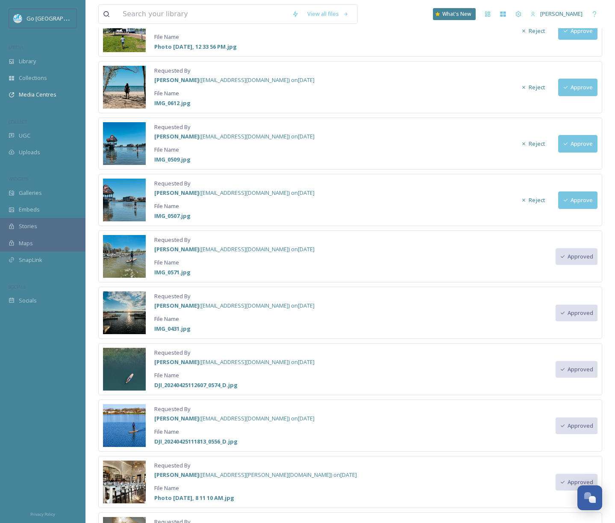
click at [584, 203] on button "Approve" at bounding box center [577, 200] width 39 height 18
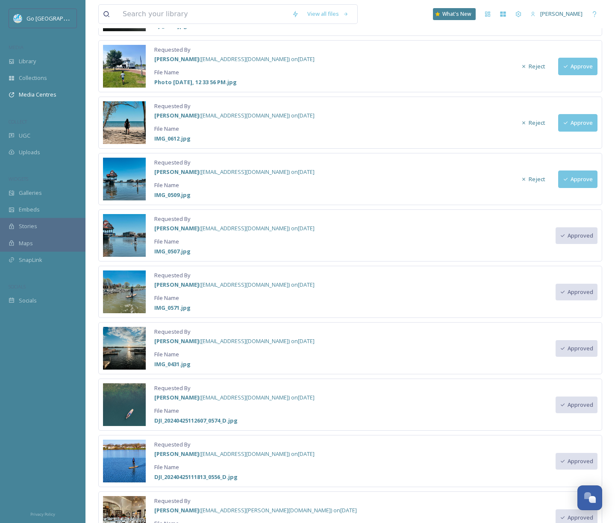
scroll to position [326, 0]
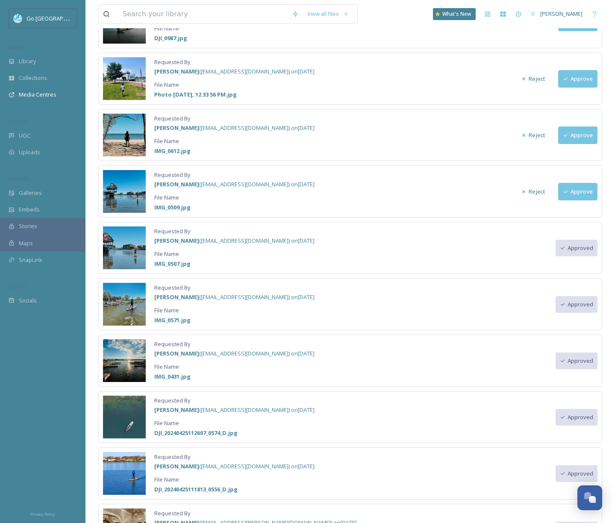
click at [580, 188] on button "Approve" at bounding box center [577, 192] width 39 height 18
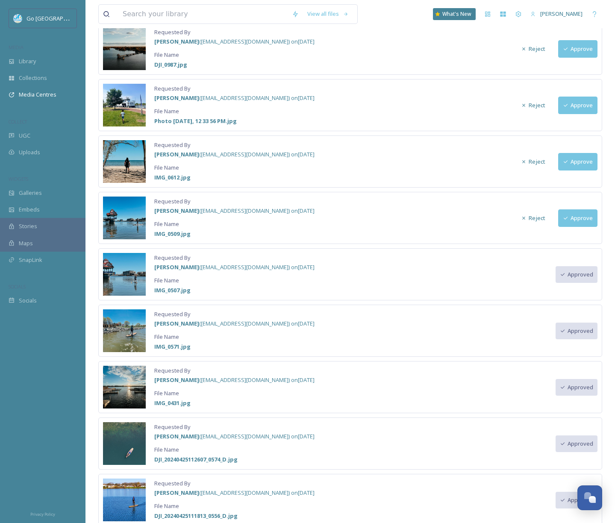
scroll to position [253, 0]
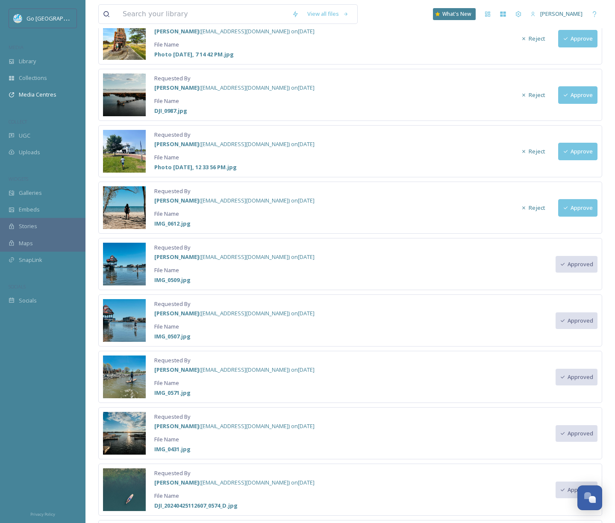
click at [586, 210] on button "Approve" at bounding box center [577, 208] width 39 height 18
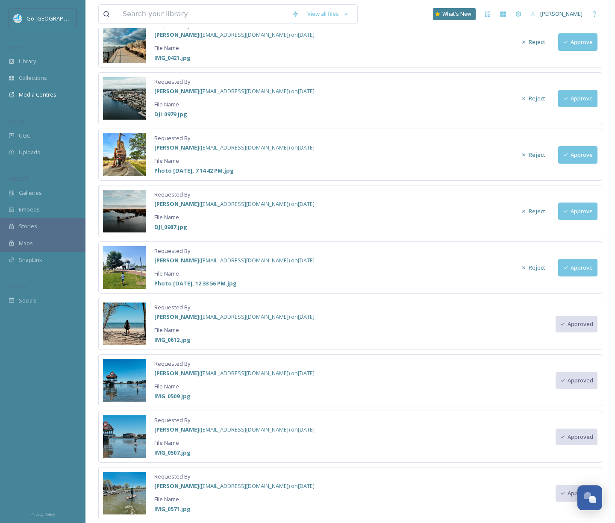
drag, startPoint x: 576, startPoint y: 271, endPoint x: 580, endPoint y: 251, distance: 20.0
click at [577, 270] on button "Approve" at bounding box center [577, 268] width 39 height 18
click at [592, 209] on button "Approve" at bounding box center [577, 212] width 39 height 18
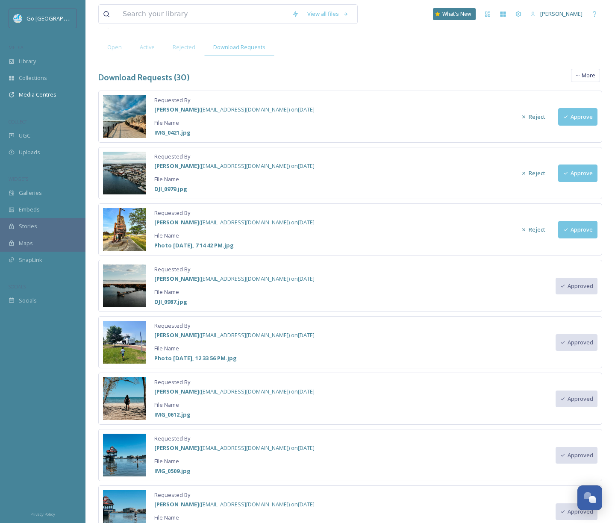
click at [582, 230] on button "Approve" at bounding box center [577, 230] width 39 height 18
click at [584, 173] on button "Approve" at bounding box center [577, 173] width 39 height 18
click at [577, 172] on button "Approve" at bounding box center [577, 173] width 39 height 18
click at [579, 115] on button "Approve" at bounding box center [577, 117] width 39 height 18
click at [588, 71] on span "More" at bounding box center [589, 75] width 14 height 8
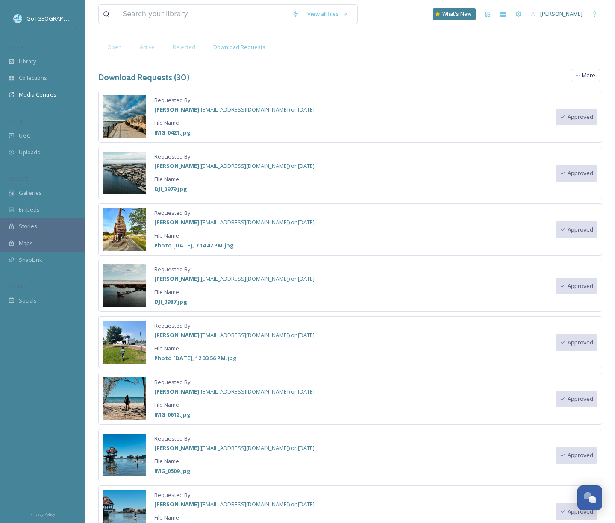
click at [503, 78] on div "Download Requests ( 30 ) All Requests Group By User Group By Media Centre More" at bounding box center [350, 78] width 504 height 18
drag, startPoint x: 141, startPoint y: 45, endPoint x: 150, endPoint y: 43, distance: 9.6
click at [141, 45] on span "Active" at bounding box center [147, 47] width 15 height 8
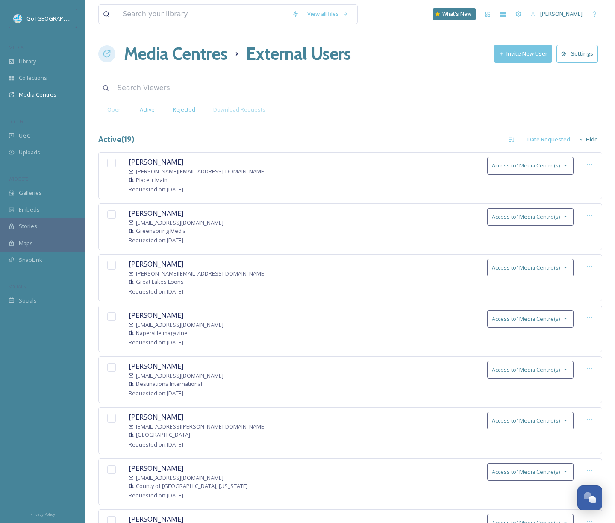
click at [187, 109] on span "Rejected" at bounding box center [184, 110] width 23 height 8
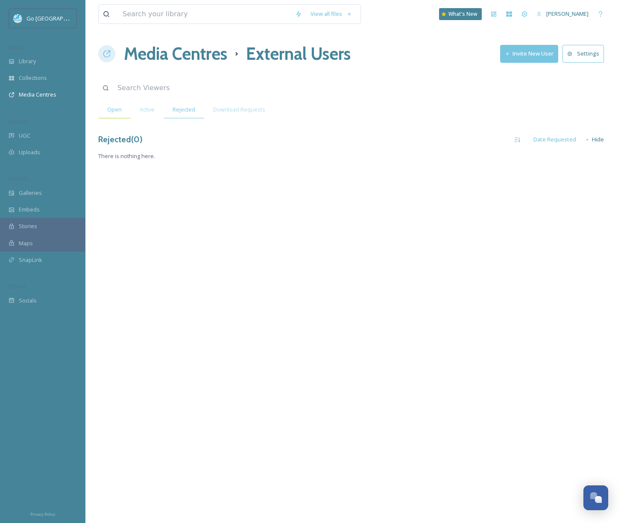
click at [117, 109] on span "Open" at bounding box center [114, 110] width 15 height 8
click at [238, 118] on div "Download Requests" at bounding box center [239, 110] width 70 height 18
